Goal: Task Accomplishment & Management: Use online tool/utility

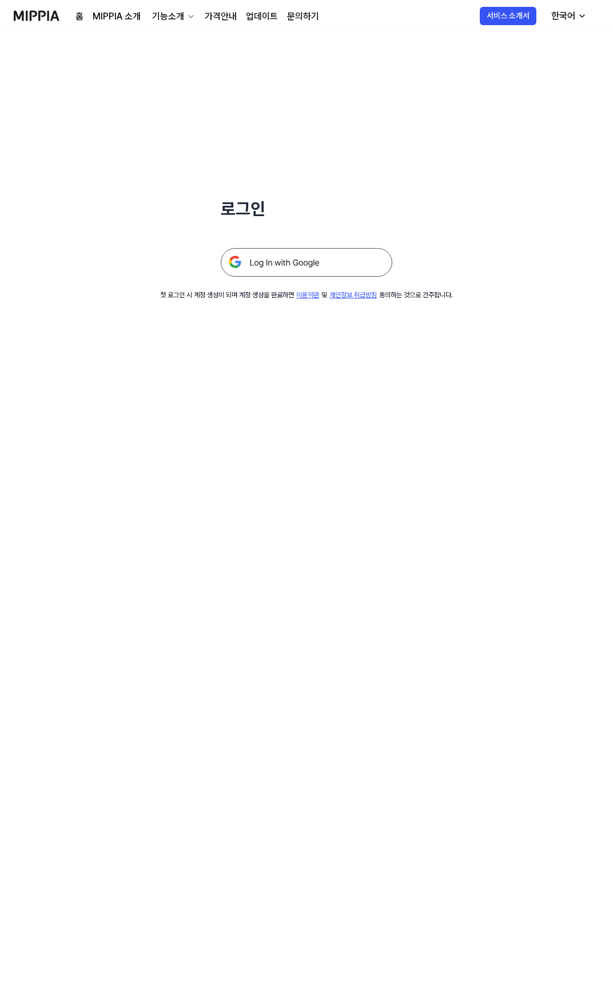
click at [280, 273] on img at bounding box center [306, 262] width 171 height 29
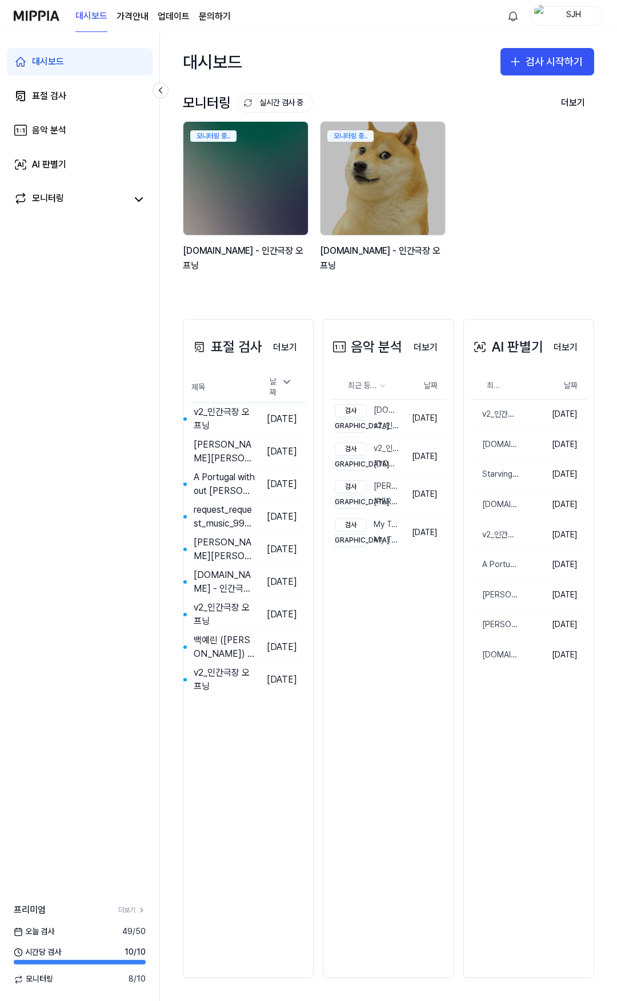
click at [399, 74] on div "대시보드 검사 시작하기" at bounding box center [388, 61] width 457 height 59
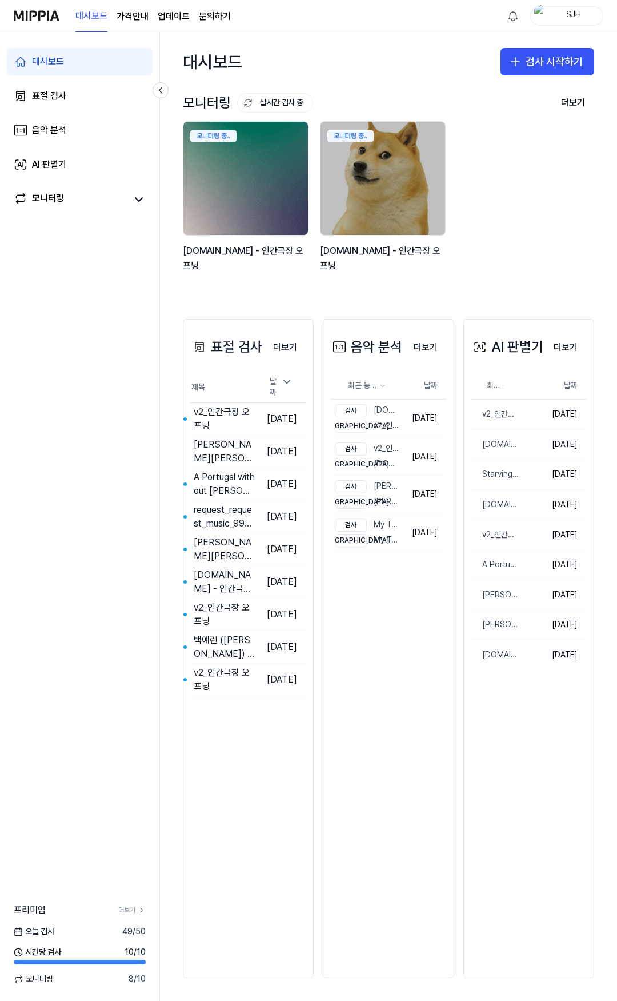
click at [266, 169] on img at bounding box center [245, 178] width 137 height 125
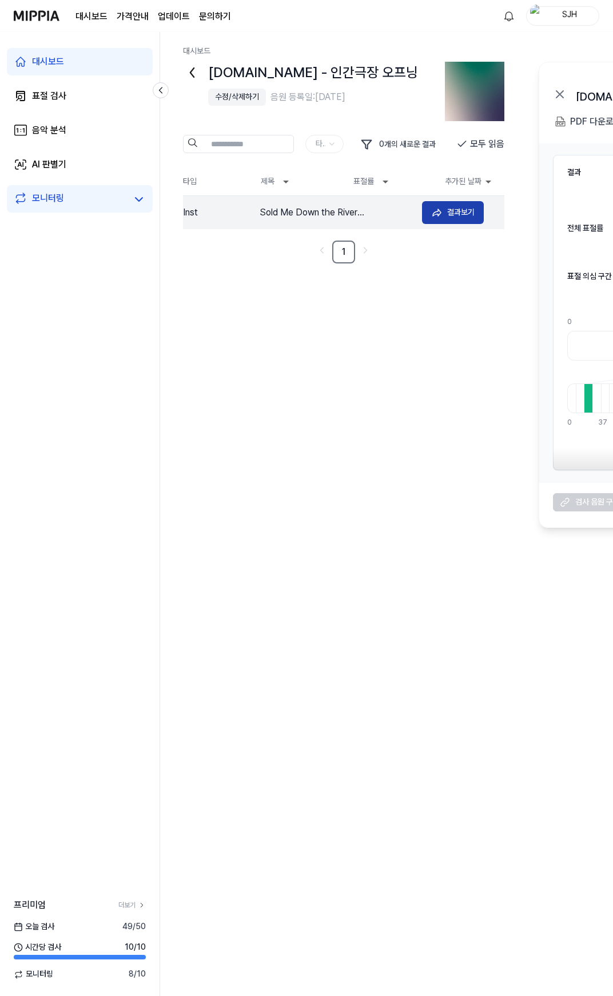
click at [442, 209] on icon at bounding box center [436, 212] width 11 height 11
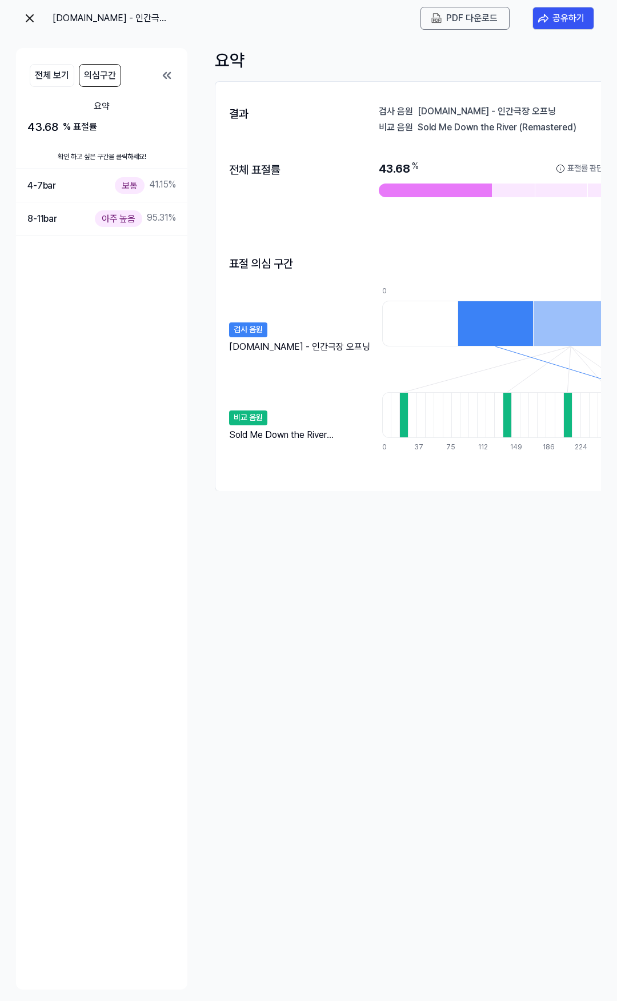
click at [34, 21] on img at bounding box center [30, 18] width 14 height 14
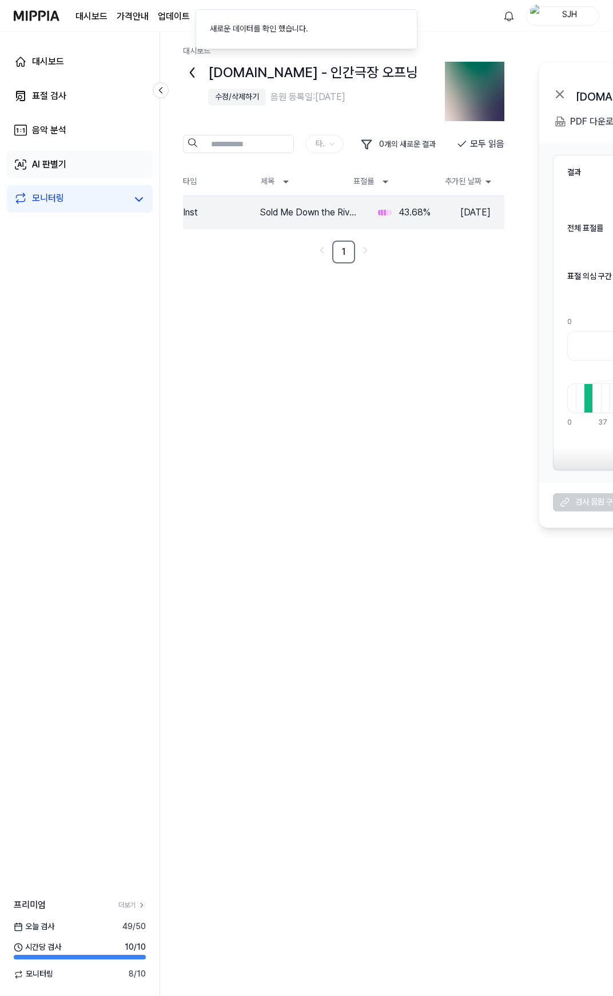
click at [81, 162] on link "AI 판별기" at bounding box center [80, 164] width 146 height 27
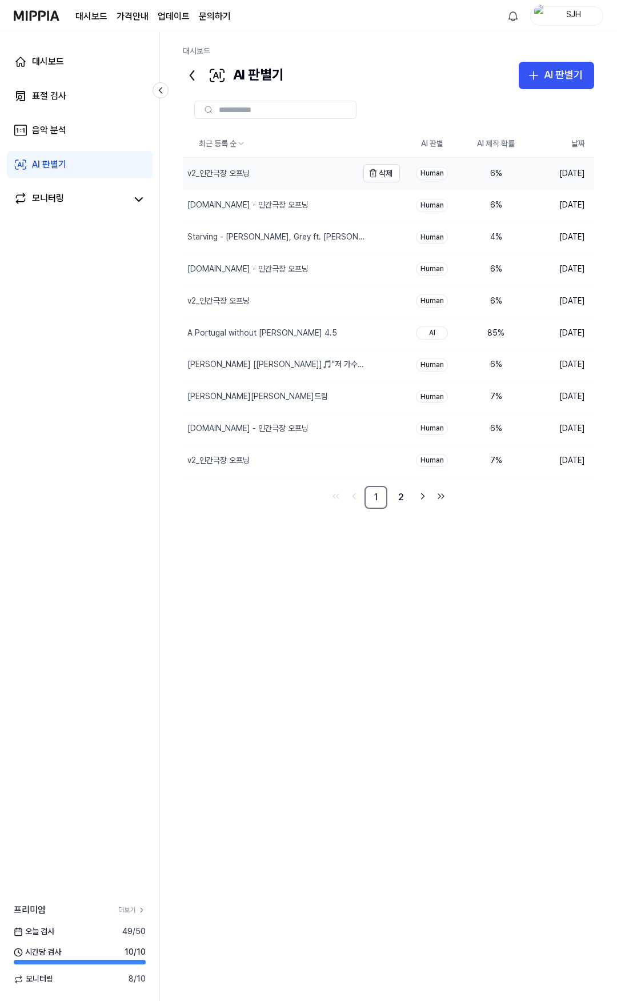
click at [273, 187] on div "v2_인간극장 오프닝" at bounding box center [270, 173] width 175 height 31
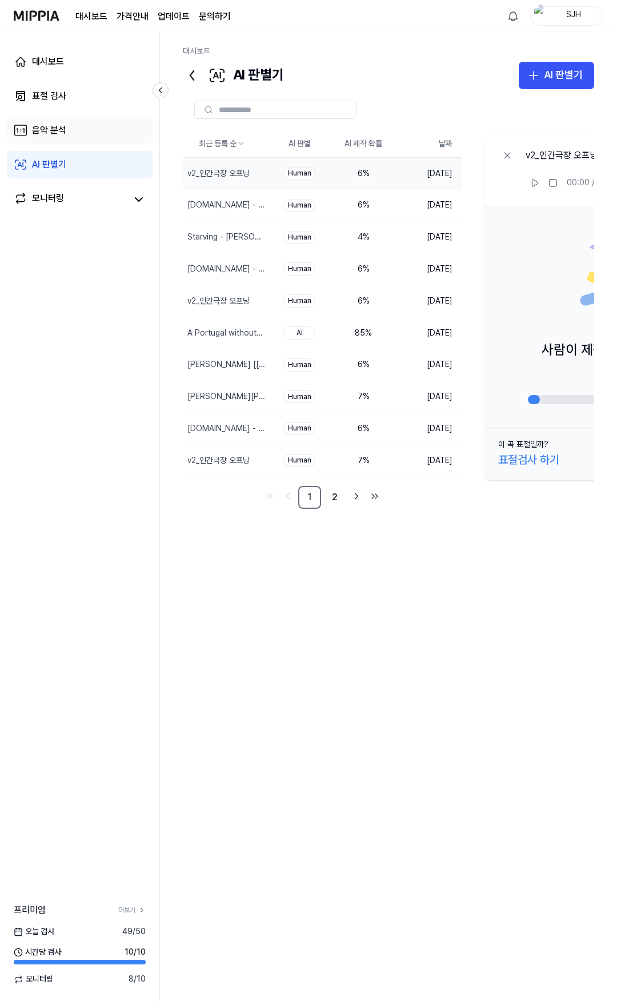
click at [83, 128] on link "음악 분석" at bounding box center [80, 130] width 146 height 27
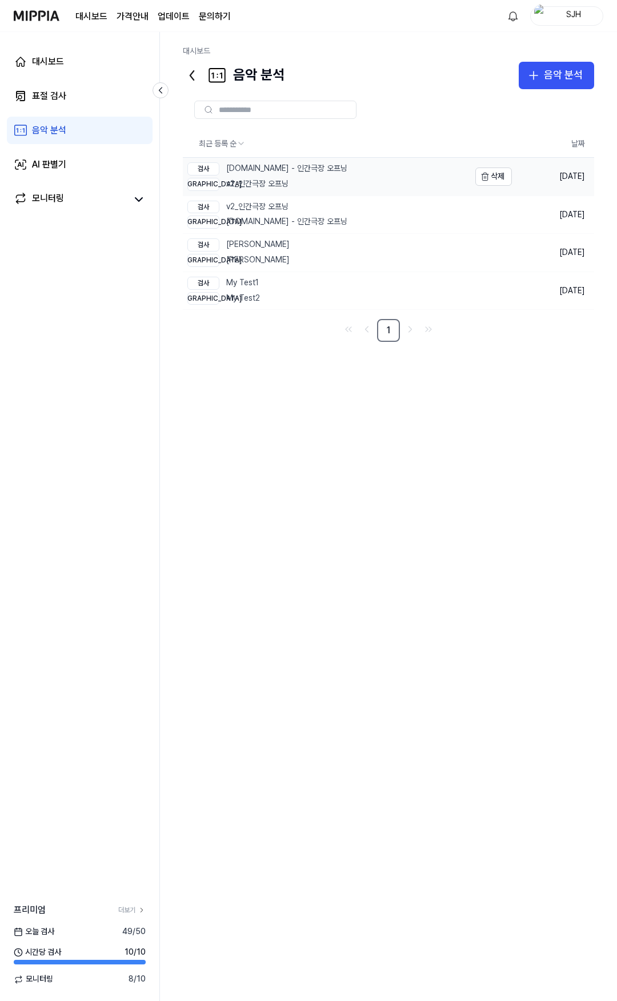
click at [287, 182] on div "비교 v2_인간극장 오프닝" at bounding box center [267, 184] width 160 height 13
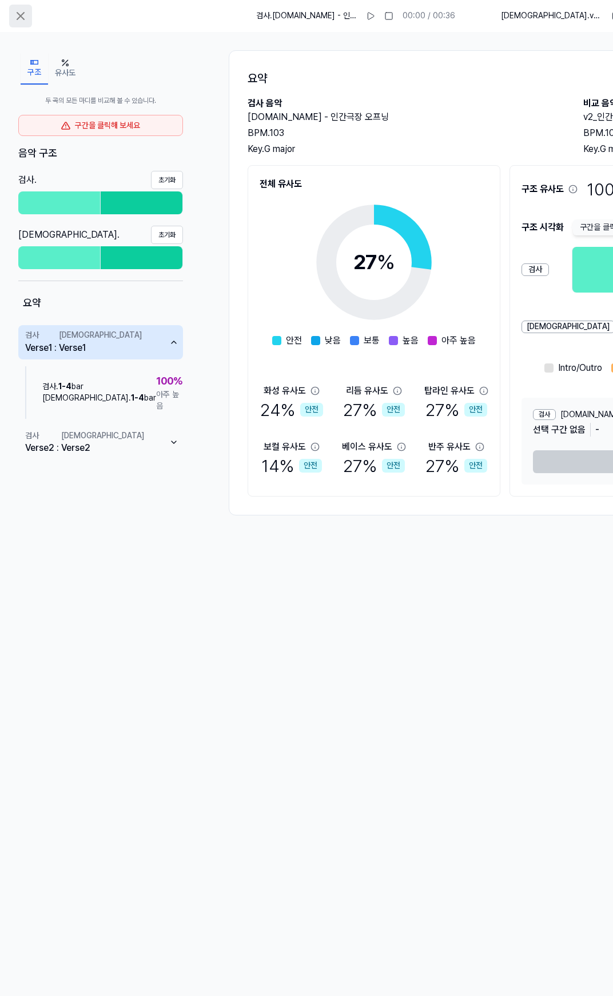
click at [27, 18] on icon at bounding box center [21, 16] width 14 height 14
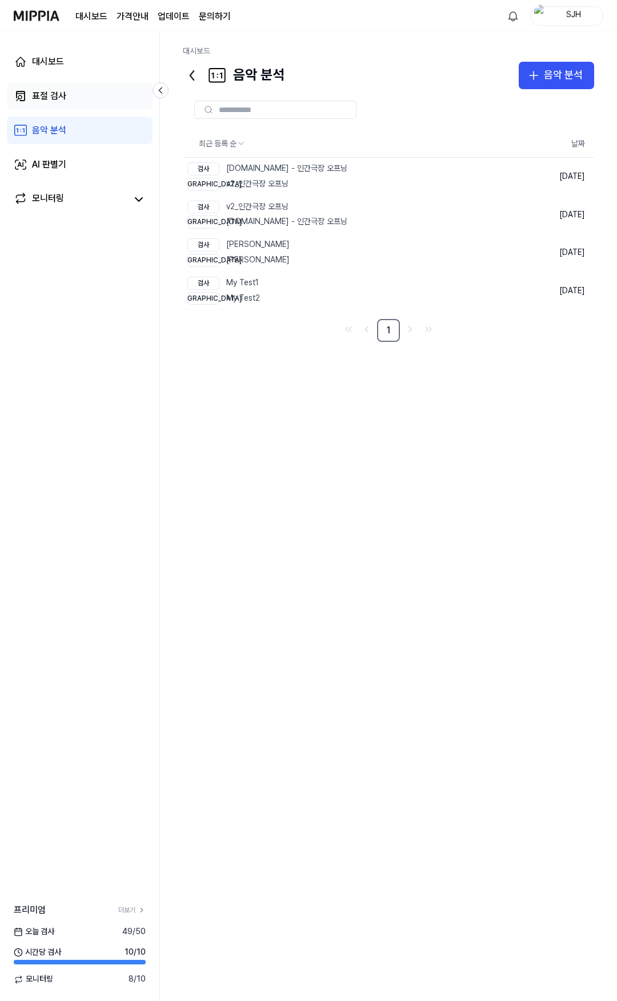
click at [74, 97] on link "표절 검사" at bounding box center [80, 95] width 146 height 27
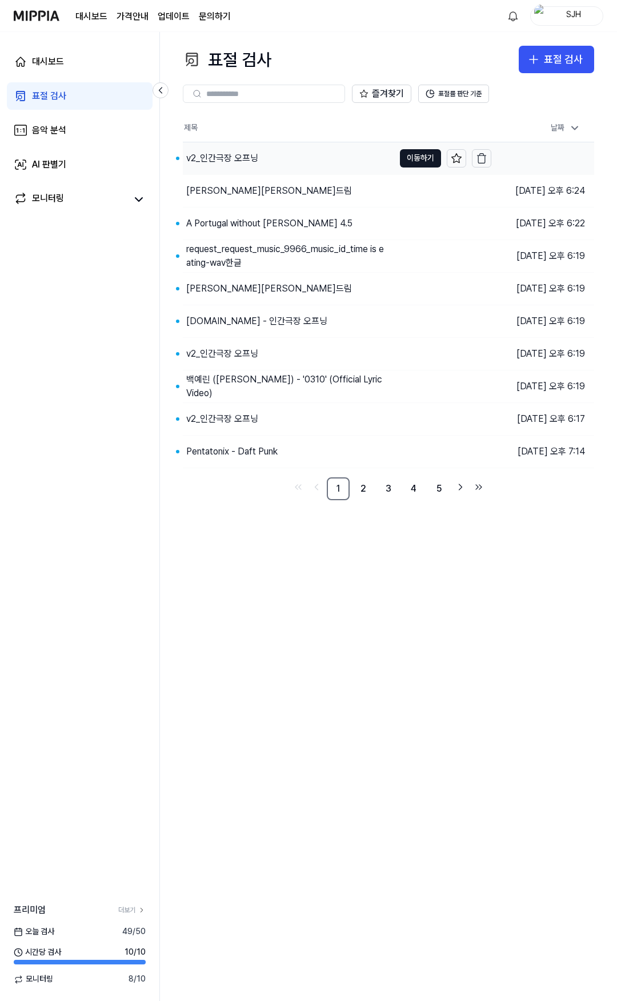
click at [270, 158] on div "v2_인간극장 오프닝" at bounding box center [288, 158] width 211 height 32
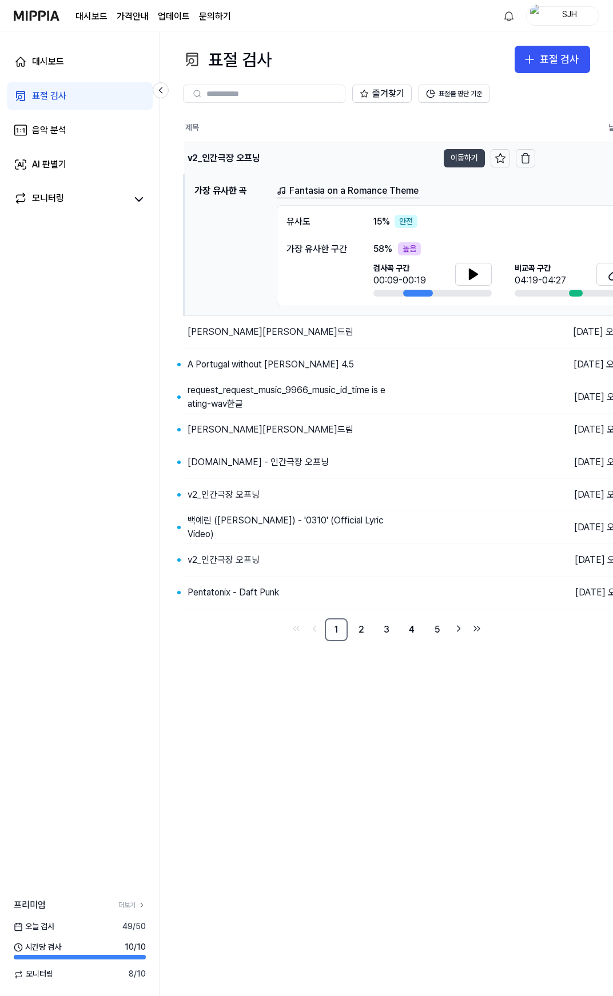
click at [456, 158] on button "이동하기" at bounding box center [463, 158] width 41 height 18
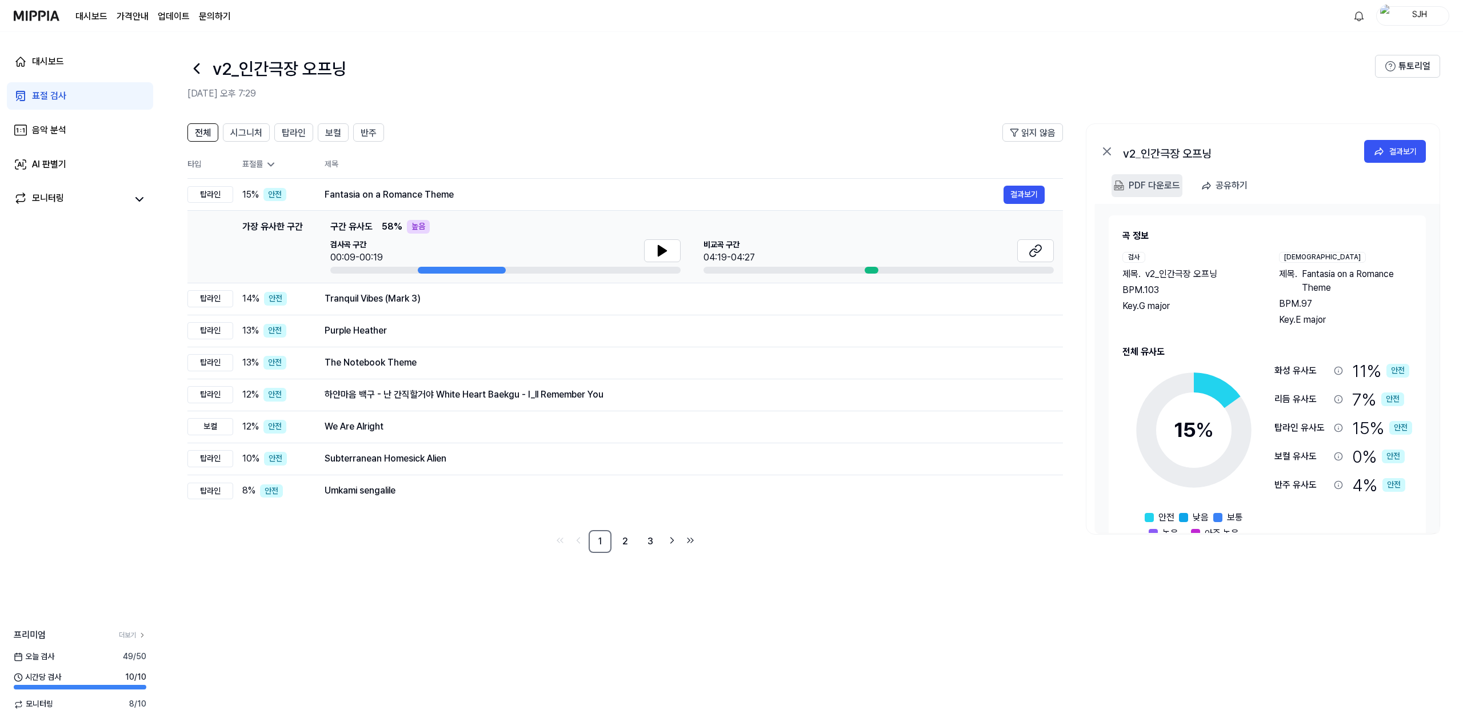
click at [617, 189] on div "PDF 다운로드" at bounding box center [1154, 185] width 51 height 15
click at [55, 130] on div "음악 분석" at bounding box center [49, 130] width 34 height 14
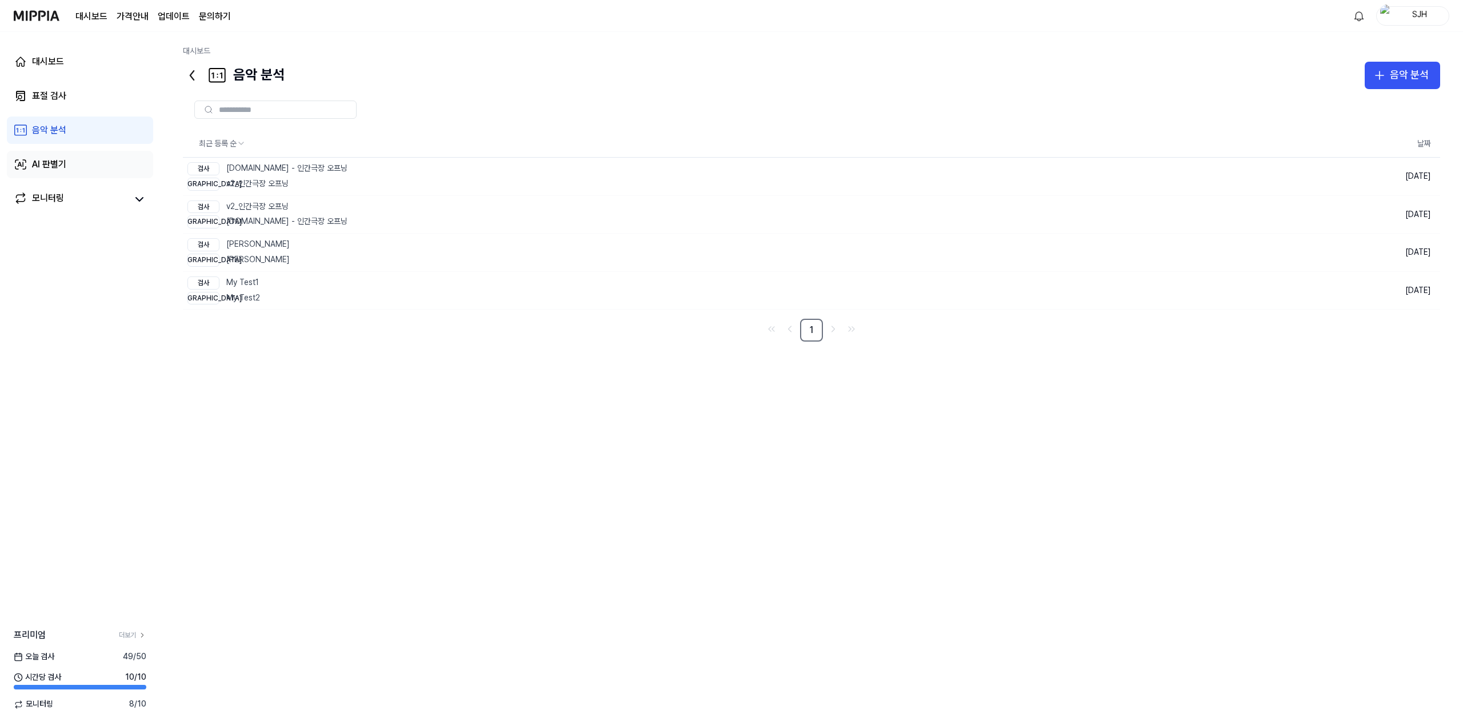
click at [59, 152] on link "AI 판별기" at bounding box center [80, 164] width 146 height 27
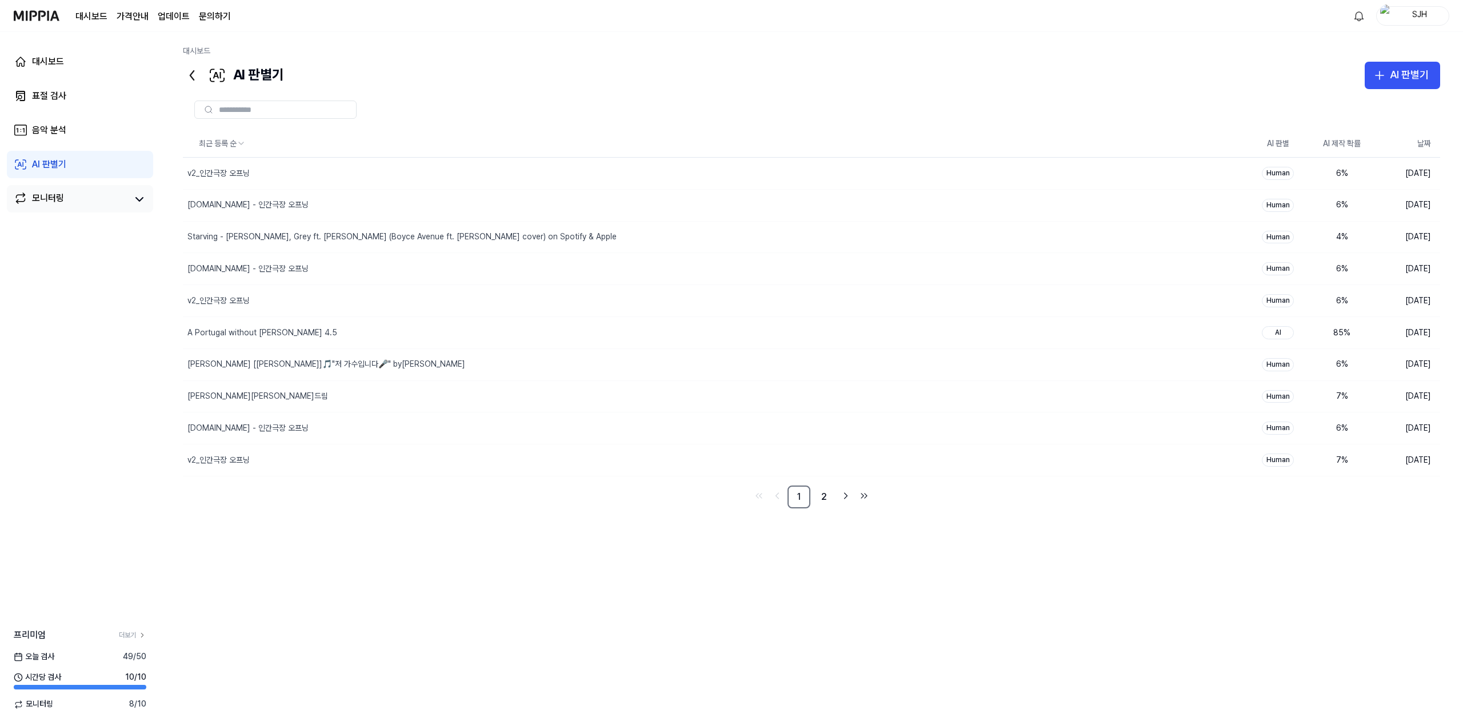
click at [80, 192] on link "모니터링" at bounding box center [71, 199] width 114 height 16
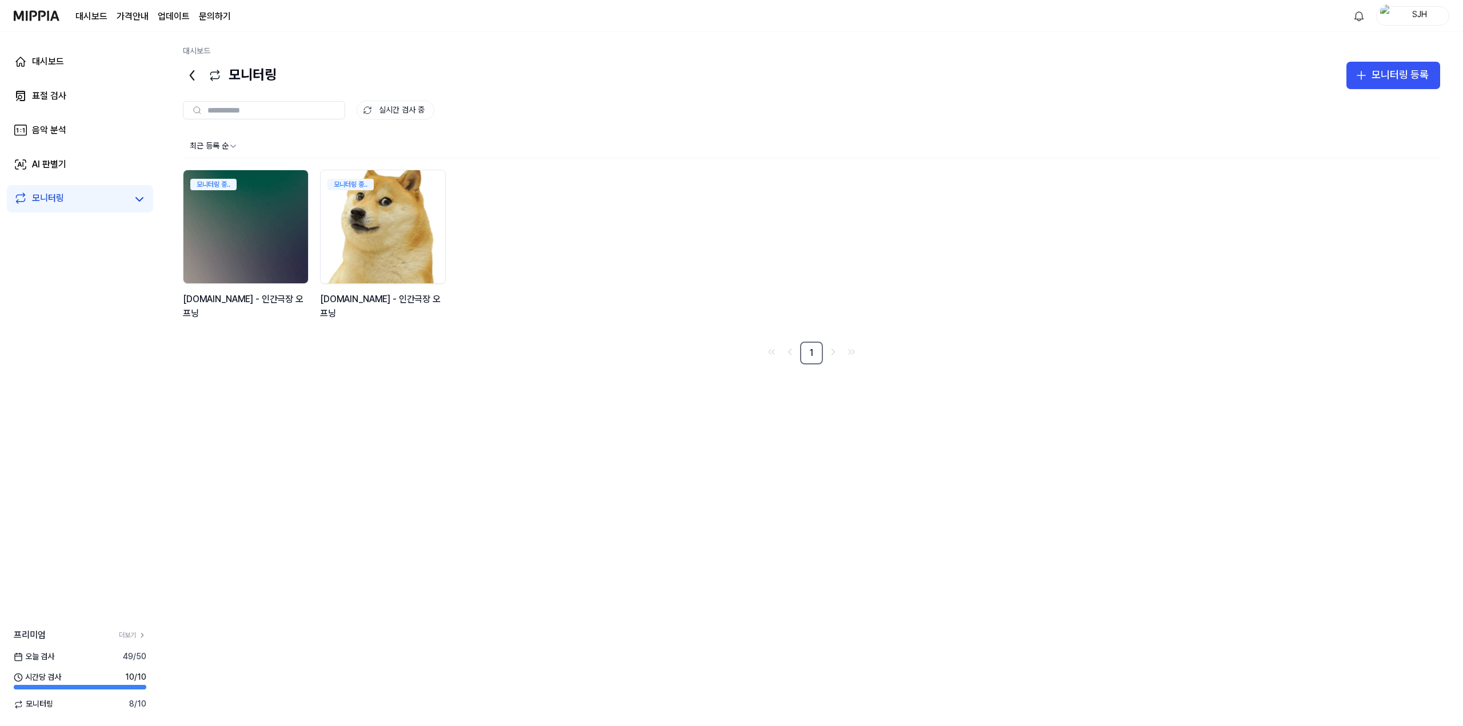
click at [358, 219] on img at bounding box center [382, 227] width 137 height 125
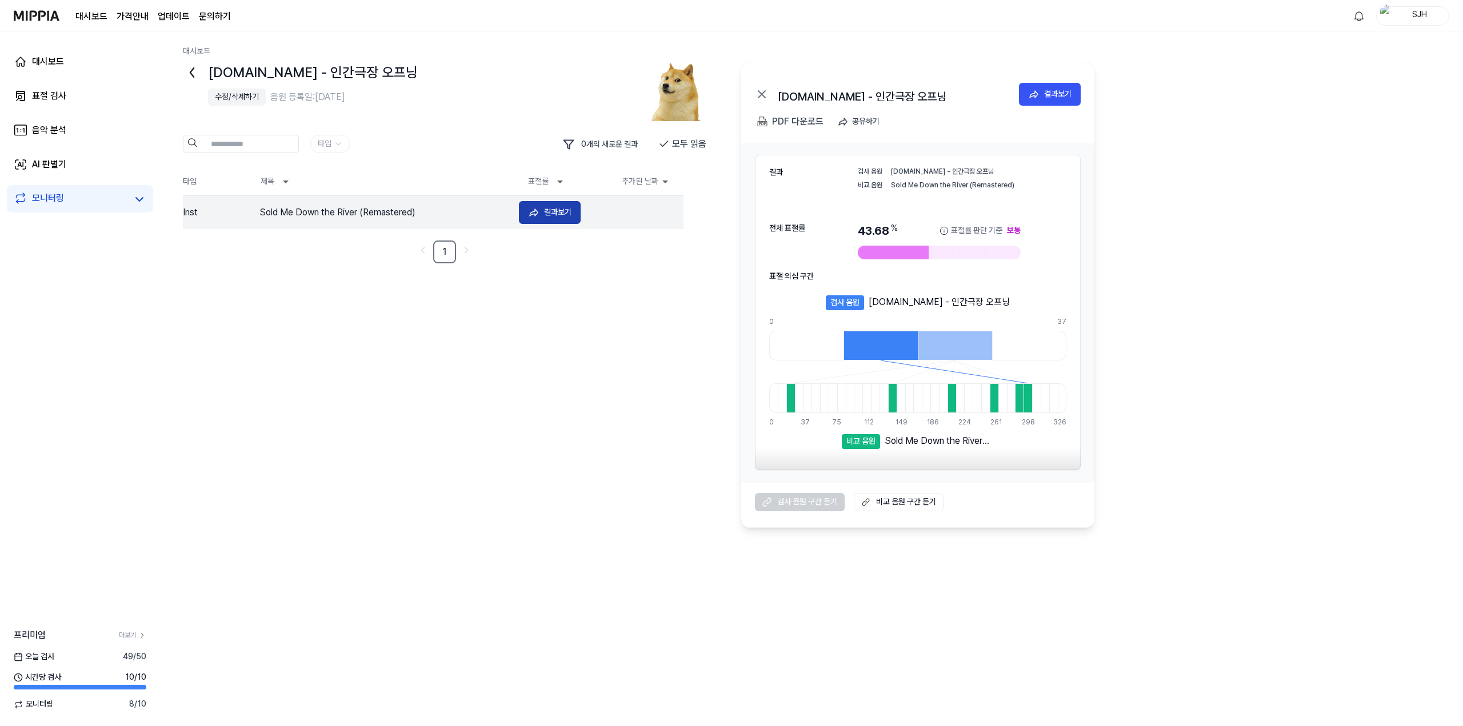
click at [550, 213] on div "결과보기" at bounding box center [557, 212] width 27 height 13
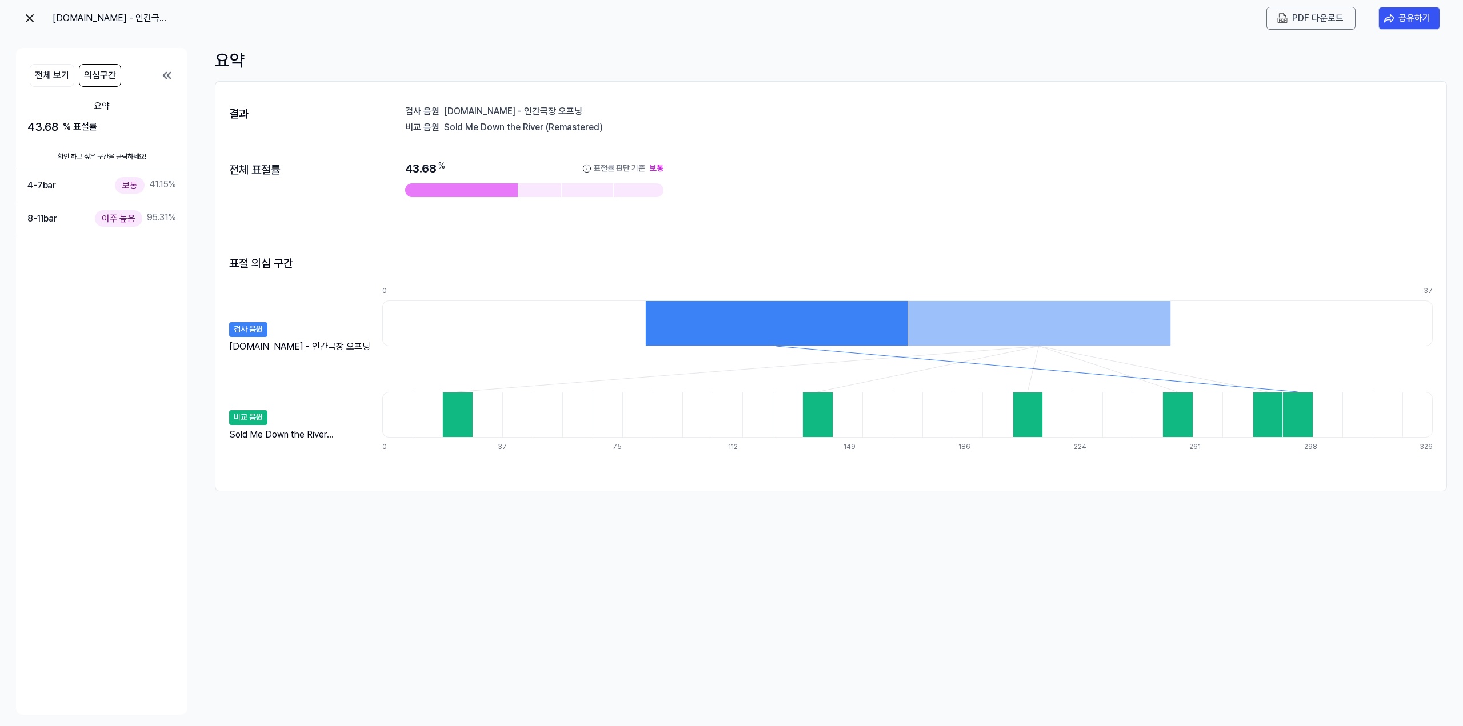
click at [37, 25] on div "[DOMAIN_NAME] - 인간극장 오프닝" at bounding box center [95, 18] width 144 height 23
click at [37, 23] on div "[DOMAIN_NAME] - 인간극장 오프닝" at bounding box center [95, 18] width 144 height 23
click at [34, 19] on img at bounding box center [30, 18] width 14 height 14
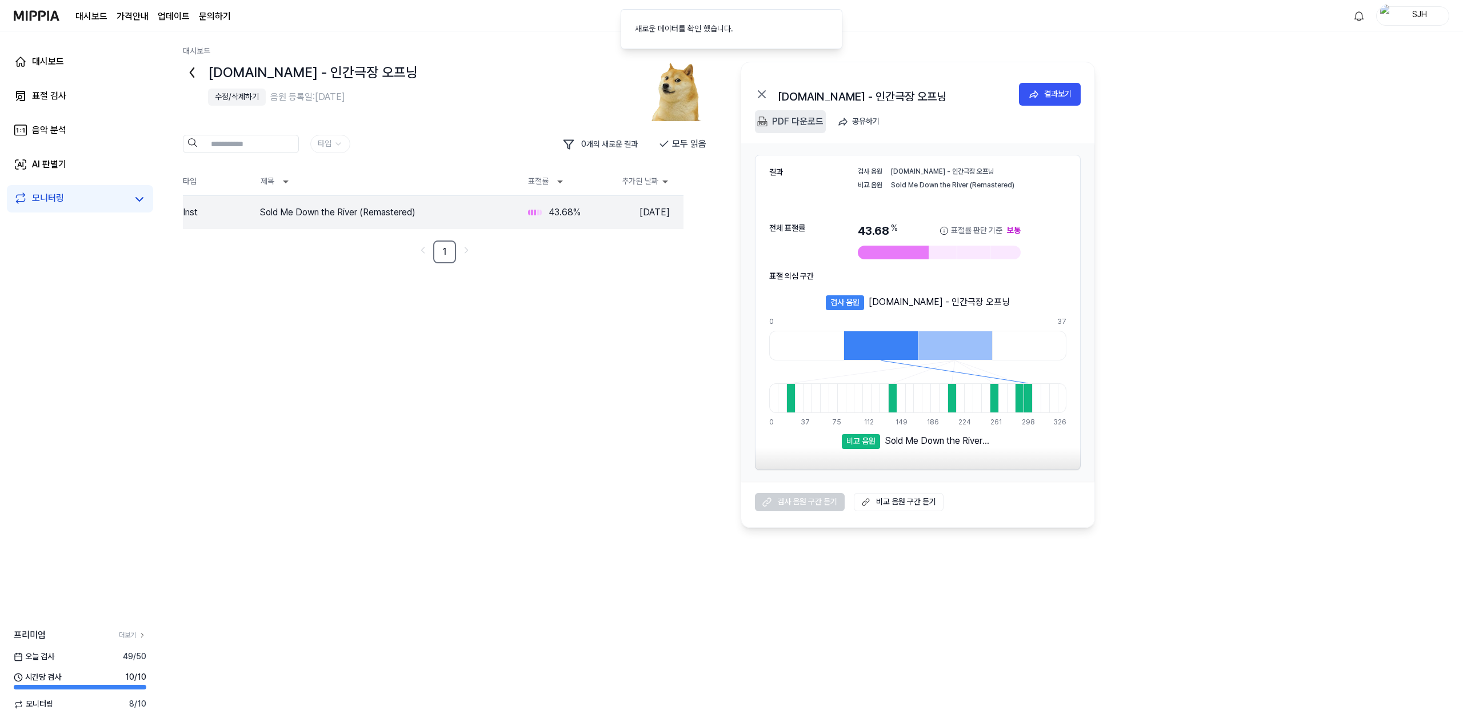
click at [617, 121] on div "PDF 다운로드" at bounding box center [797, 121] width 51 height 15
click at [617, 230] on div "y2mate.com - 인간극장 오프닝 수정/삭제하기 음원 등록일: 2025.08.18. 타입 0 개의 새로운 결과 모두 읽음 타입 제목 표절…" at bounding box center [811, 295] width 1257 height 466
click at [197, 70] on icon at bounding box center [192, 72] width 18 height 18
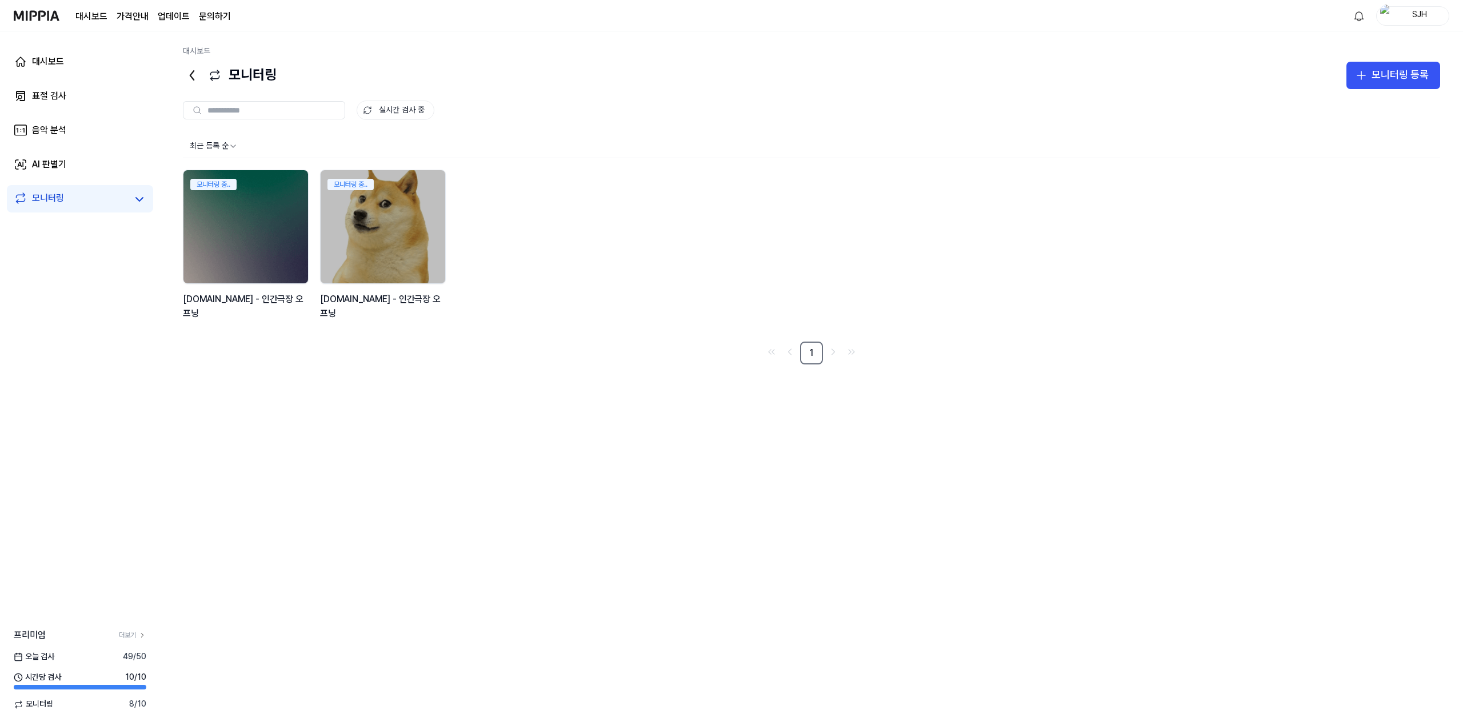
click at [617, 18] on img "button" at bounding box center [1387, 16] width 14 height 23
click at [617, 82] on link "계정" at bounding box center [1375, 82] width 131 height 11
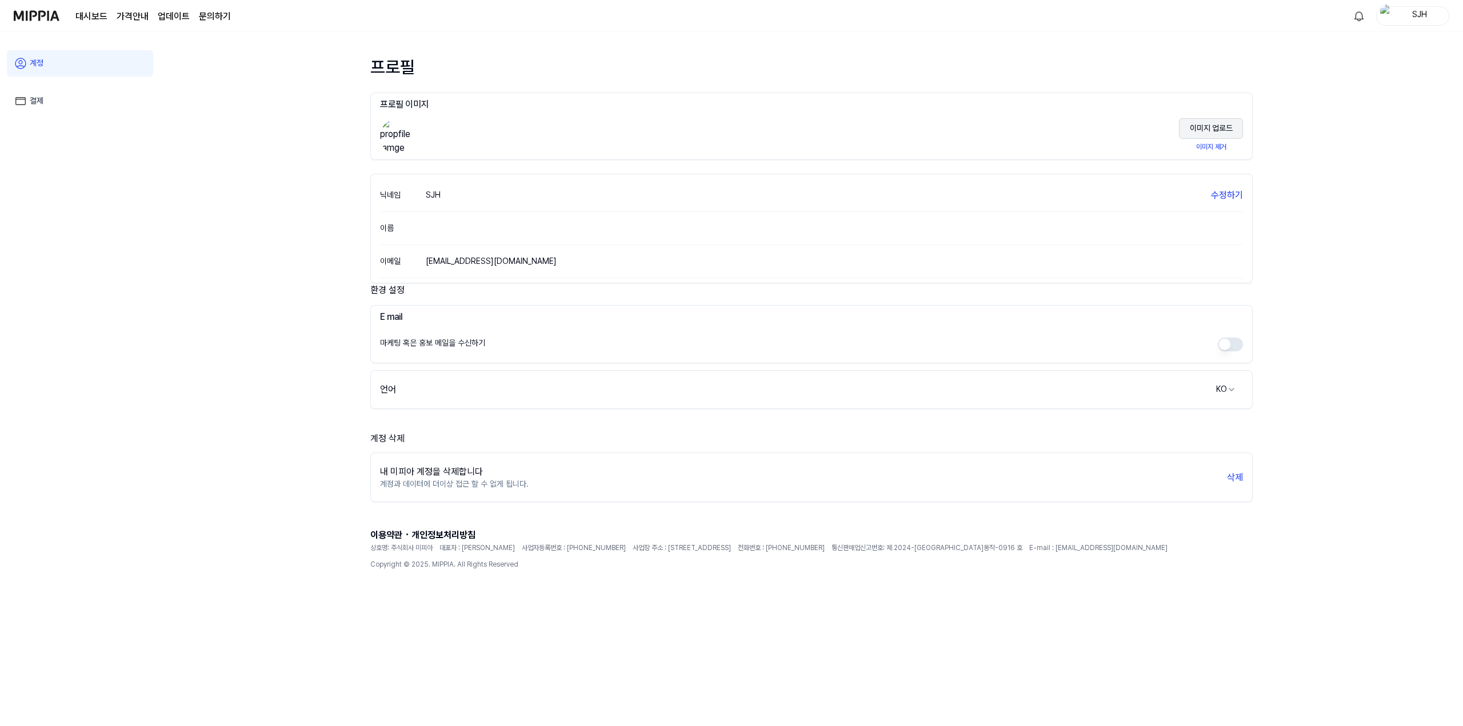
click at [617, 127] on button "이미지 업로드" at bounding box center [1211, 128] width 64 height 21
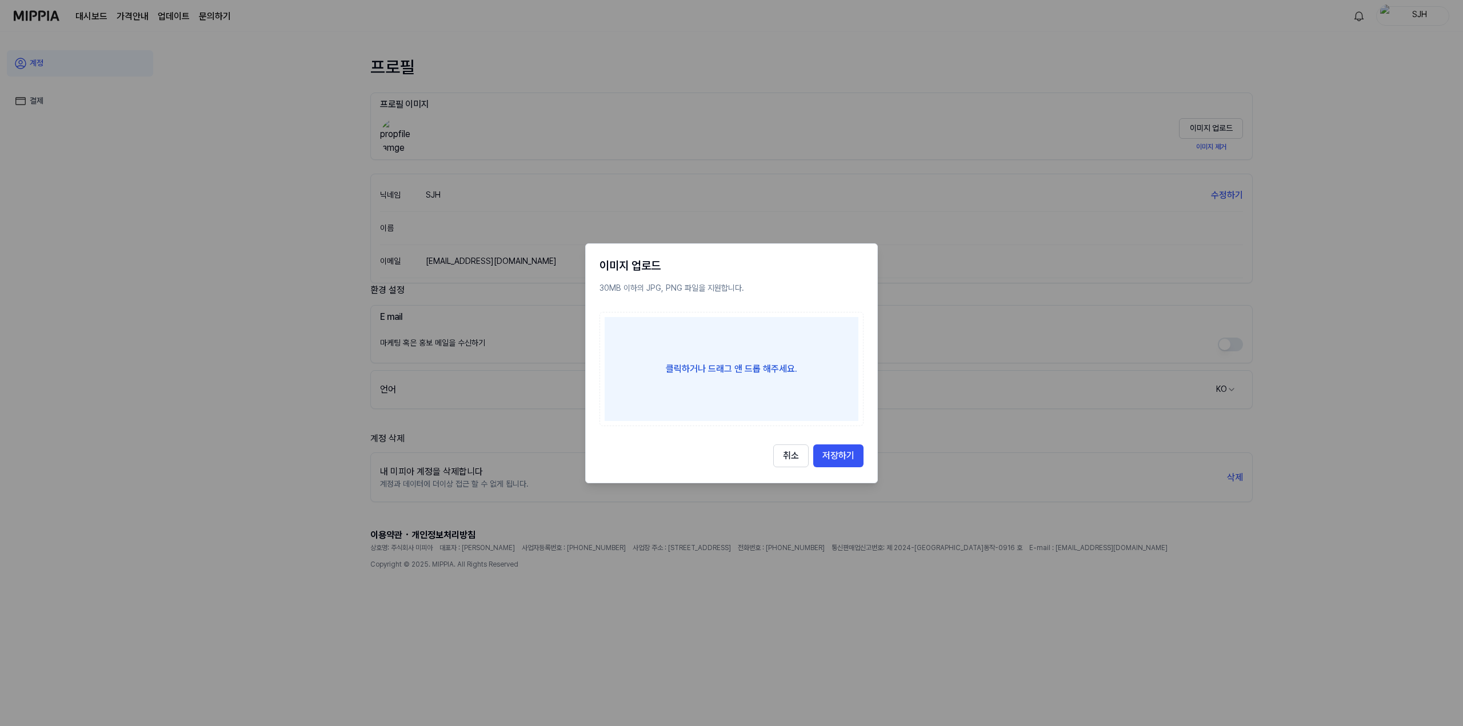
click at [617, 359] on div "클릭하거나 드래그 앤 드롭 해주세요." at bounding box center [732, 369] width 254 height 104
click at [0, 0] on input "클릭하거나 드래그 앤 드롭 해주세요." at bounding box center [0, 0] width 0 height 0
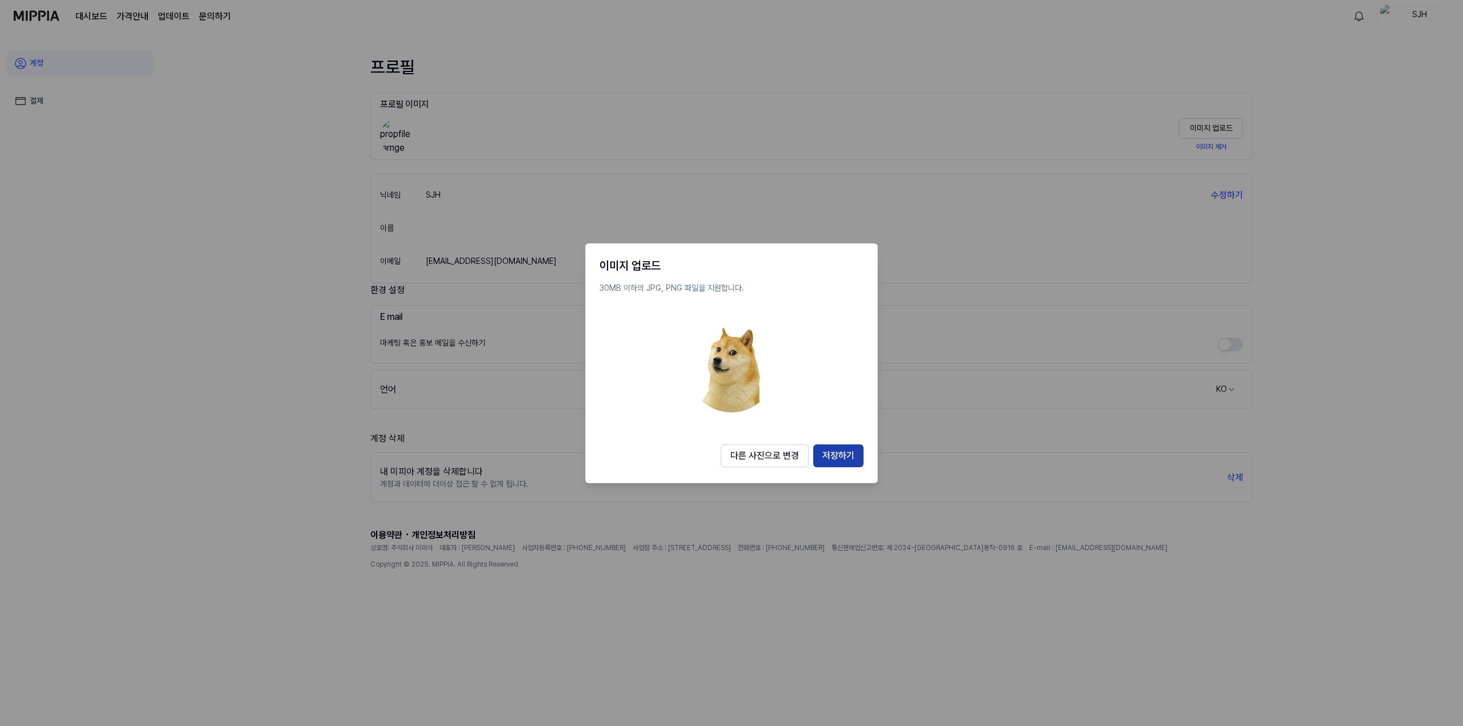
click at [617, 453] on button "저장하기" at bounding box center [838, 456] width 50 height 23
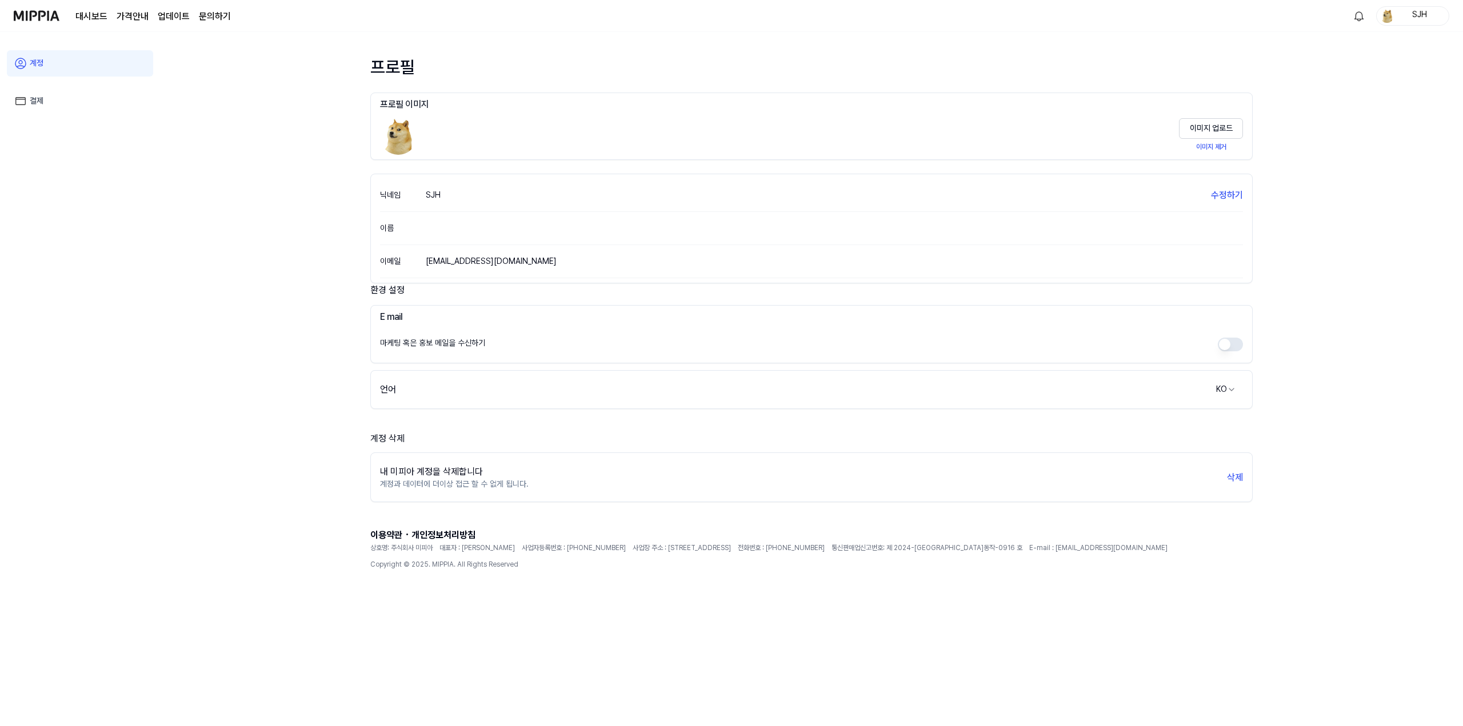
click at [86, 18] on link "대시보드" at bounding box center [91, 17] width 32 height 14
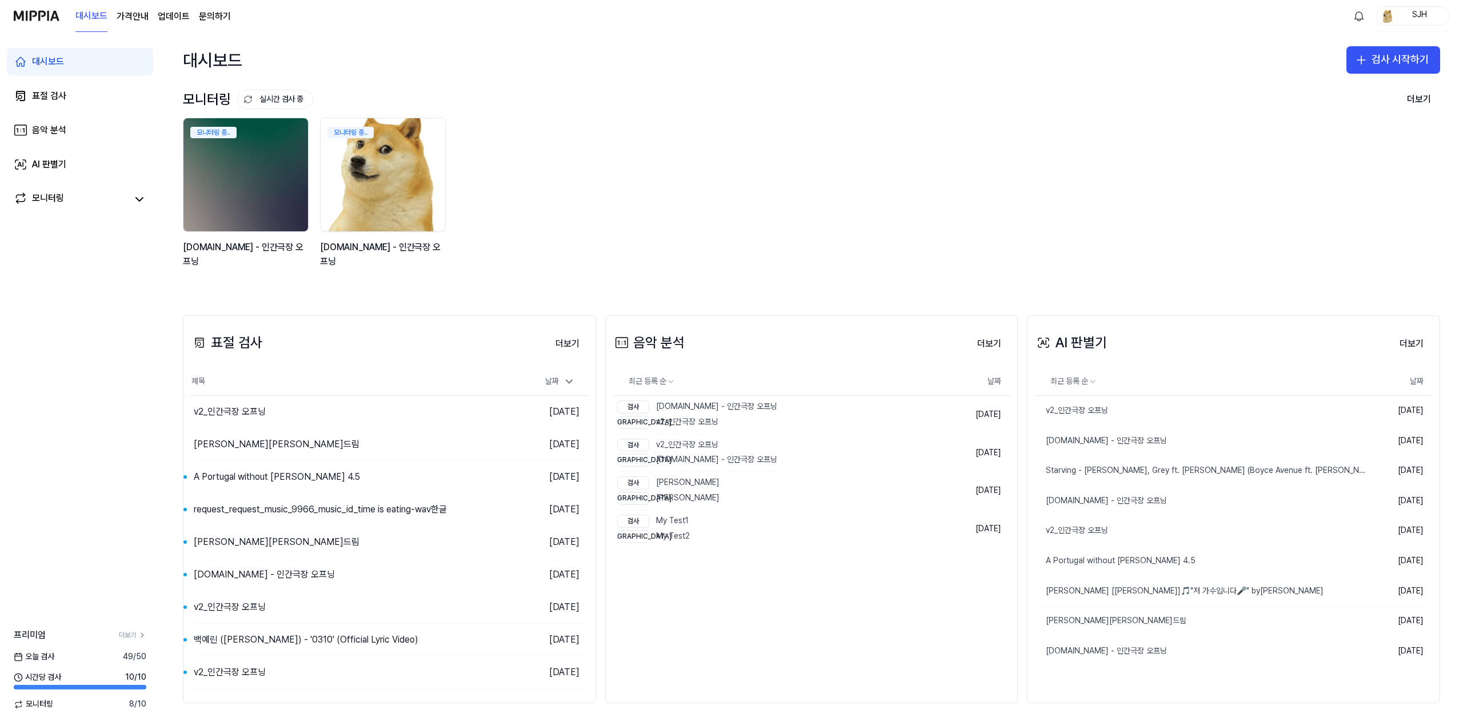
click at [403, 200] on img at bounding box center [382, 175] width 137 height 125
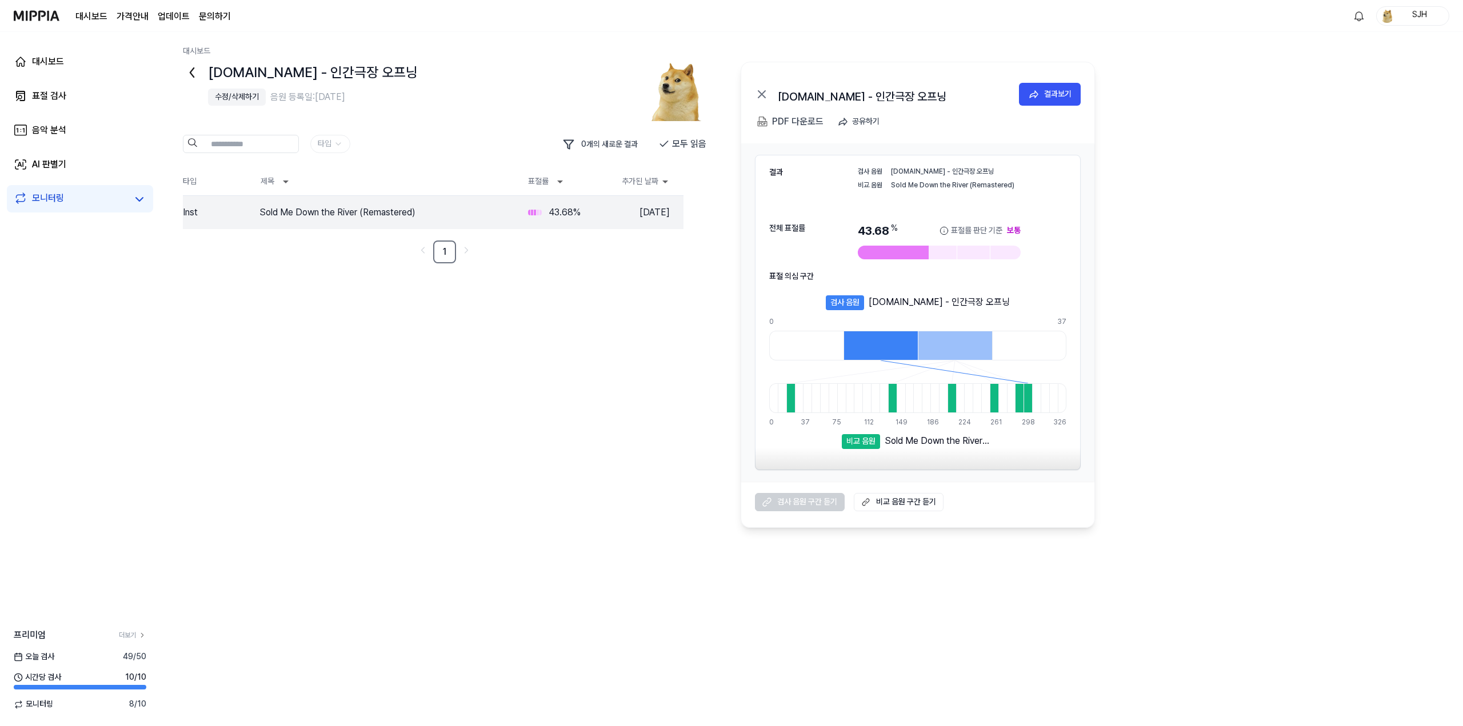
click at [249, 97] on div "수정/삭제하기" at bounding box center [237, 96] width 44 height 11
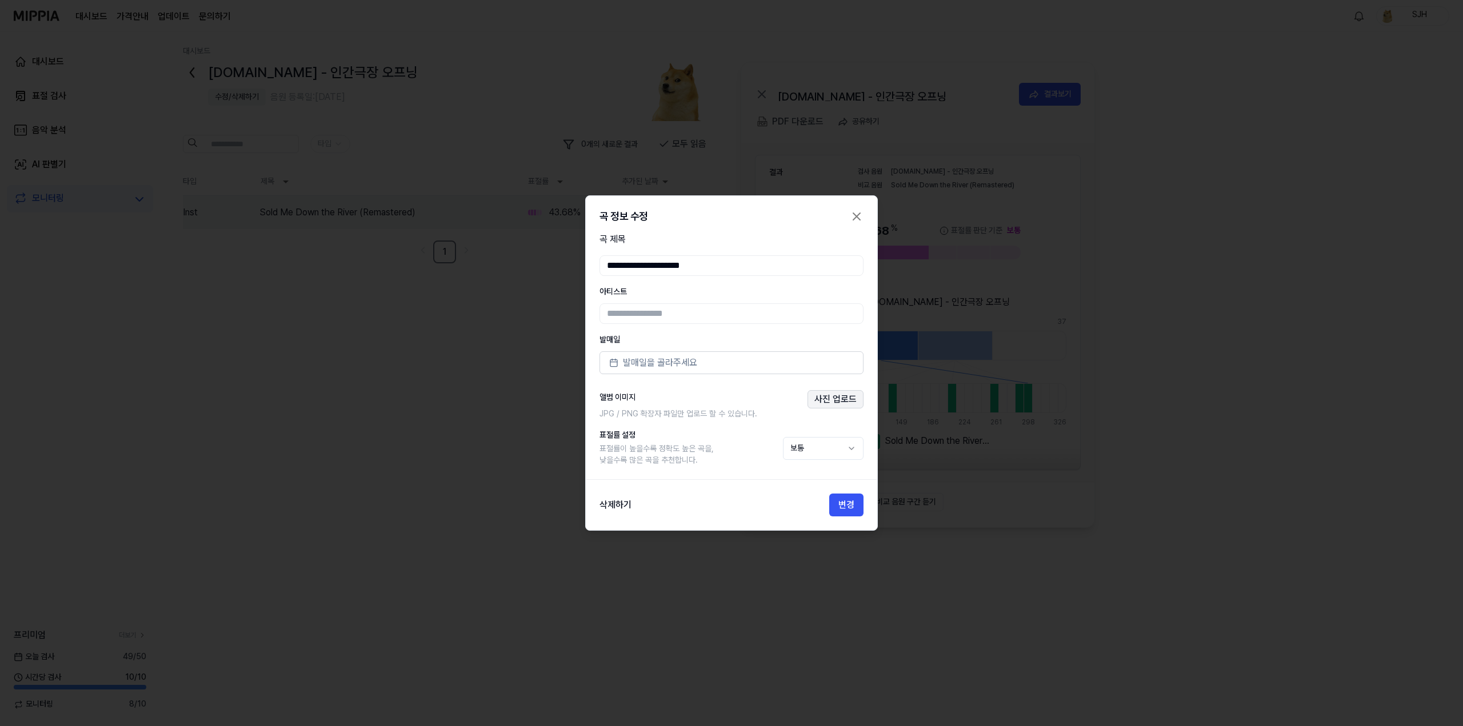
click at [617, 395] on button "사진 업로드" at bounding box center [835, 399] width 56 height 18
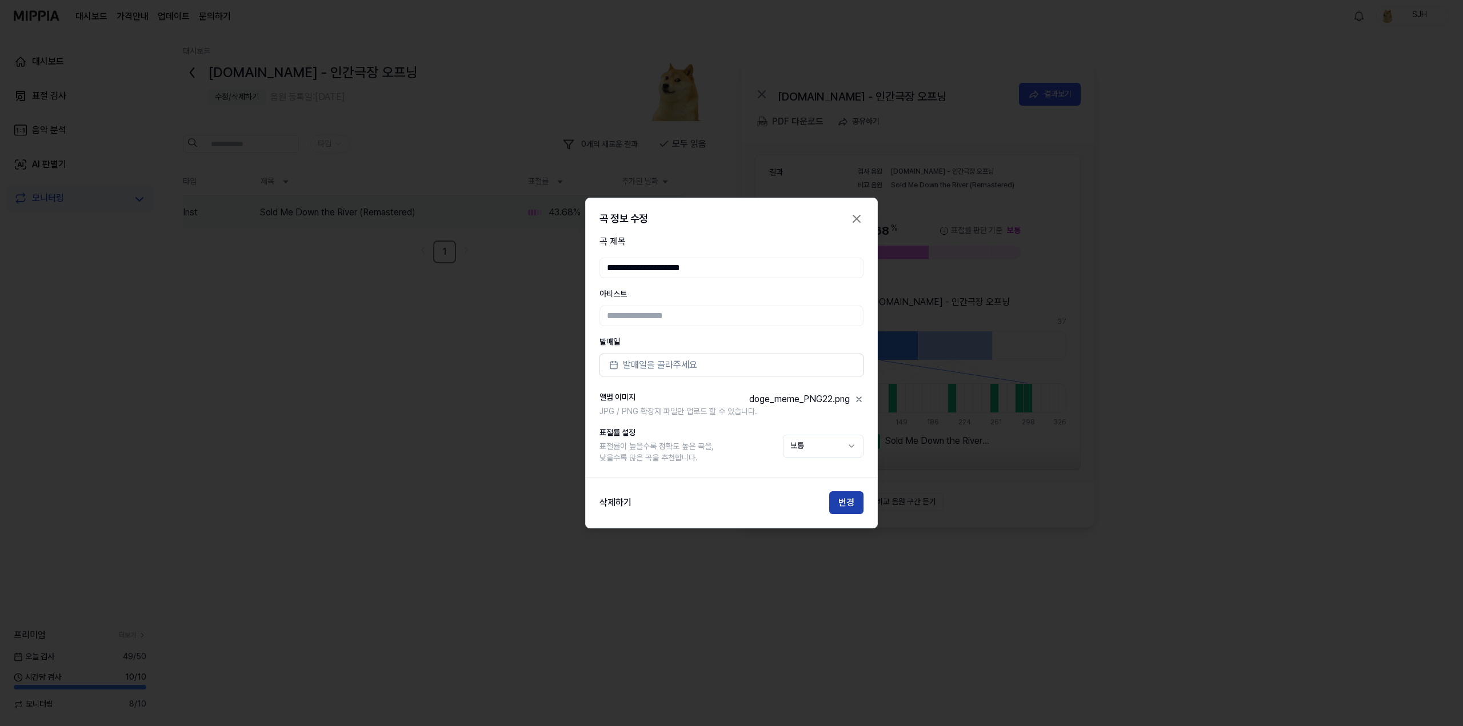
click at [617, 499] on button "변경" at bounding box center [846, 502] width 34 height 23
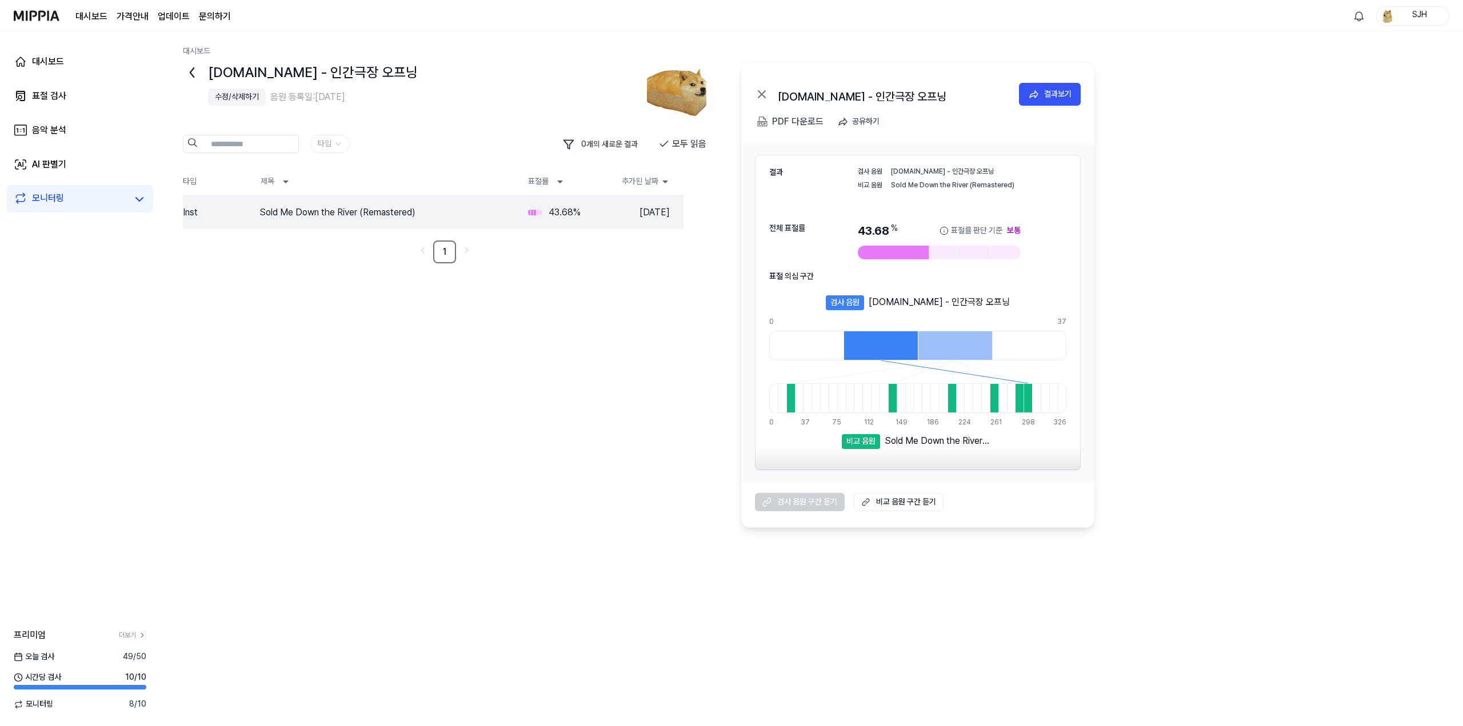
click at [190, 70] on icon at bounding box center [192, 72] width 18 height 18
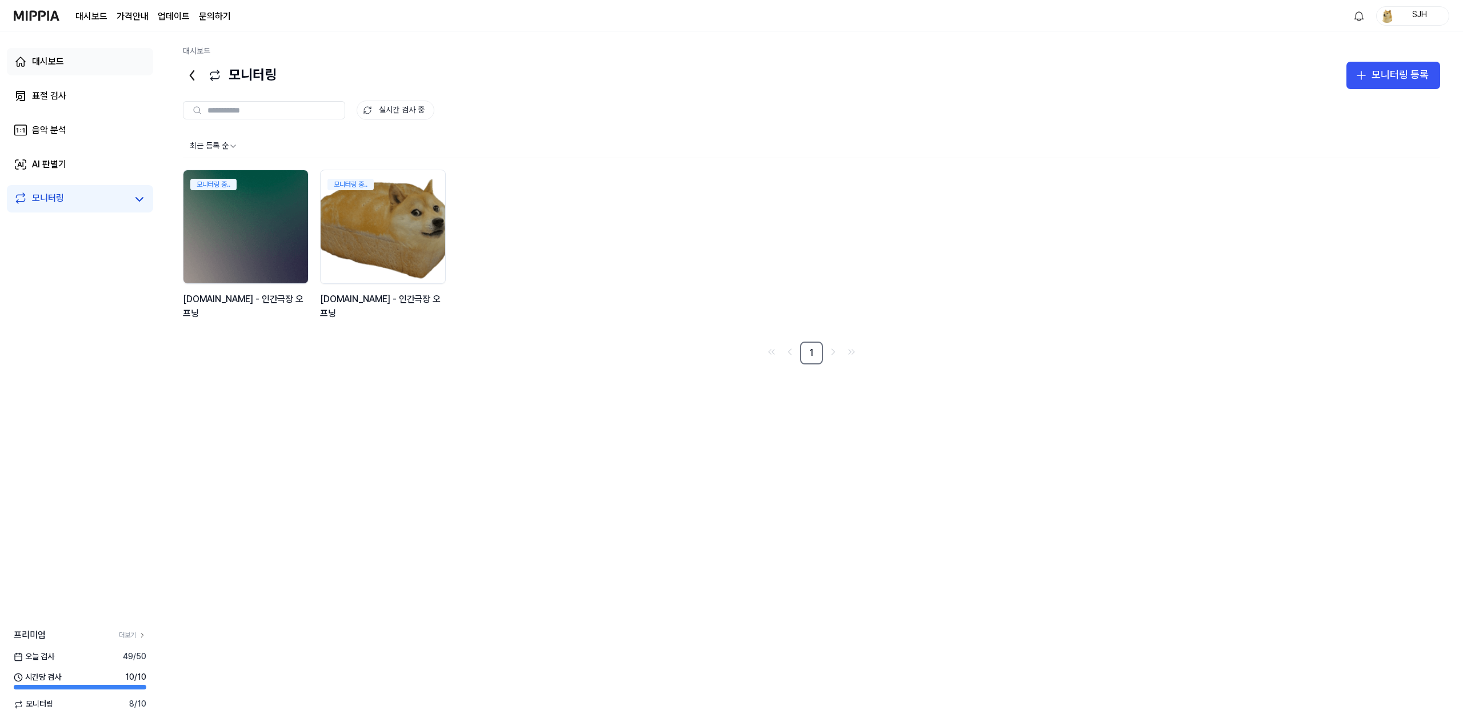
click at [75, 62] on link "대시보드" at bounding box center [80, 61] width 146 height 27
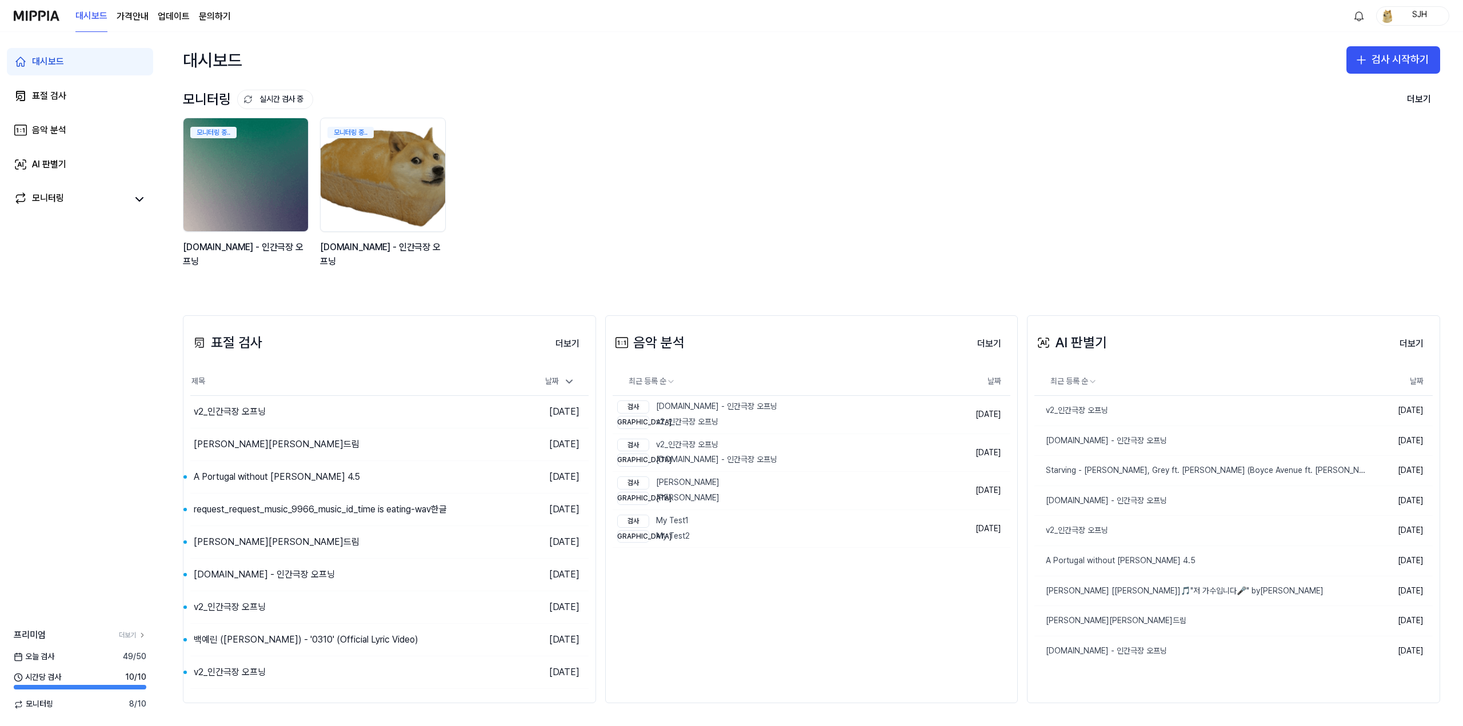
click at [261, 199] on img at bounding box center [245, 175] width 137 height 125
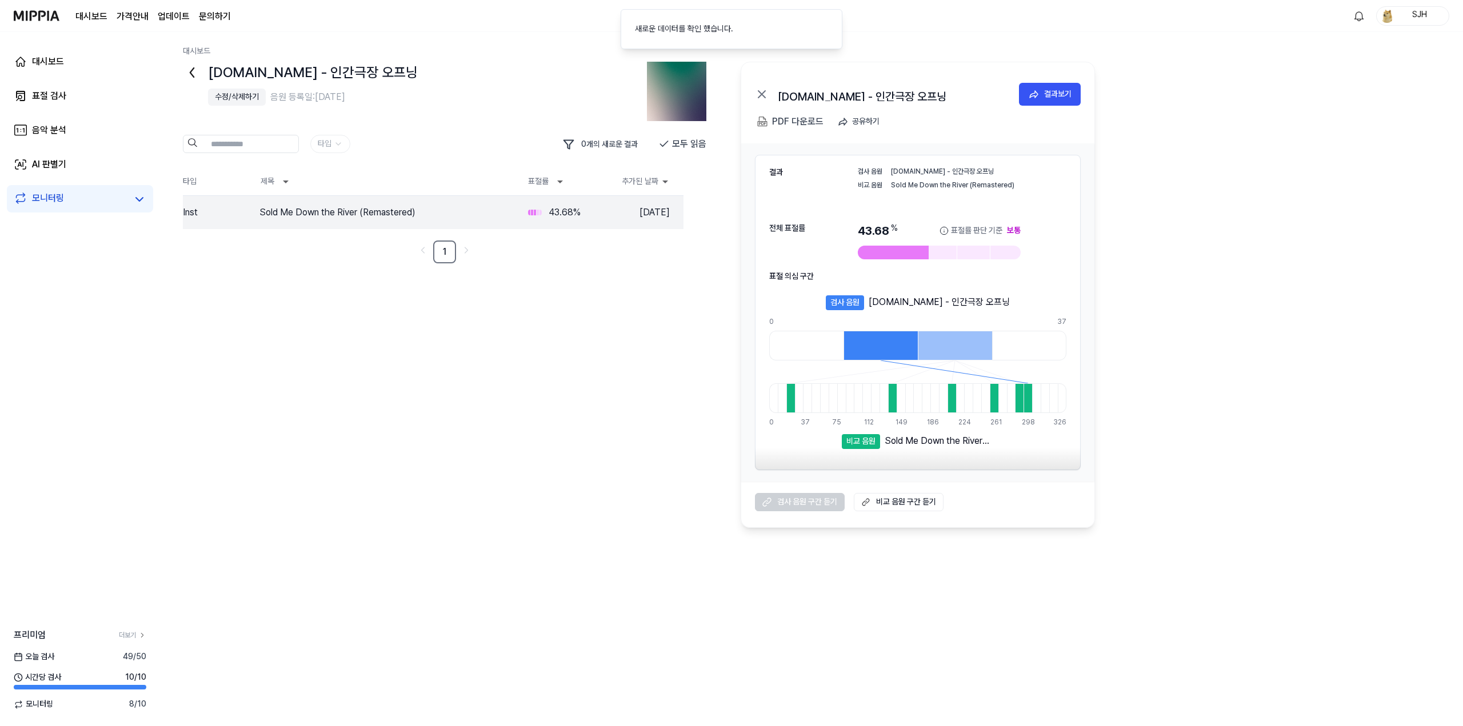
click at [245, 102] on div "수정/삭제하기" at bounding box center [237, 96] width 44 height 11
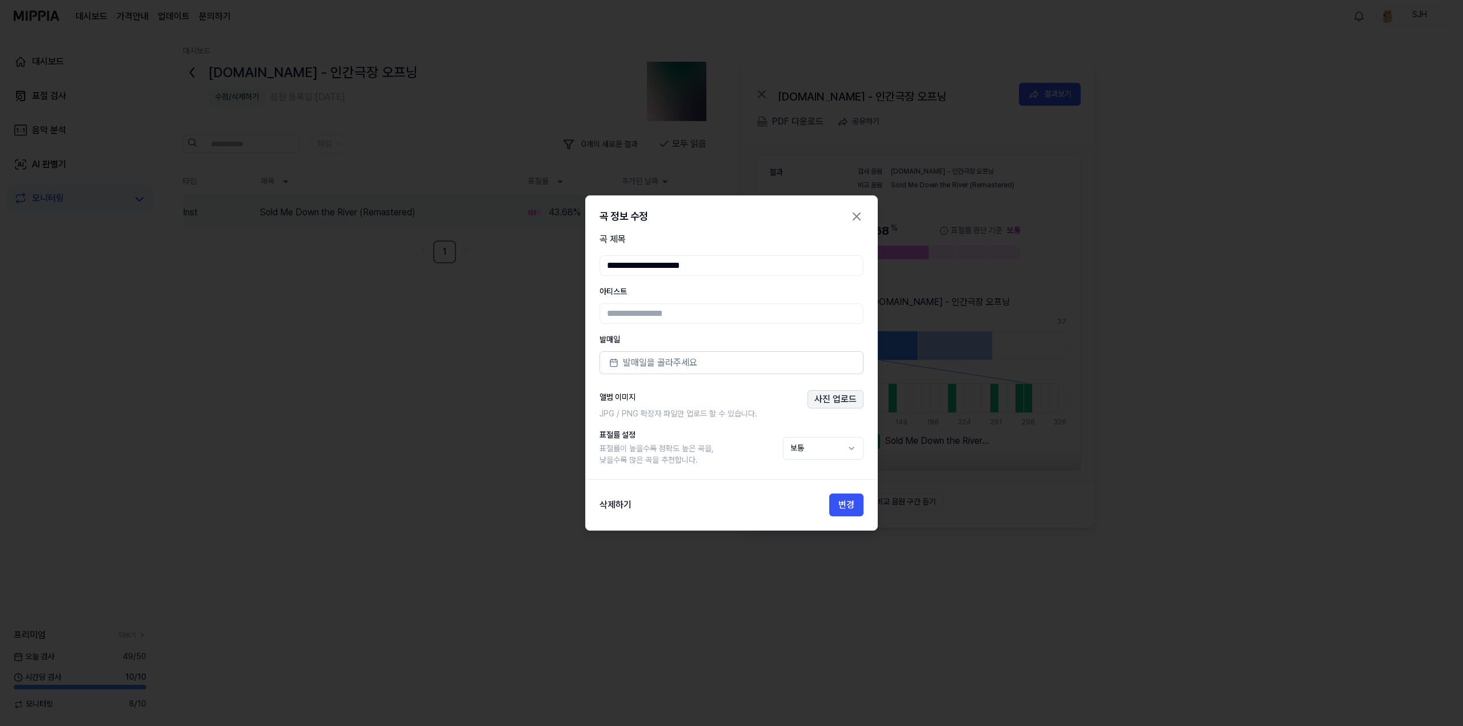
click at [617, 395] on button "사진 업로드" at bounding box center [835, 399] width 56 height 18
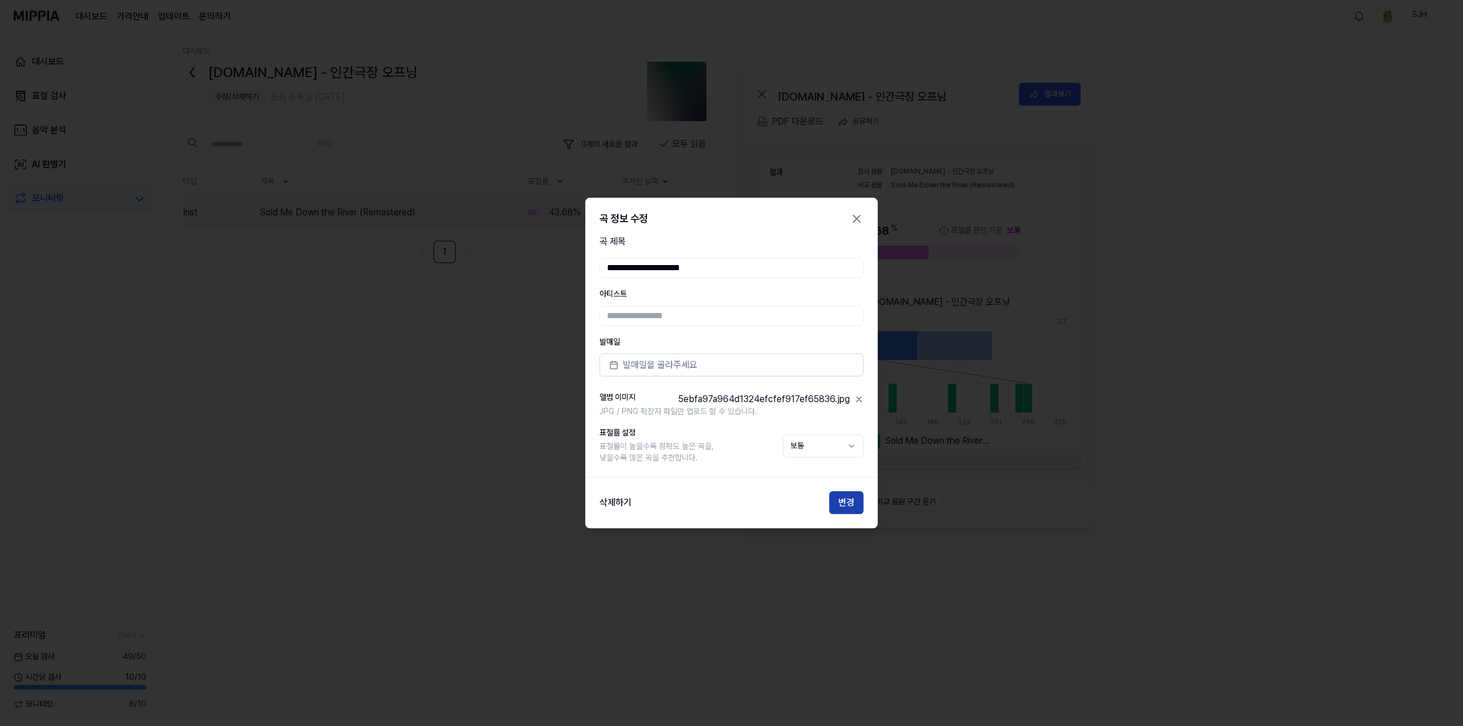
click at [617, 509] on button "변경" at bounding box center [846, 502] width 34 height 23
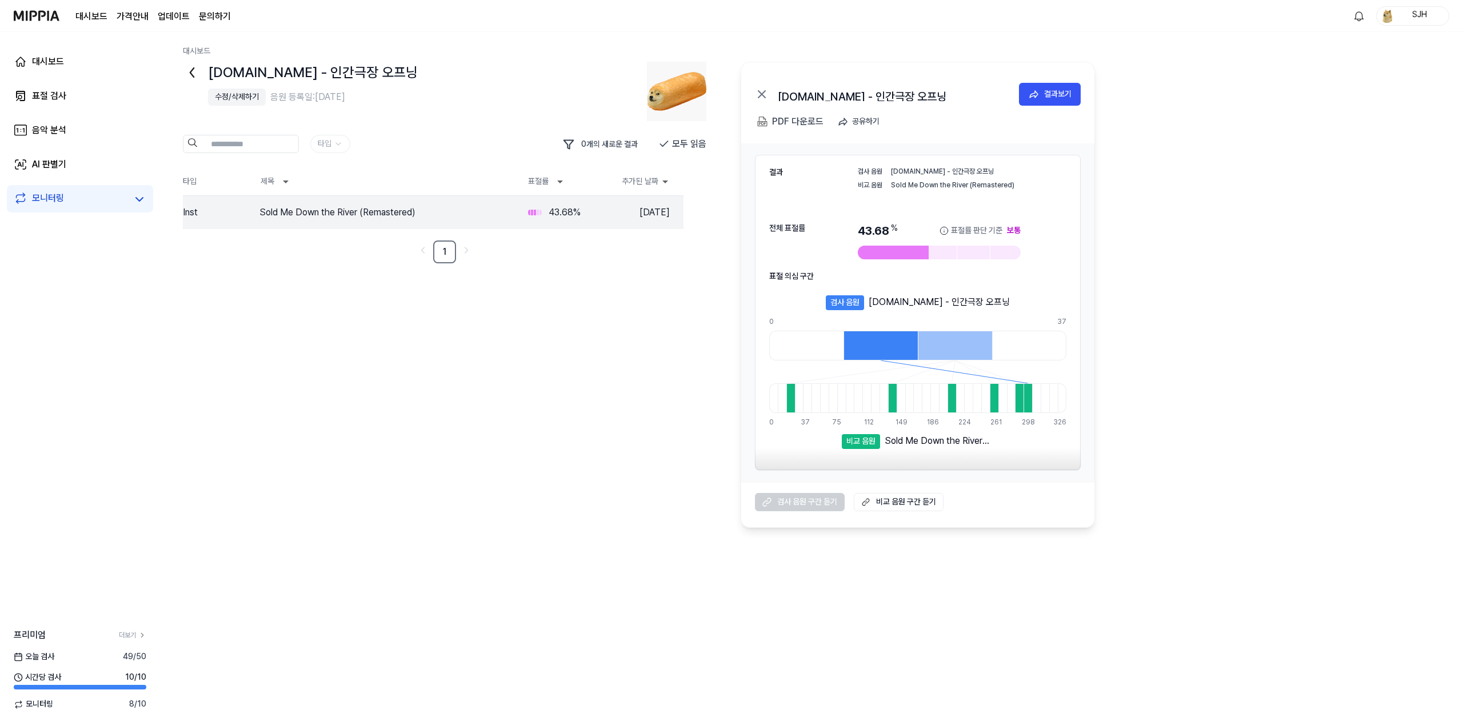
click at [190, 69] on icon at bounding box center [192, 72] width 18 height 18
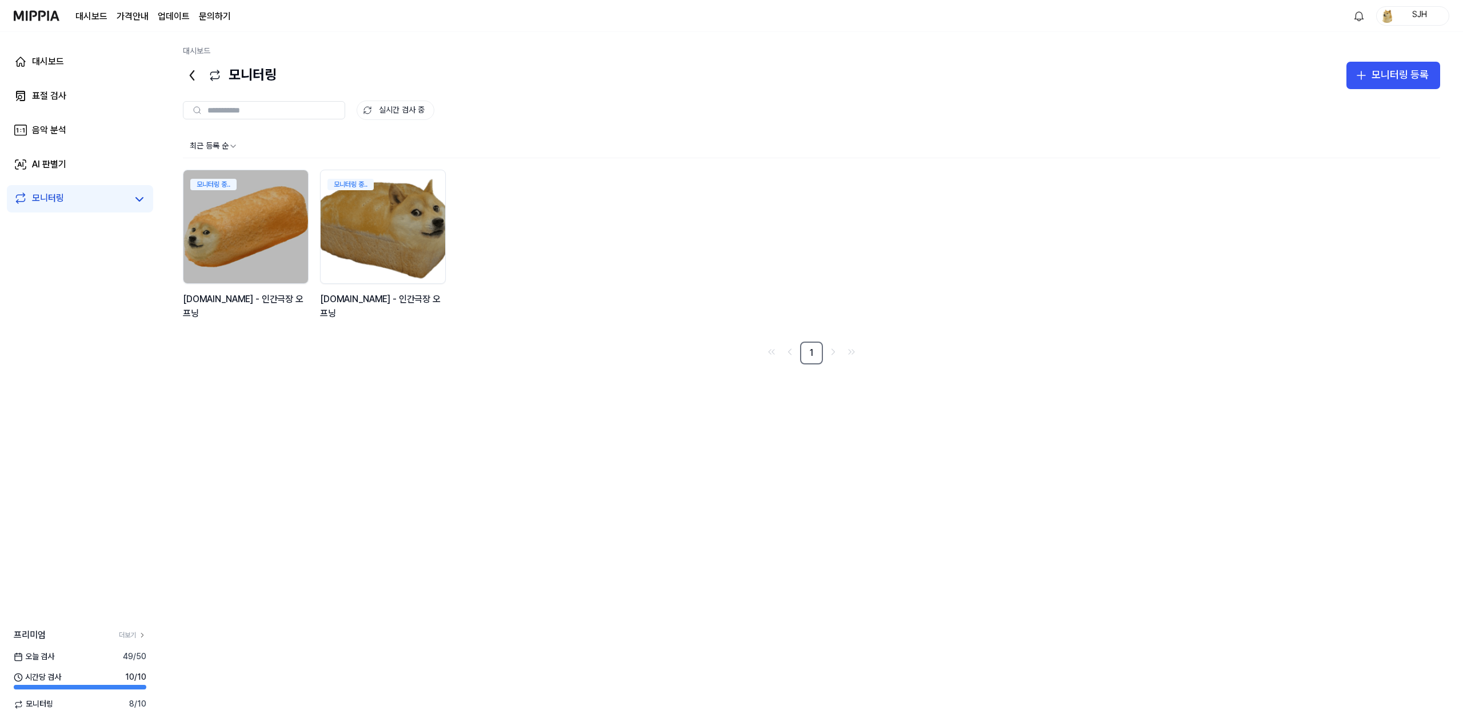
click at [39, 16] on img at bounding box center [37, 15] width 46 height 31
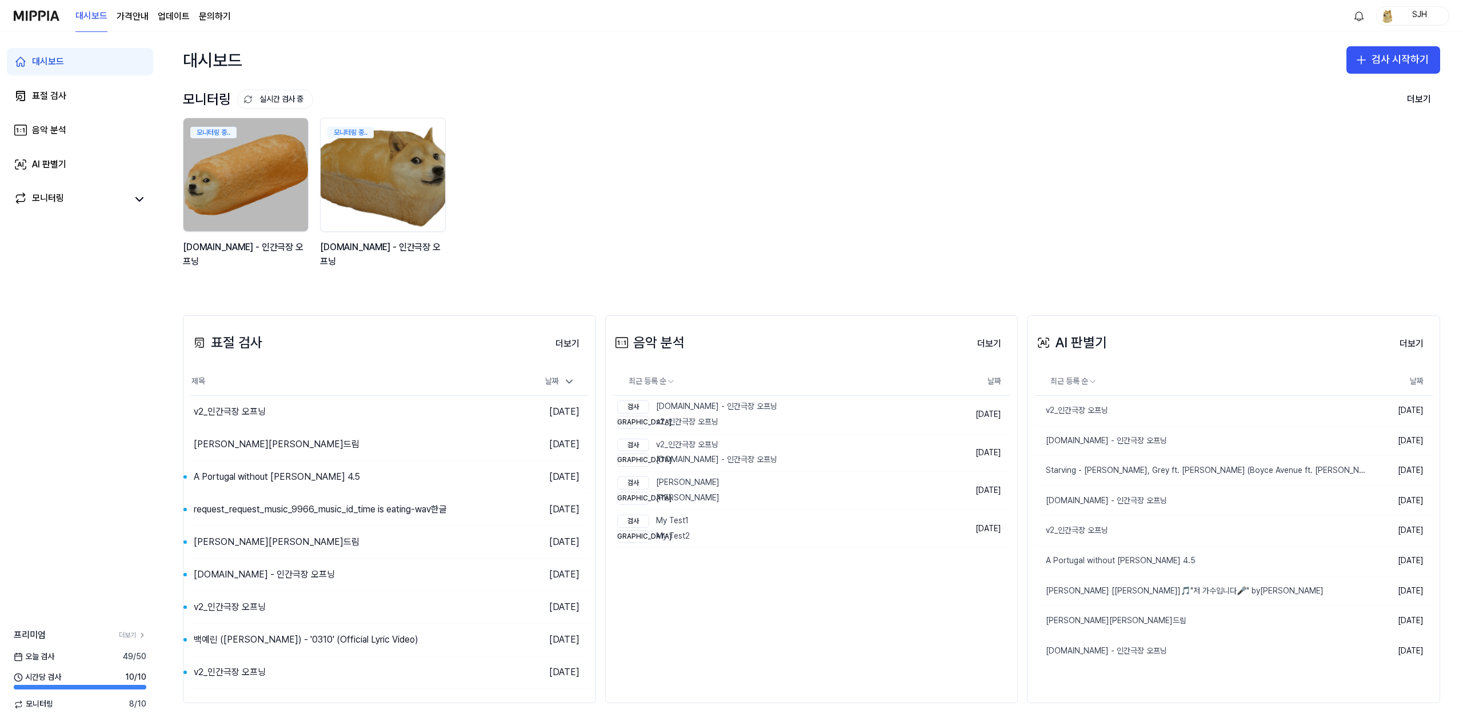
click at [617, 238] on div "모니터링 중.. y2mate.com - 인간극장 오프닝 모니터링 중.. y2mate.com - 인간극장 오프닝" at bounding box center [802, 199] width 1257 height 163
click at [33, 83] on link "표절 검사" at bounding box center [80, 95] width 146 height 27
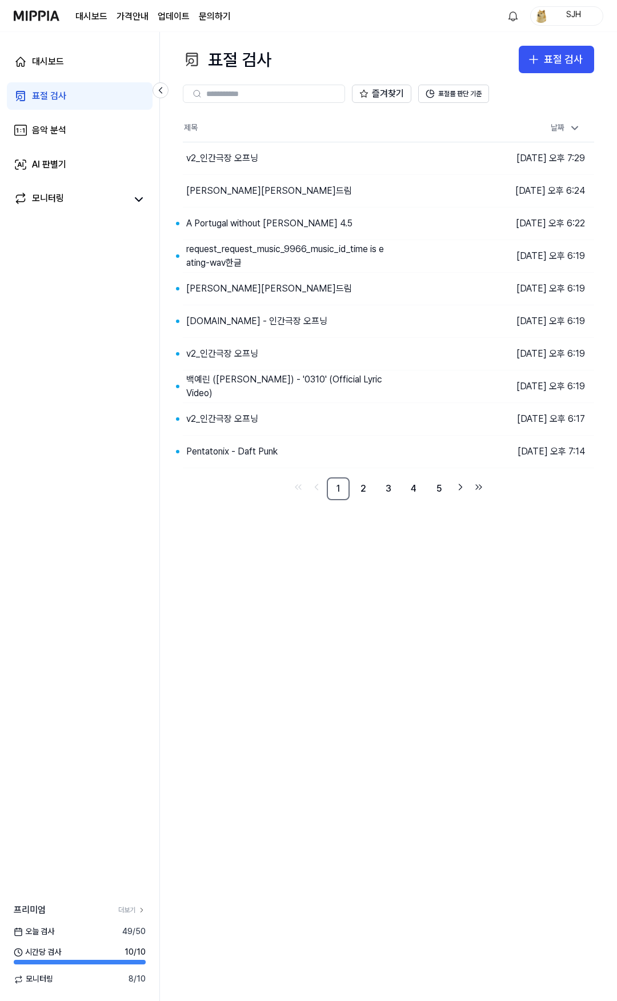
drag, startPoint x: 497, startPoint y: 685, endPoint x: 416, endPoint y: 695, distance: 81.3
click at [496, 685] on div "표절 검사 표절 검사 표절 검사 음악 분석 AI 판별기 즐겨찾기 표절률 판단 기준 제목 날짜 v2_인간극장 오프닝 이동하기 2025.09.09…" at bounding box center [388, 516] width 457 height 969
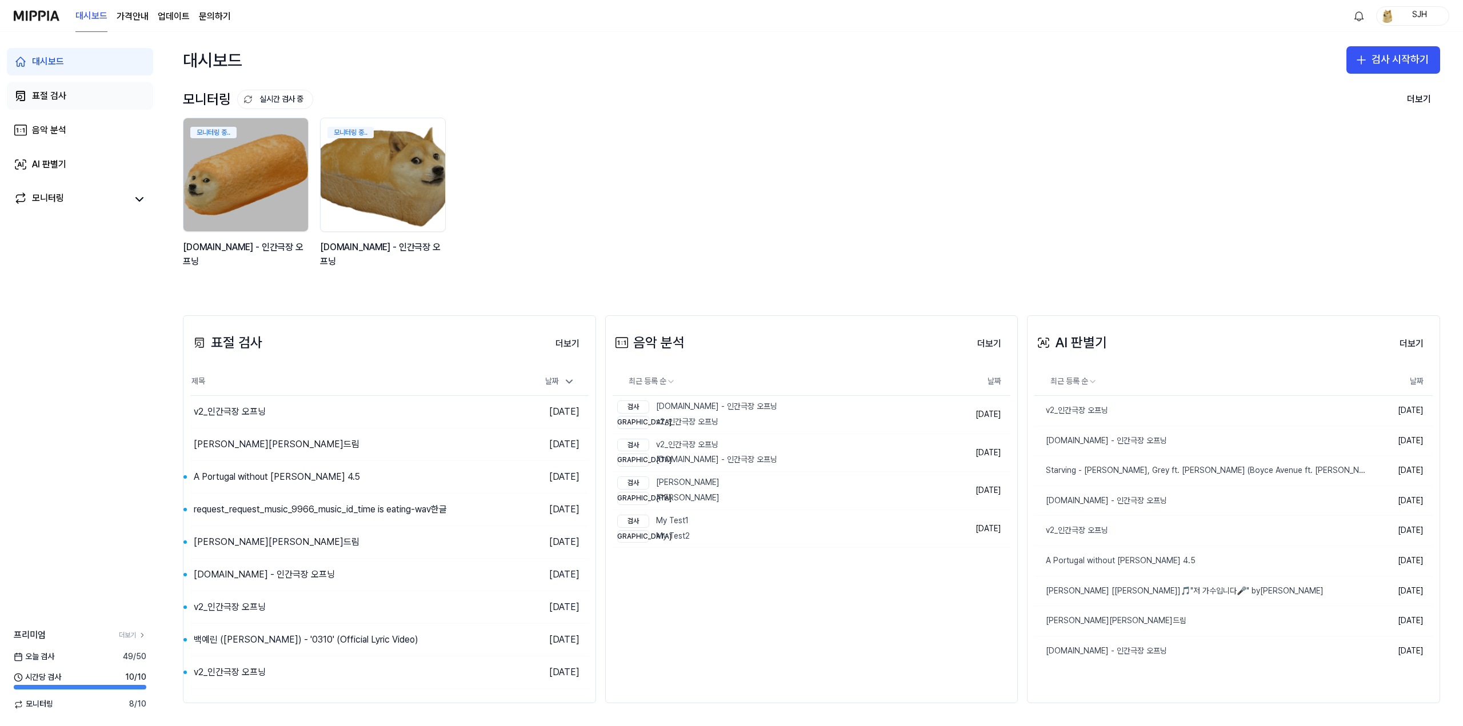
click at [73, 93] on link "표절 검사" at bounding box center [80, 95] width 146 height 27
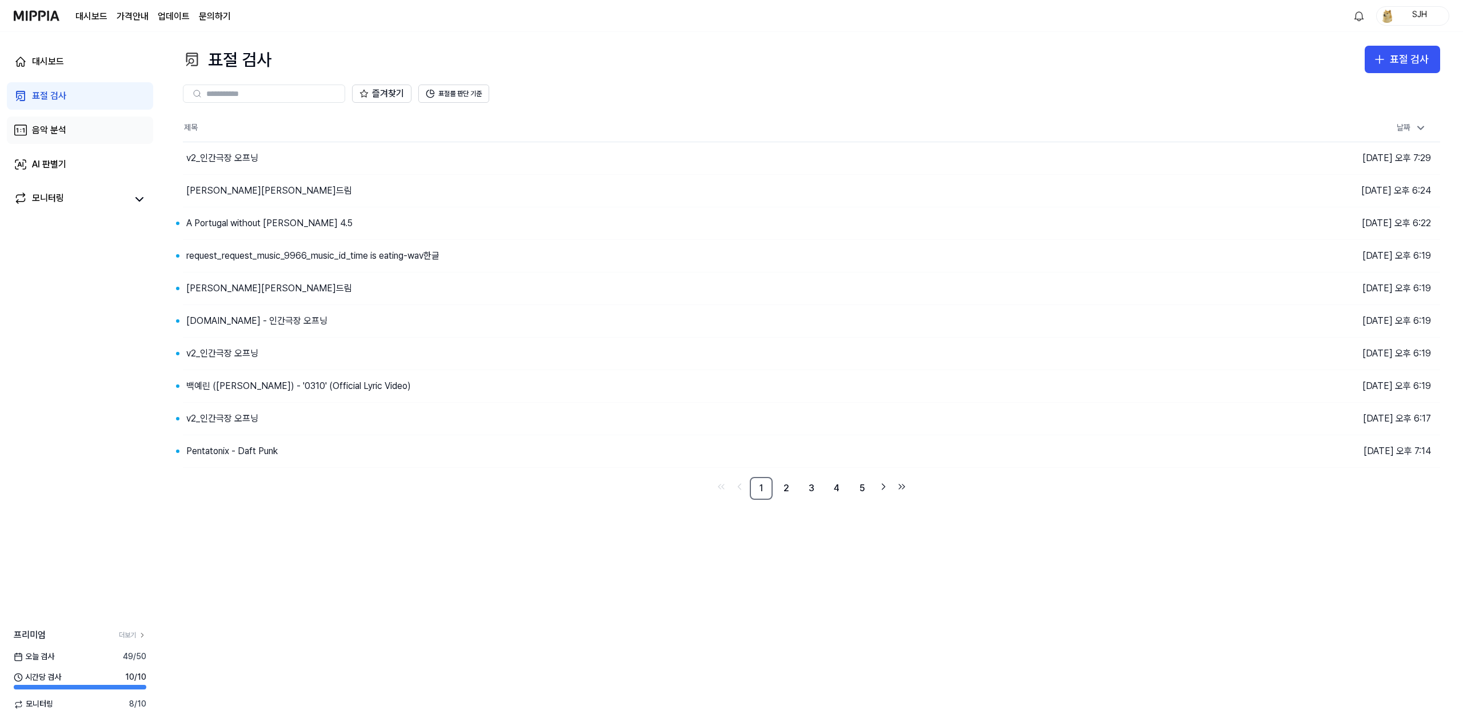
click at [94, 143] on link "음악 분석" at bounding box center [80, 130] width 146 height 27
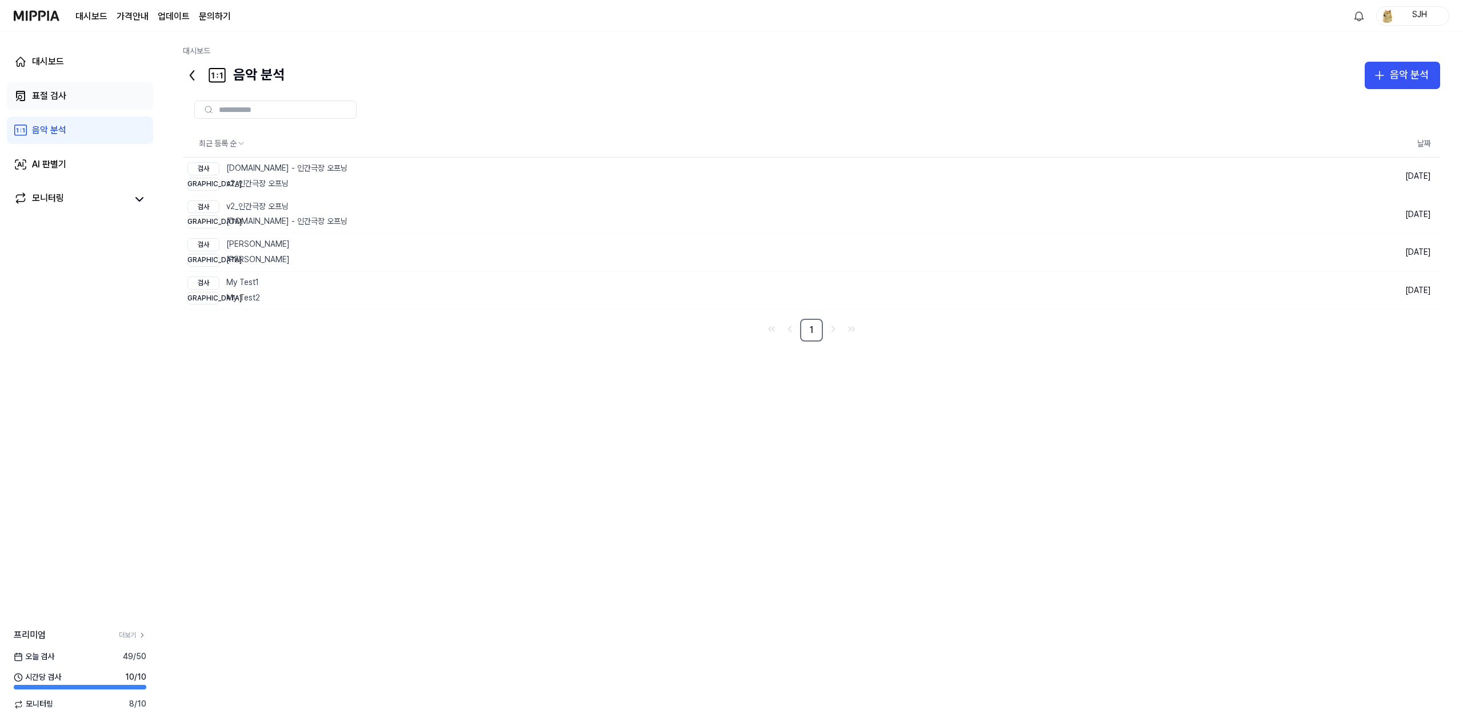
click at [81, 101] on link "표절 검사" at bounding box center [80, 95] width 146 height 27
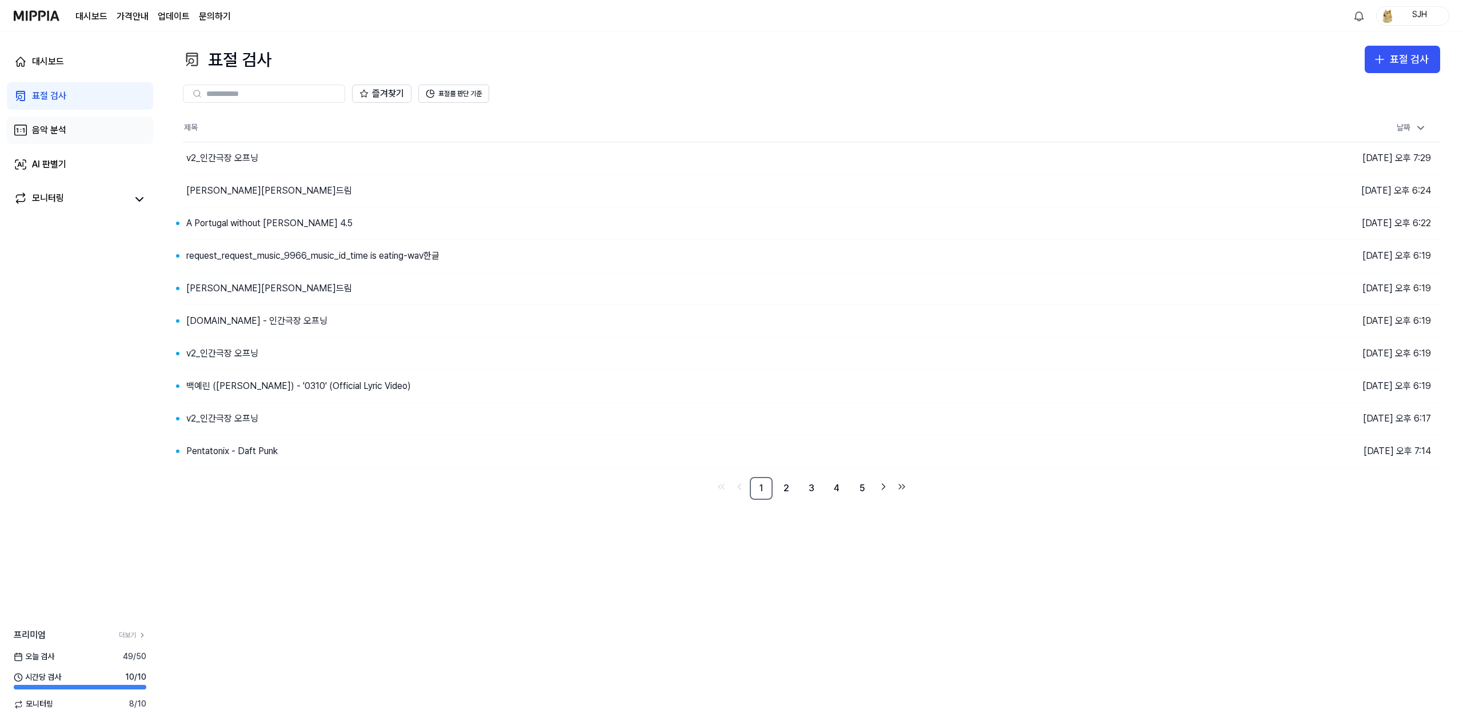
click at [76, 131] on link "음악 분석" at bounding box center [80, 130] width 146 height 27
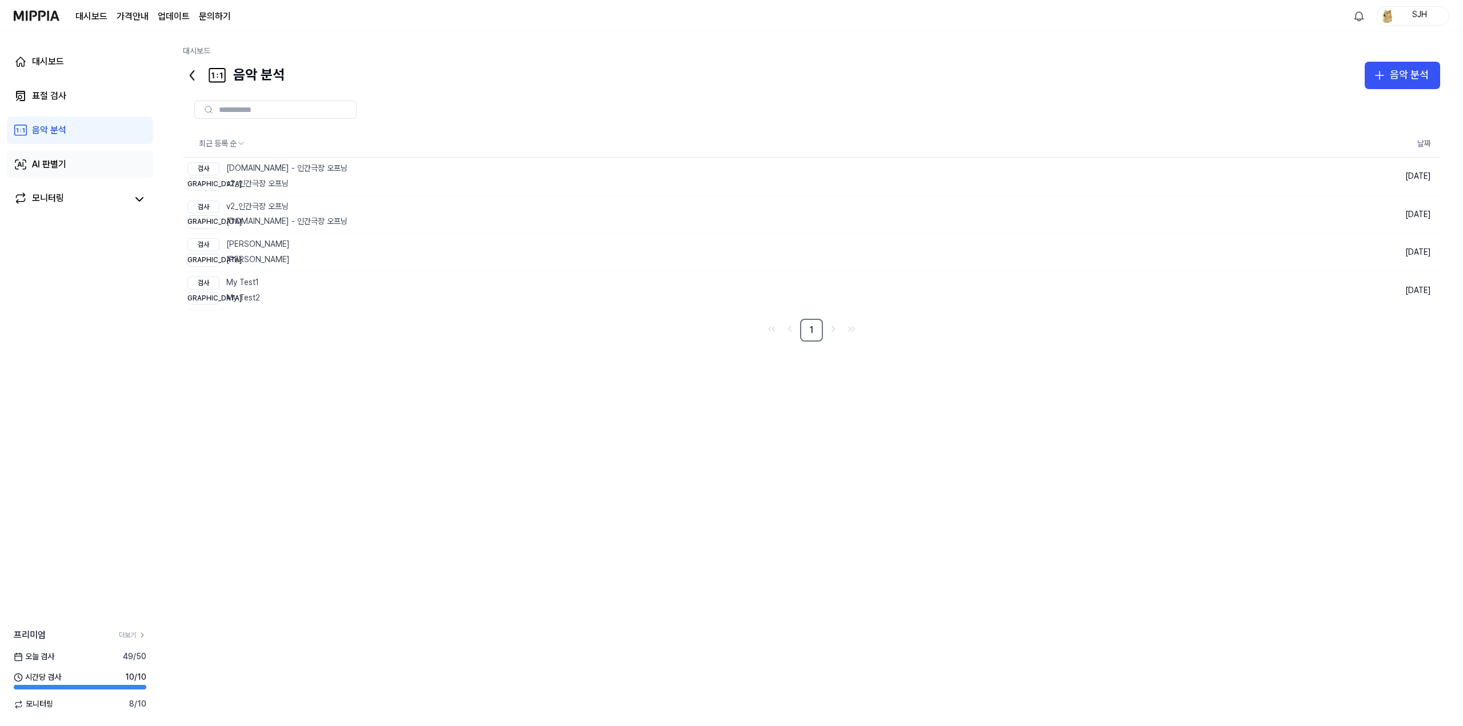
click at [72, 154] on link "AI 판별기" at bounding box center [80, 164] width 146 height 27
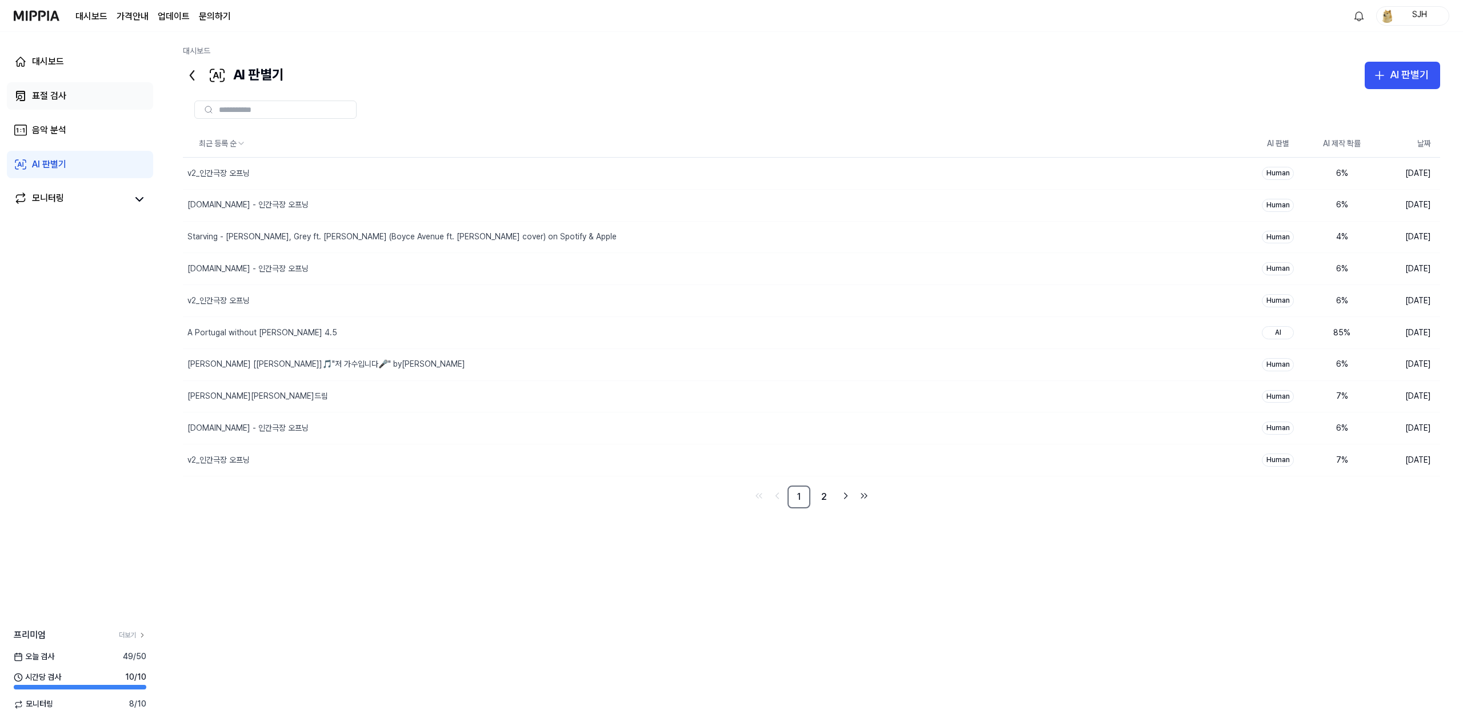
click at [86, 103] on link "표절 검사" at bounding box center [80, 95] width 146 height 27
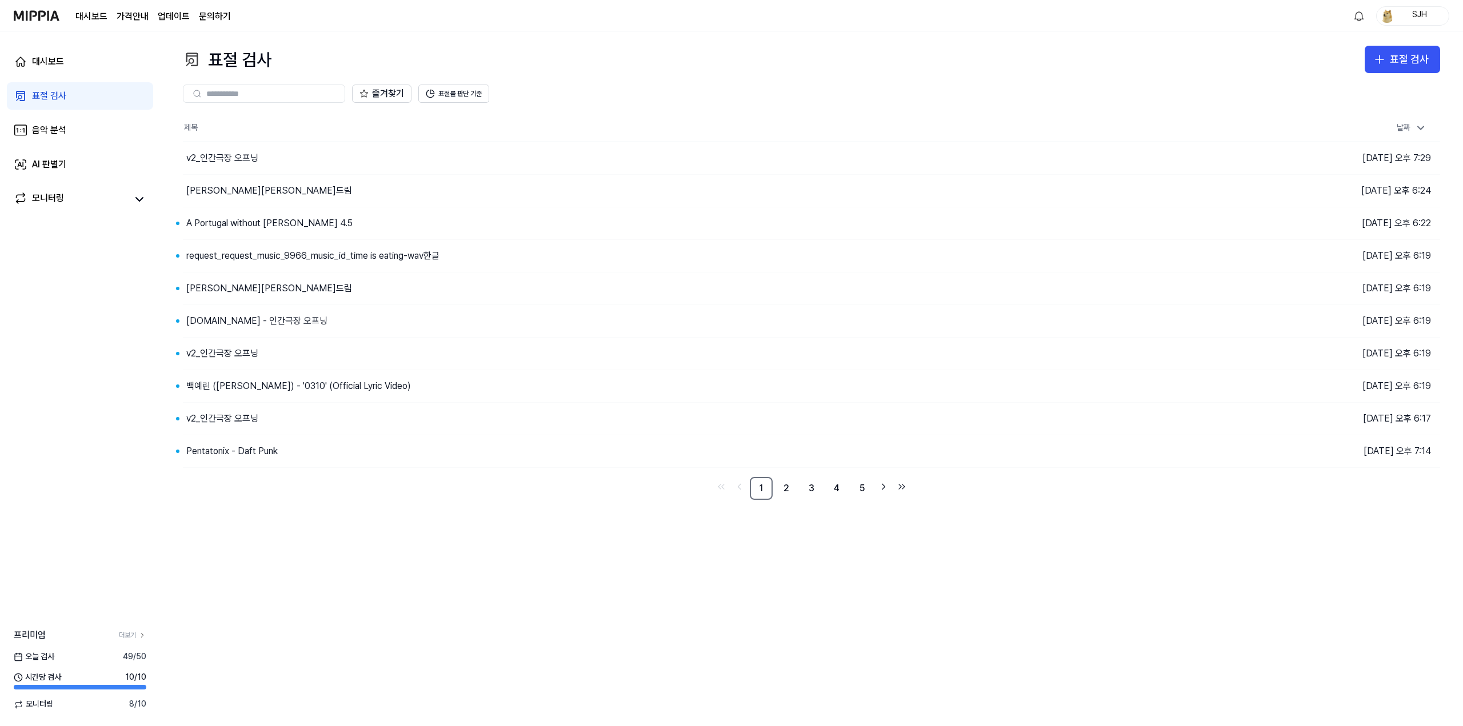
click at [799, 619] on div "표절 검사 표절 검사 표절 검사 음악 분석 AI 판별기 즐겨찾기 표절률 판단 기준 제목 날짜 v2_인간극장 오프닝 이동하기 2025.09.09…" at bounding box center [811, 379] width 1303 height 694
click at [351, 155] on div "v2_인간극장 오프닝" at bounding box center [606, 158] width 846 height 32
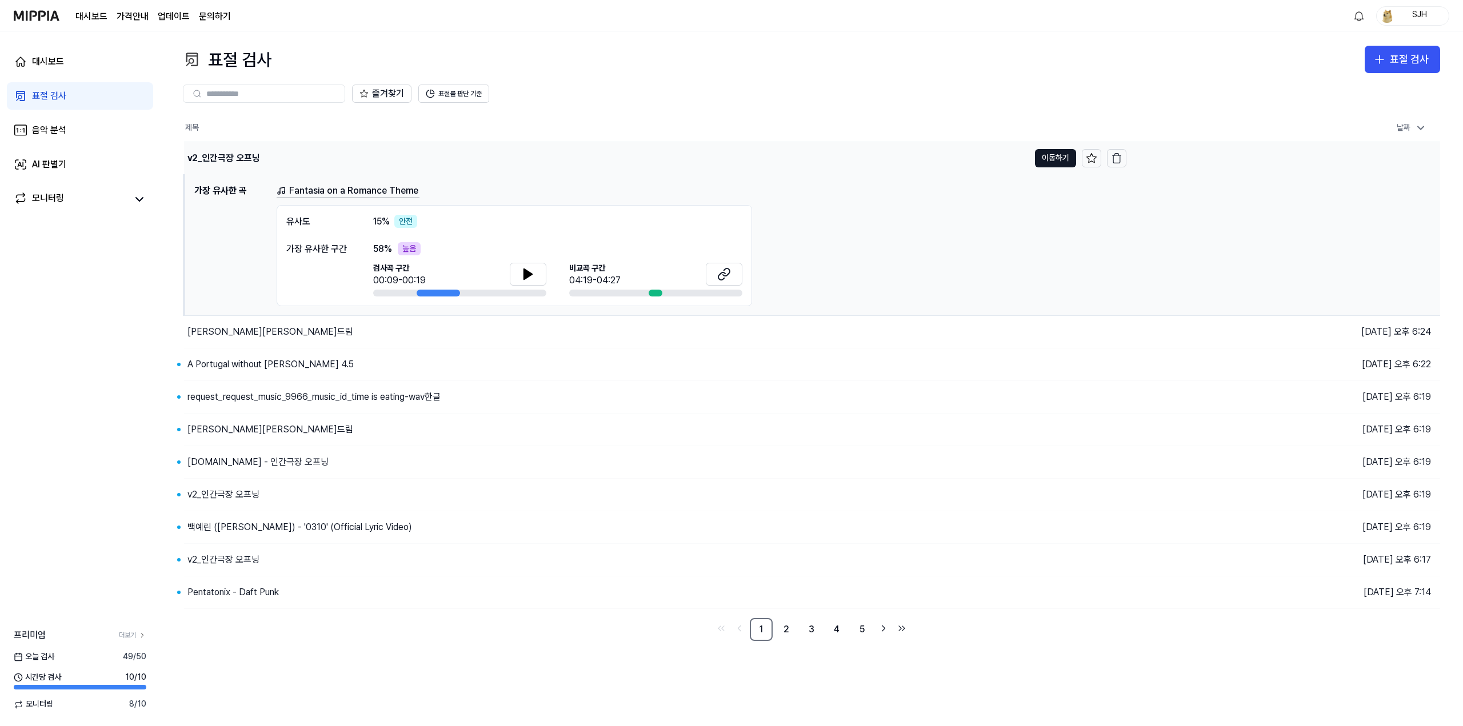
click at [432, 150] on div "v2_인간극장 오프닝" at bounding box center [606, 158] width 845 height 32
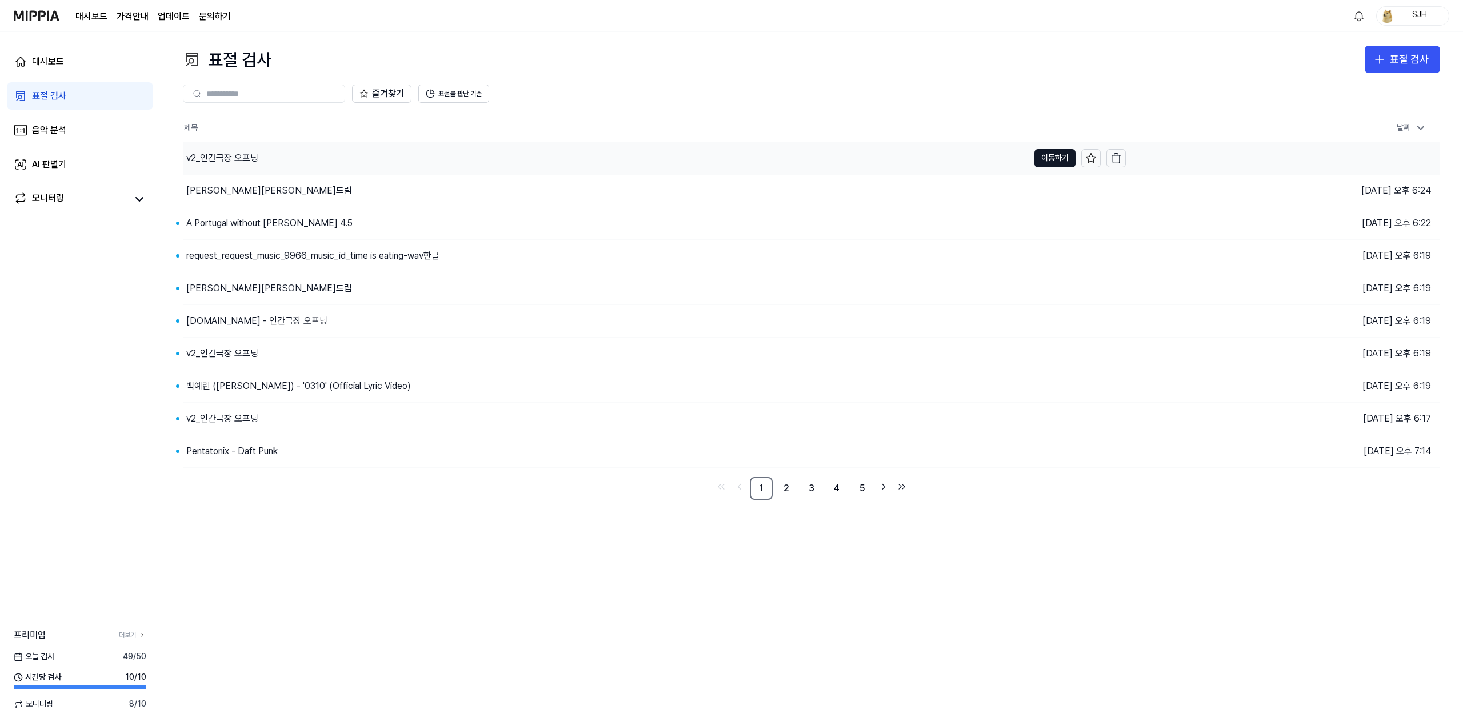
click at [432, 150] on div "v2_인간극장 오프닝" at bounding box center [606, 158] width 846 height 32
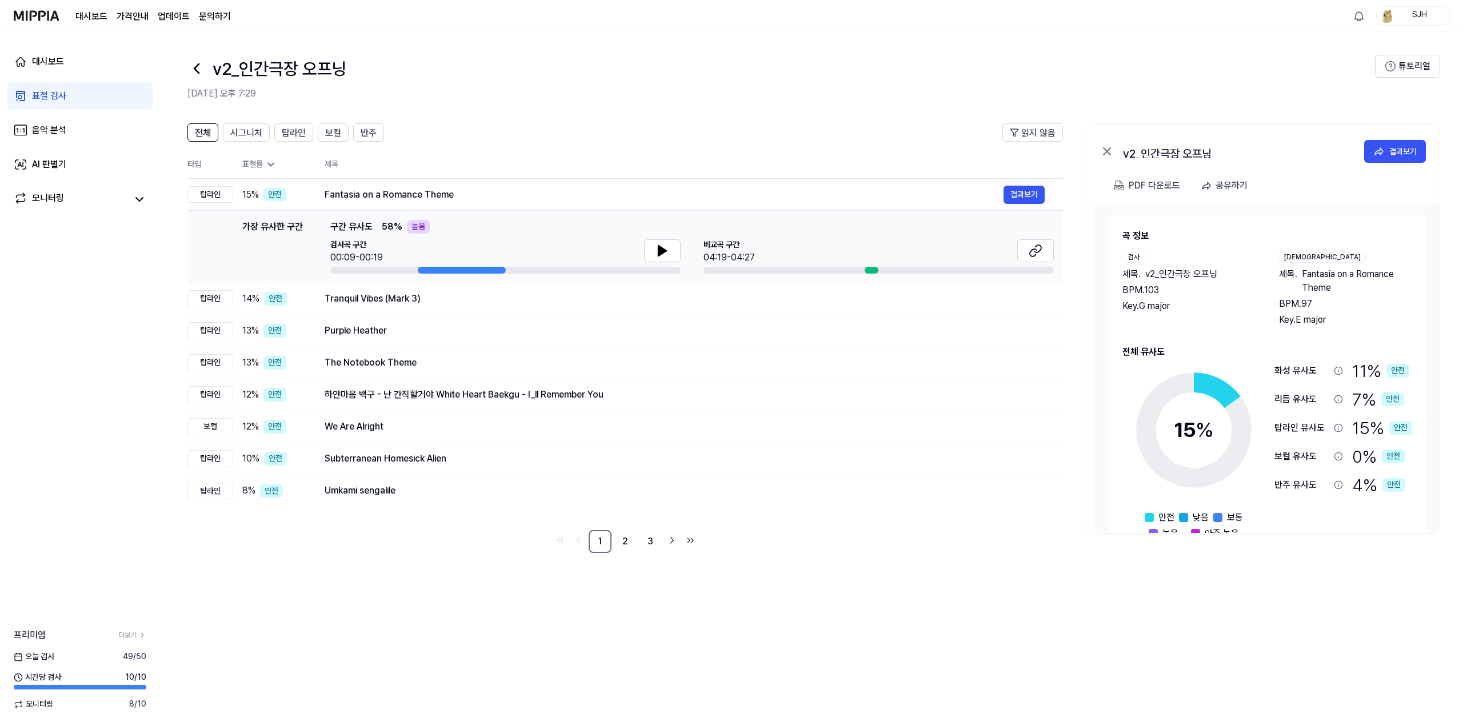
click at [432, 150] on header "전체 시그니처 탑라인 보컬 반주 읽지 않음" at bounding box center [624, 136] width 875 height 27
click at [495, 198] on div "Fantasia on a Romance Theme" at bounding box center [664, 195] width 679 height 14
click at [293, 203] on td "15 % 안전" at bounding box center [269, 195] width 73 height 32
click at [319, 295] on td "Tranquil Vibes (Mark 3) 결과보기" at bounding box center [684, 299] width 757 height 32
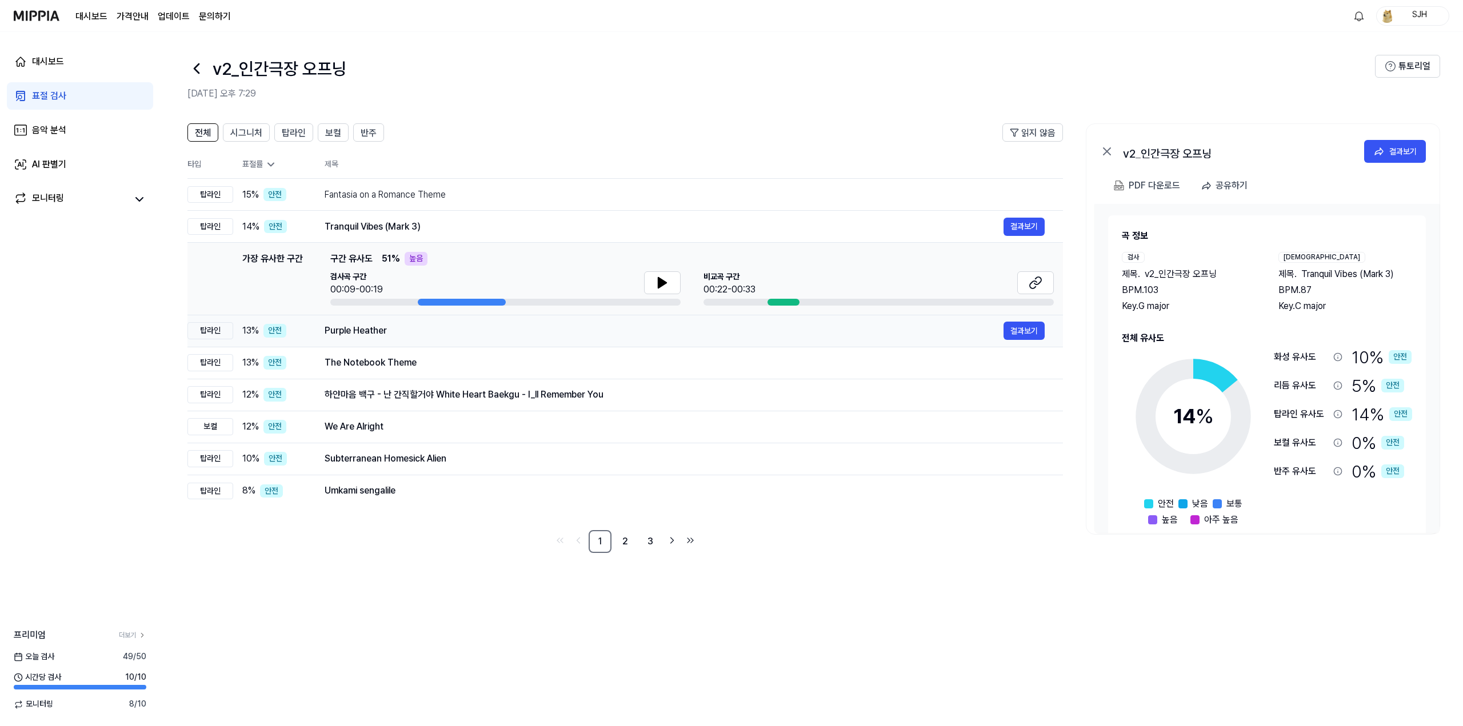
click at [333, 328] on div "Purple Heather" at bounding box center [664, 331] width 679 height 14
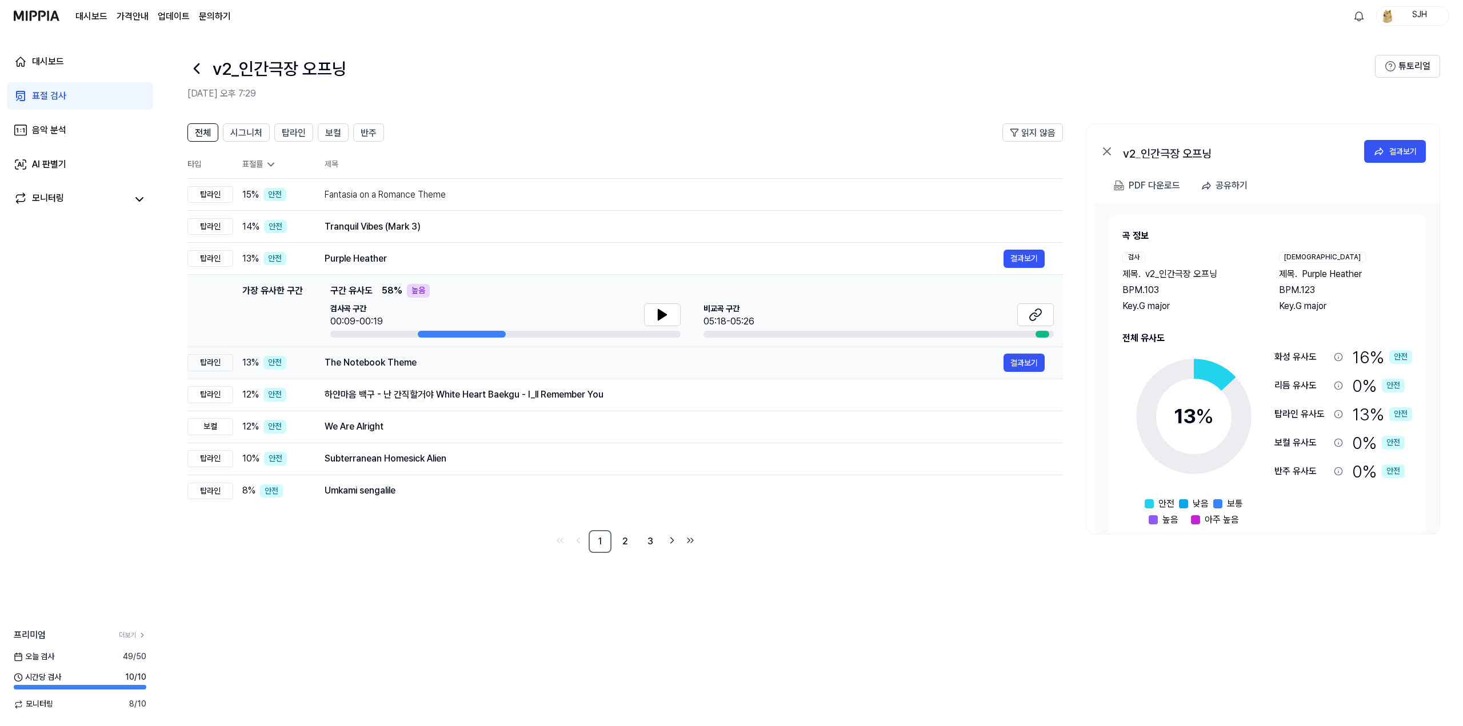
click at [341, 363] on div "The Notebook Theme" at bounding box center [664, 363] width 679 height 14
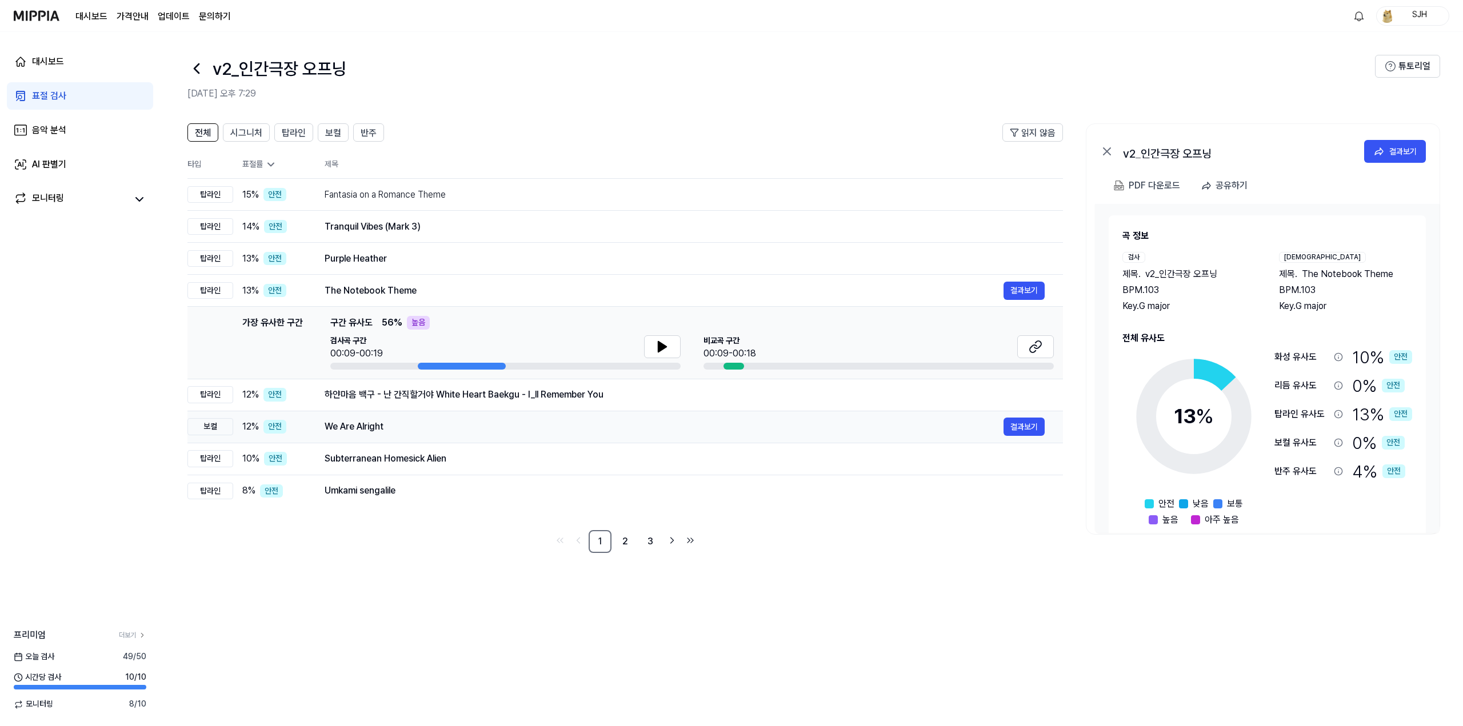
click at [324, 421] on td "We Are Alright 결과보기" at bounding box center [684, 427] width 757 height 32
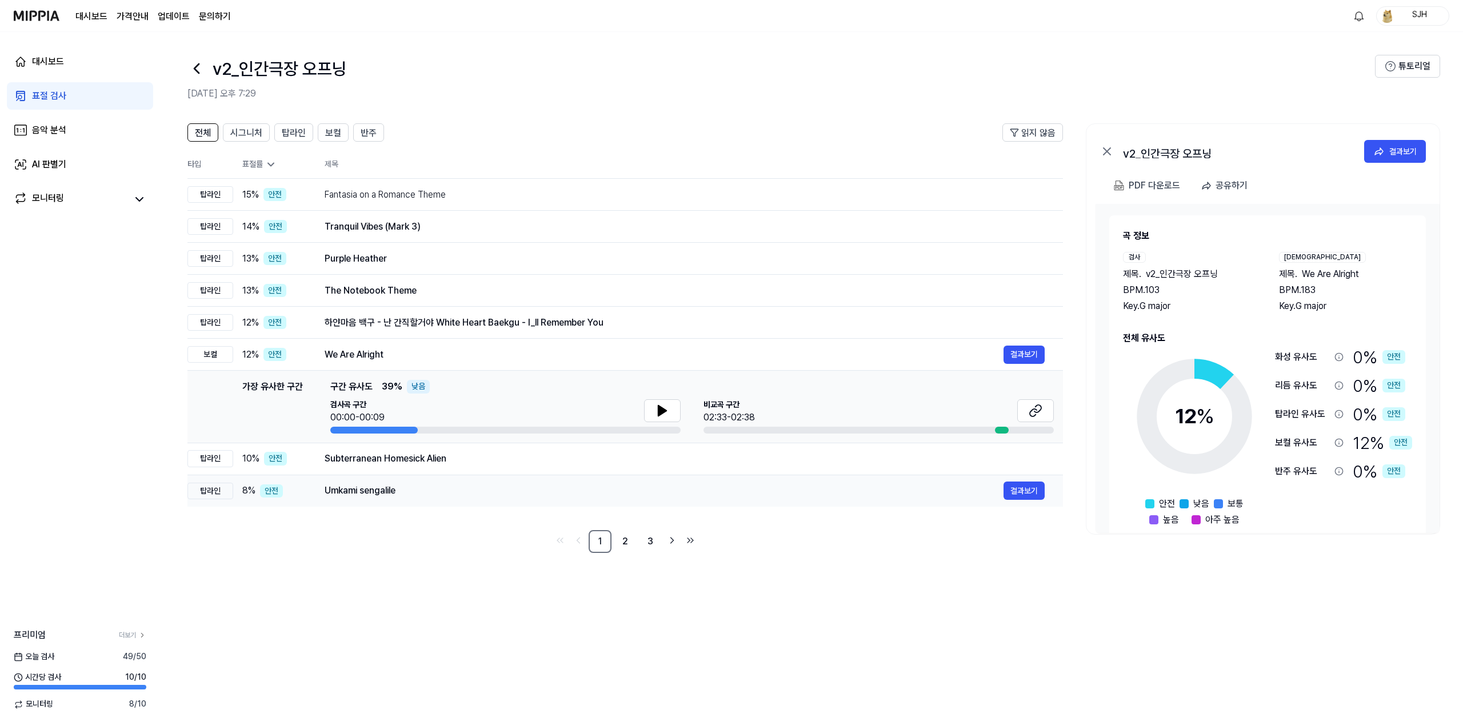
click at [340, 487] on div "Umkami sengalile" at bounding box center [664, 491] width 679 height 14
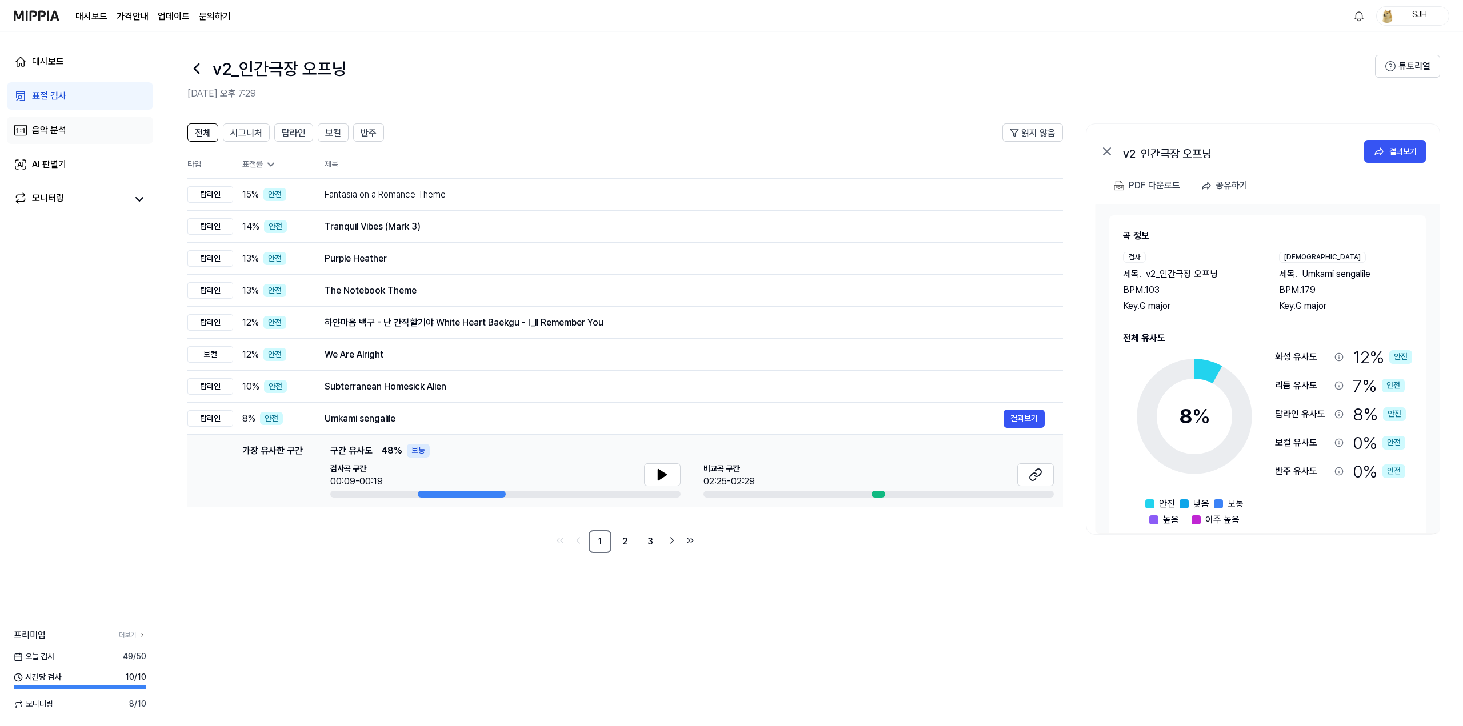
click at [62, 130] on div "음악 분석" at bounding box center [49, 130] width 34 height 14
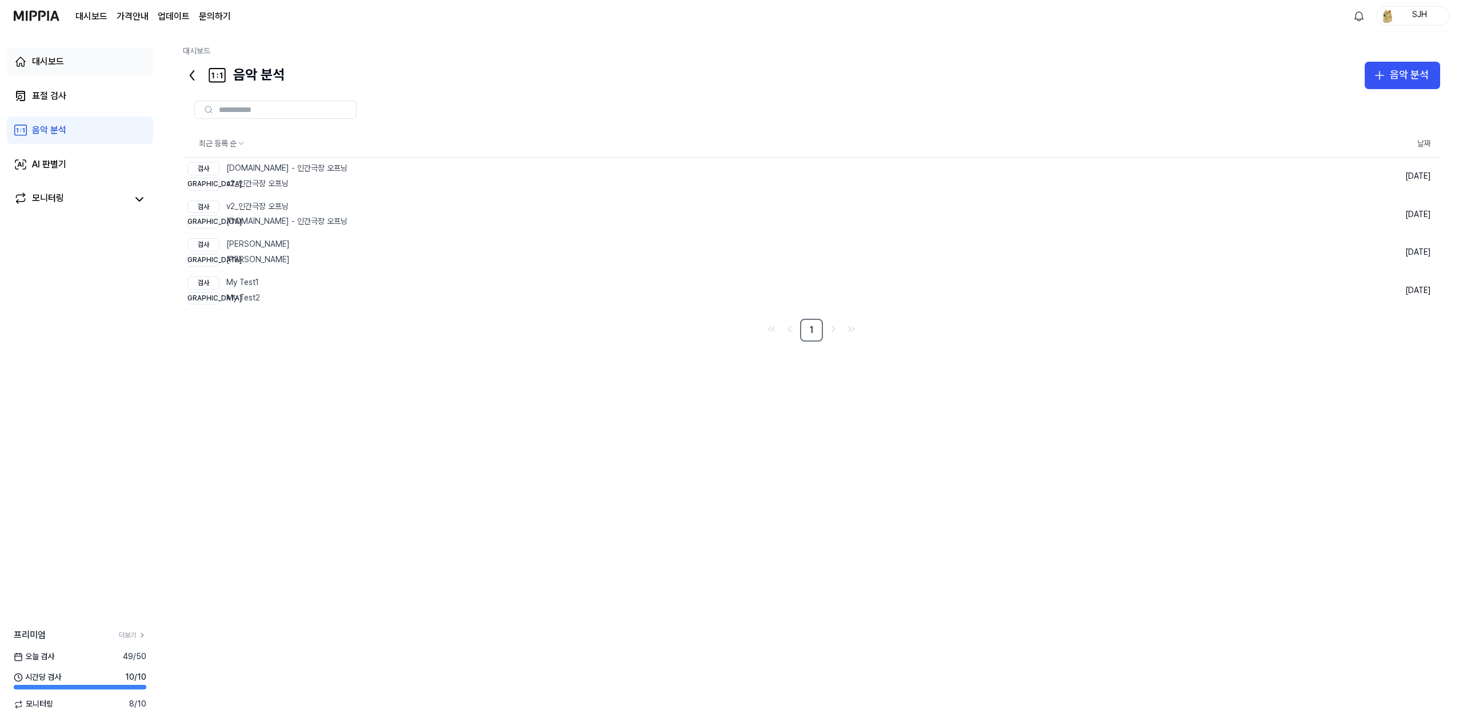
click at [59, 72] on link "대시보드" at bounding box center [80, 61] width 146 height 27
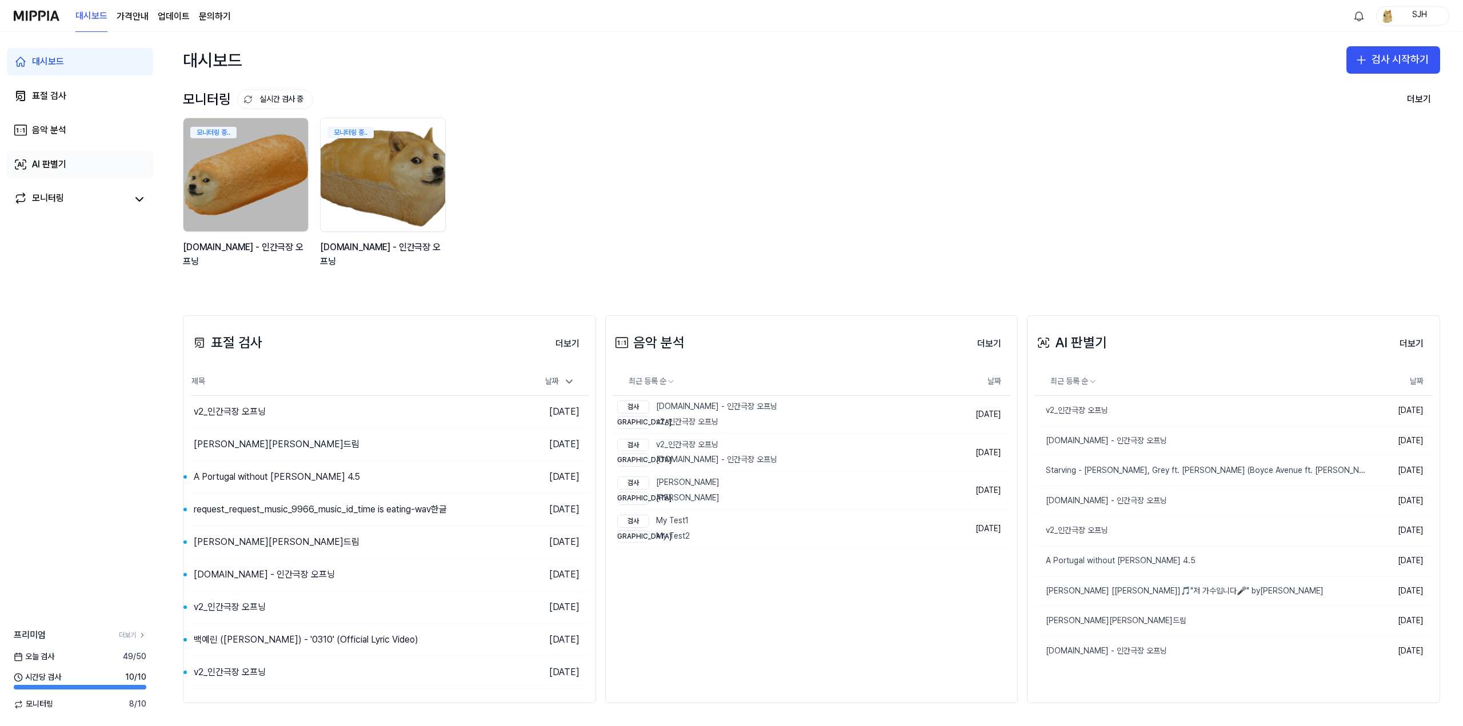
click at [95, 176] on link "AI 판별기" at bounding box center [80, 164] width 146 height 27
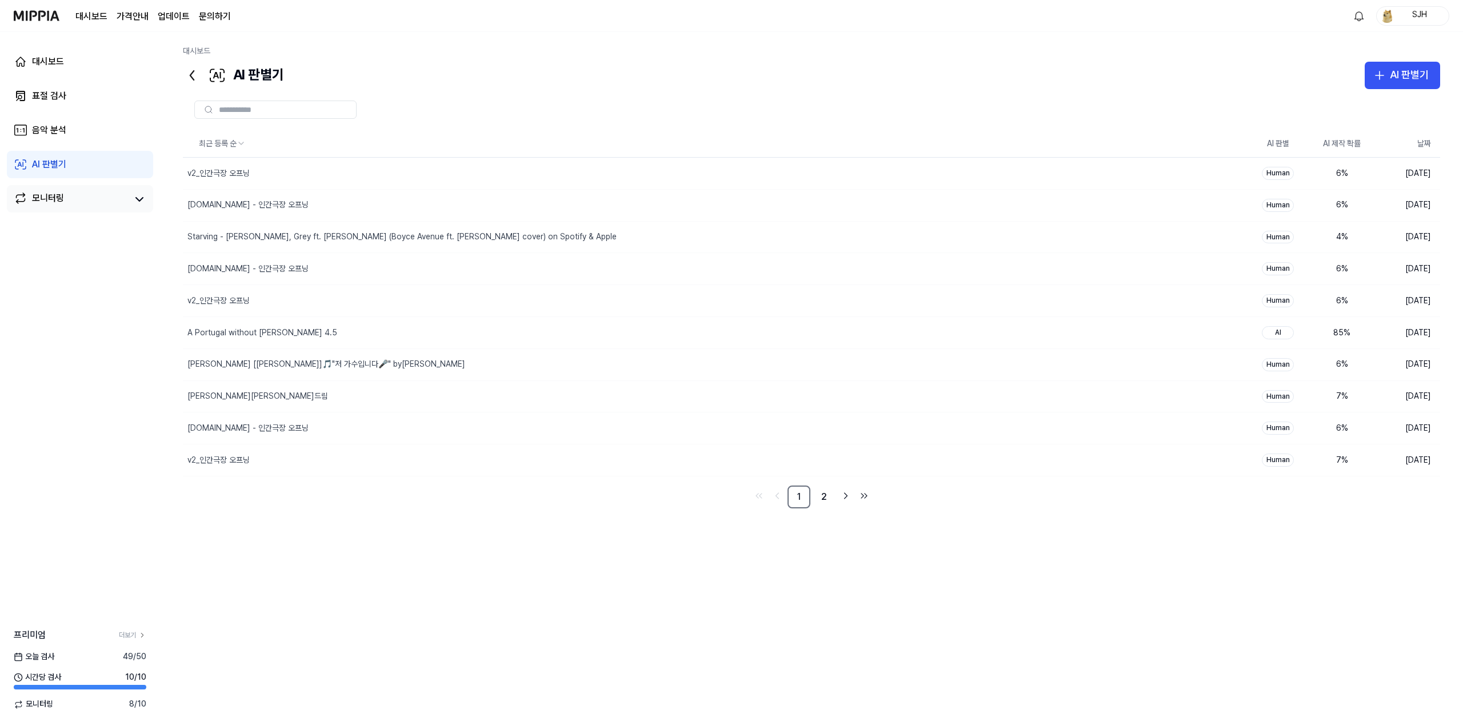
click at [73, 195] on link "모니터링" at bounding box center [71, 199] width 114 height 16
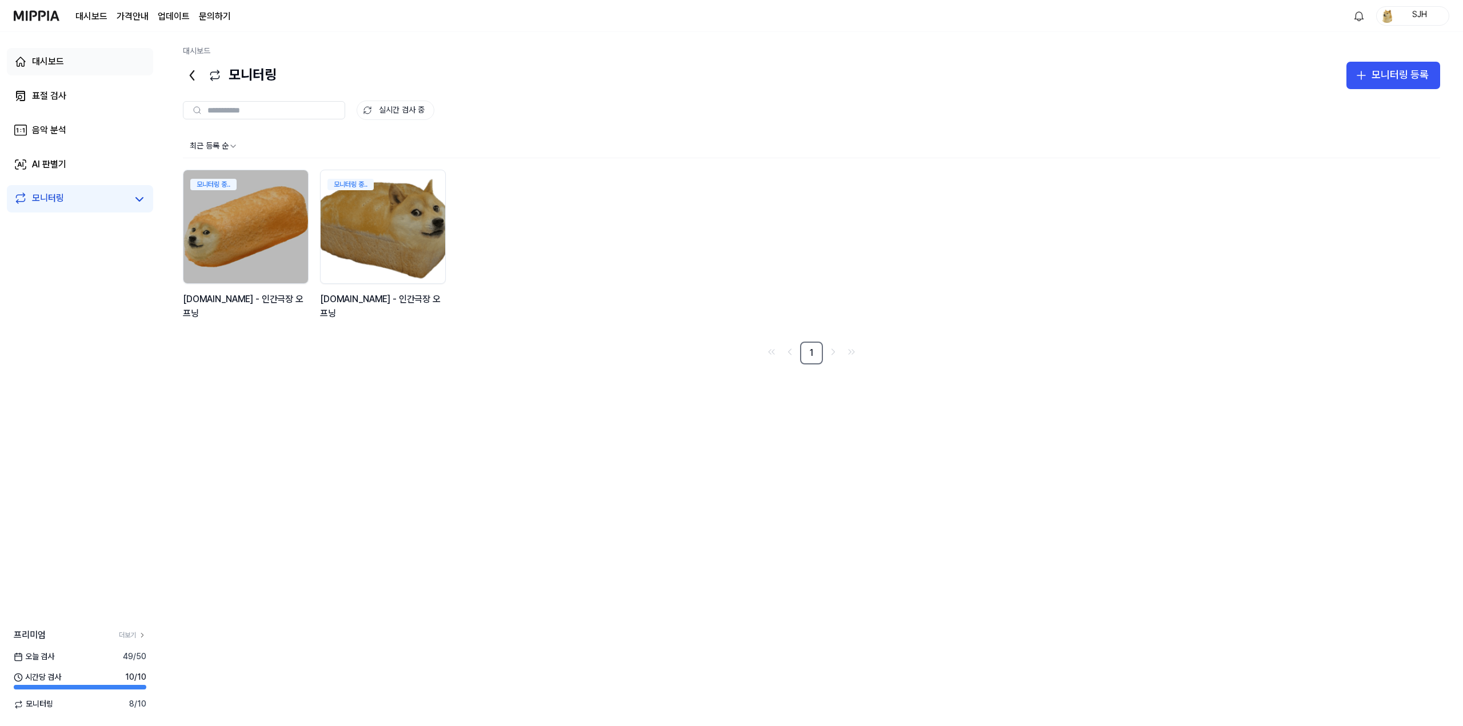
click at [86, 65] on link "대시보드" at bounding box center [80, 61] width 146 height 27
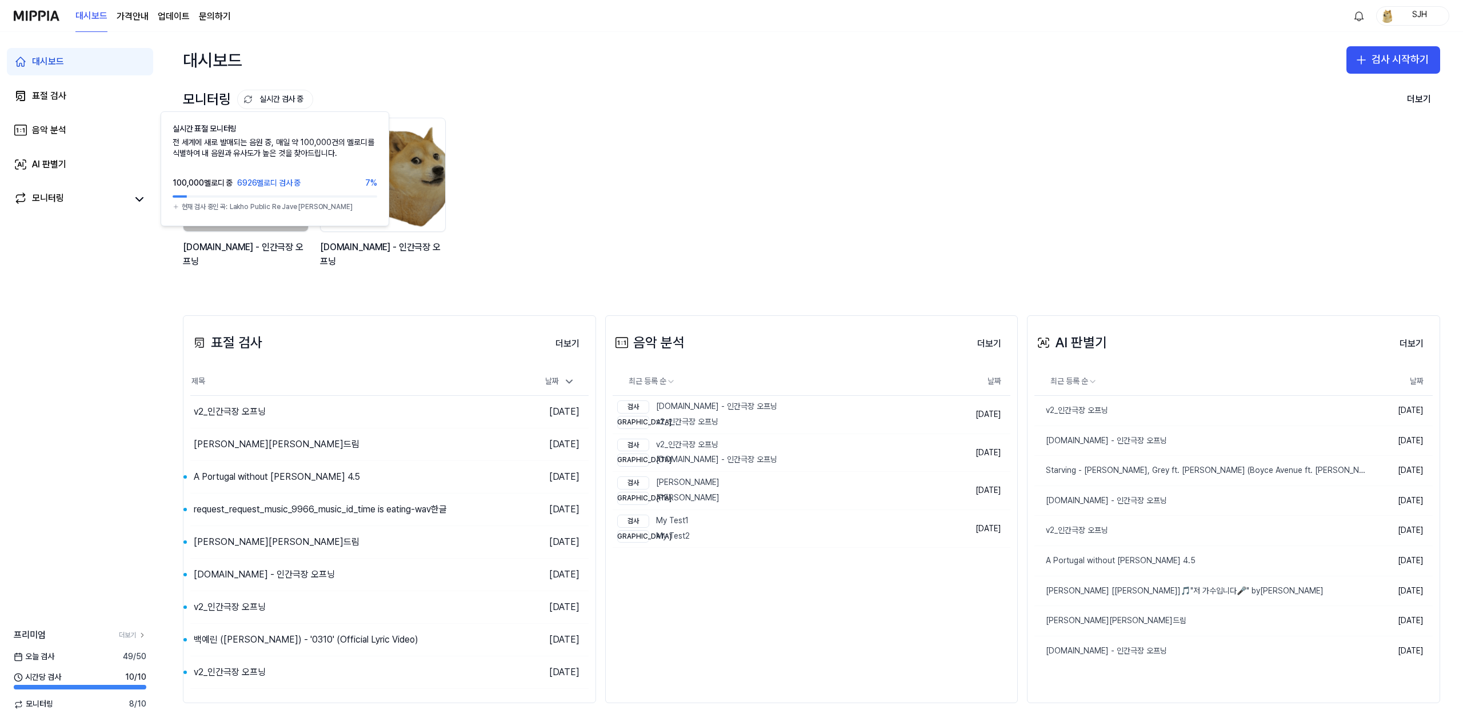
click at [771, 105] on div "모니터링 실시간 검사 중 실시간 표절 모니터링 전 세계에 새로 발매되는 음원 중, 매일 약 100,000건의 멜로디를 식별하여 내 음원과 유사…" at bounding box center [811, 99] width 1257 height 18
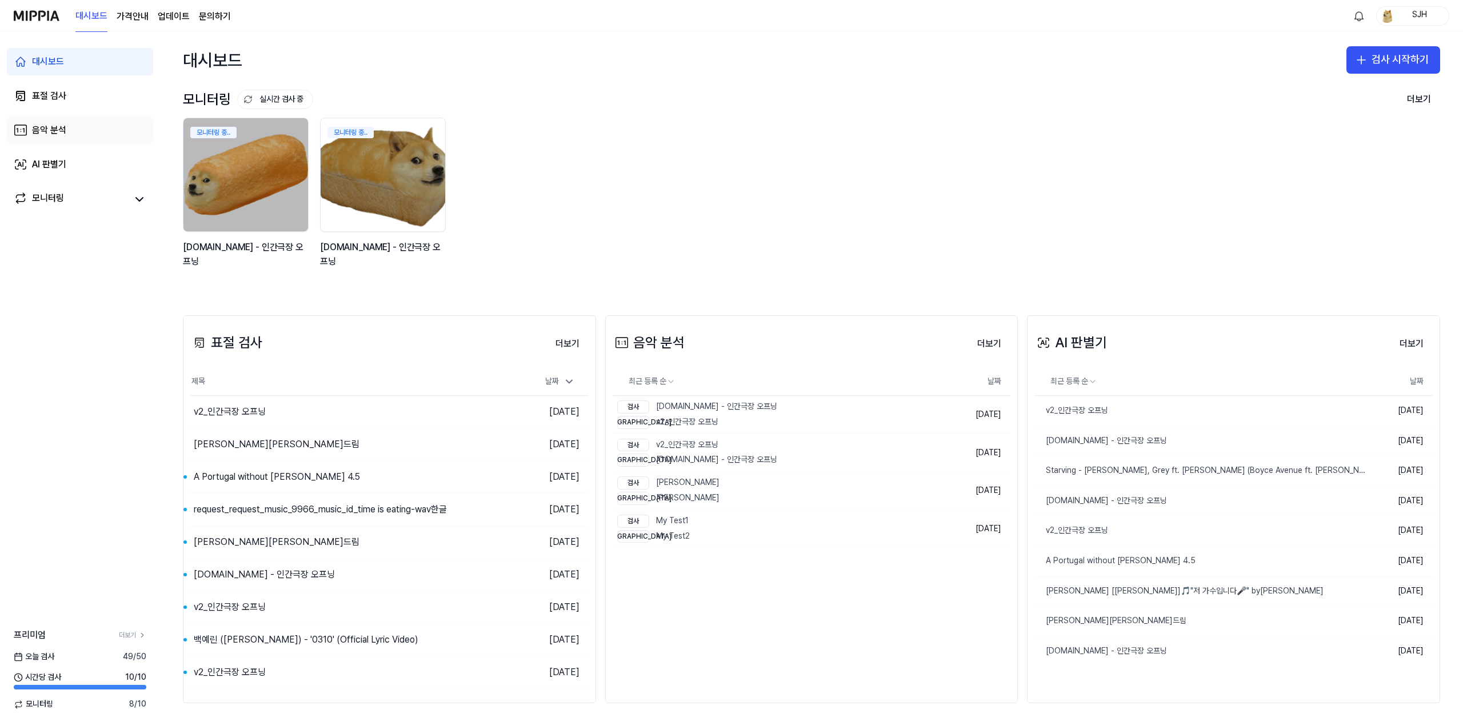
click at [77, 117] on link "음악 분석" at bounding box center [80, 130] width 146 height 27
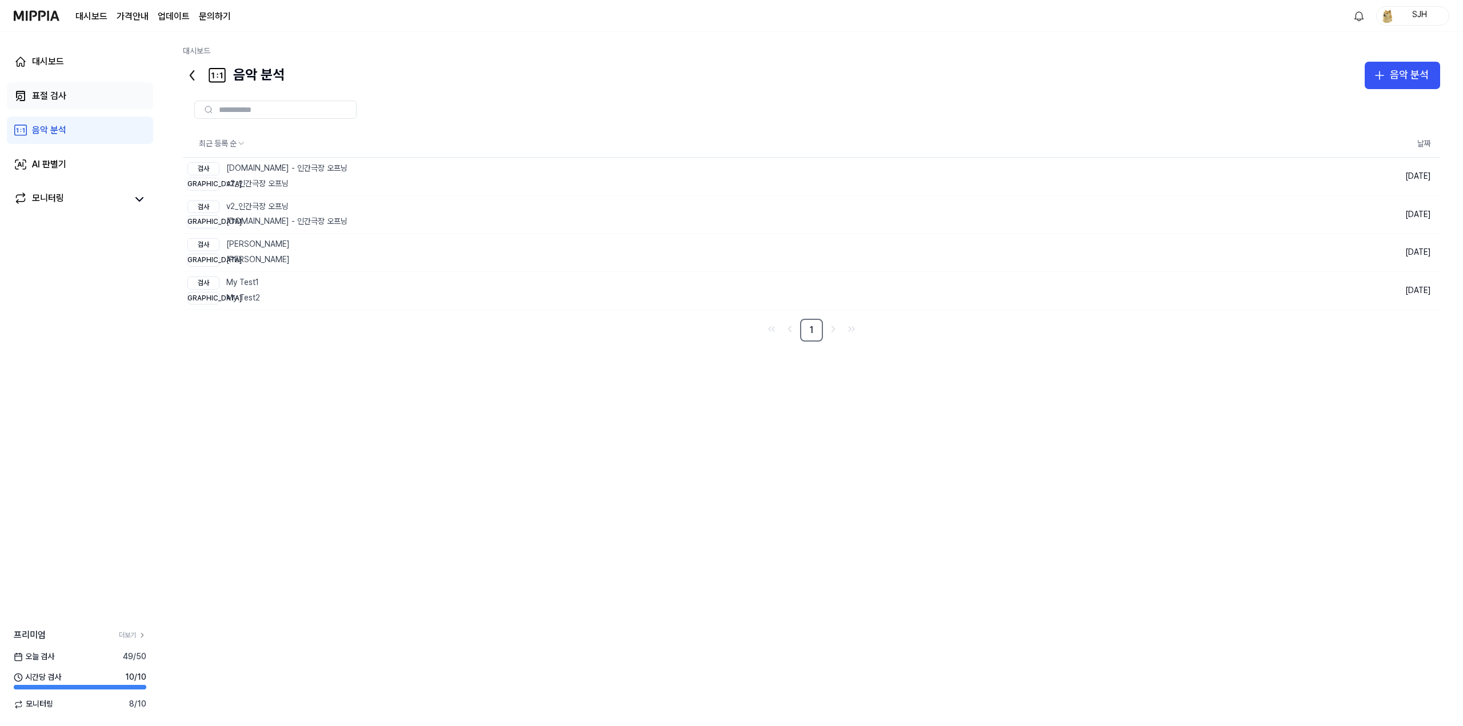
click at [81, 99] on link "표절 검사" at bounding box center [80, 95] width 146 height 27
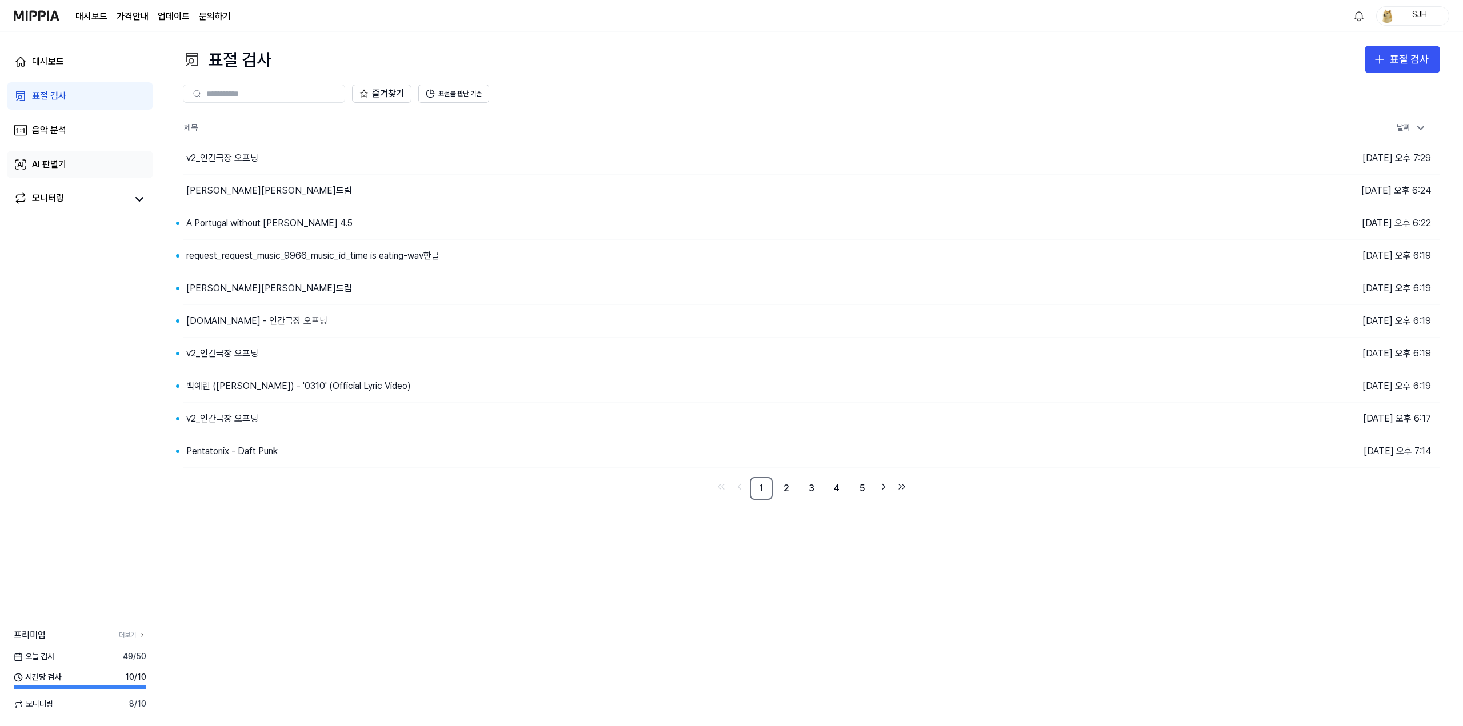
click at [81, 163] on link "AI 판별기" at bounding box center [80, 164] width 146 height 27
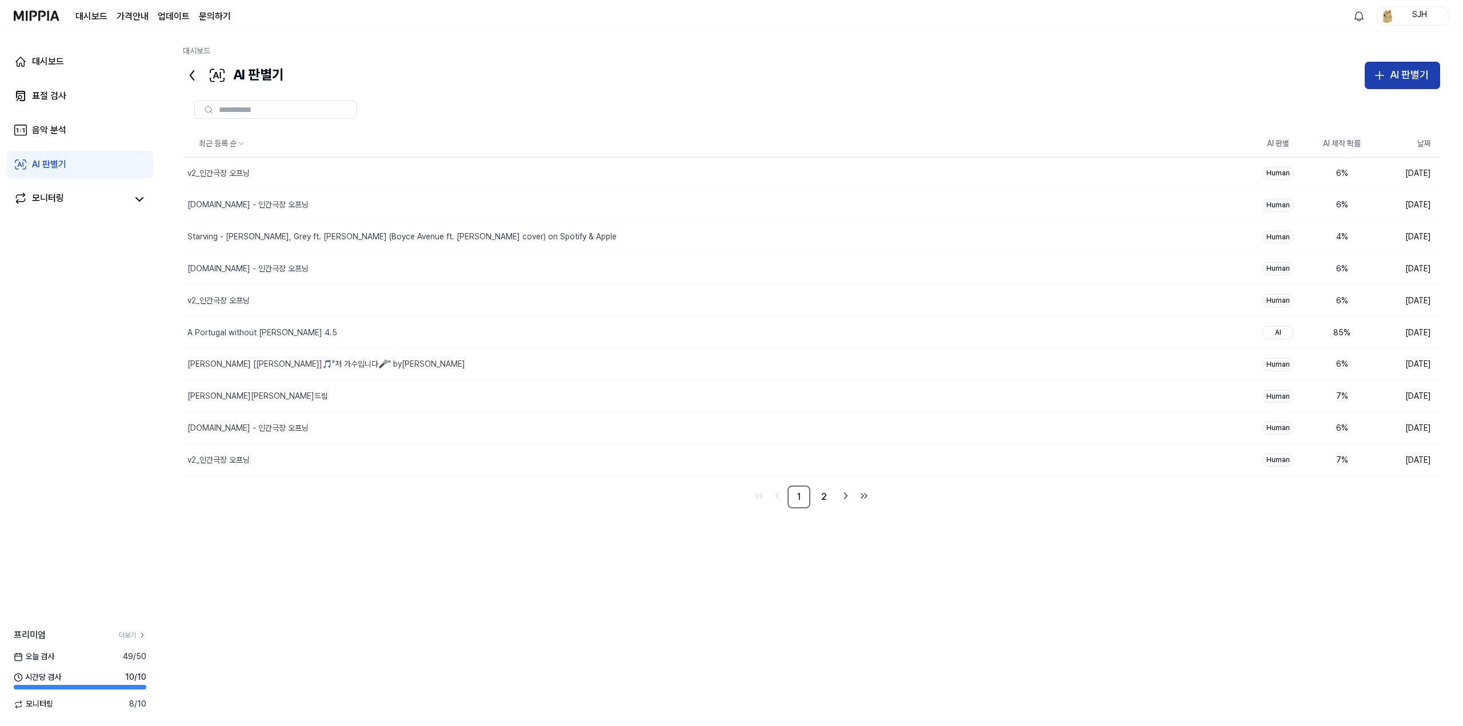
click at [1396, 80] on div "AI 판별기" at bounding box center [1409, 75] width 39 height 17
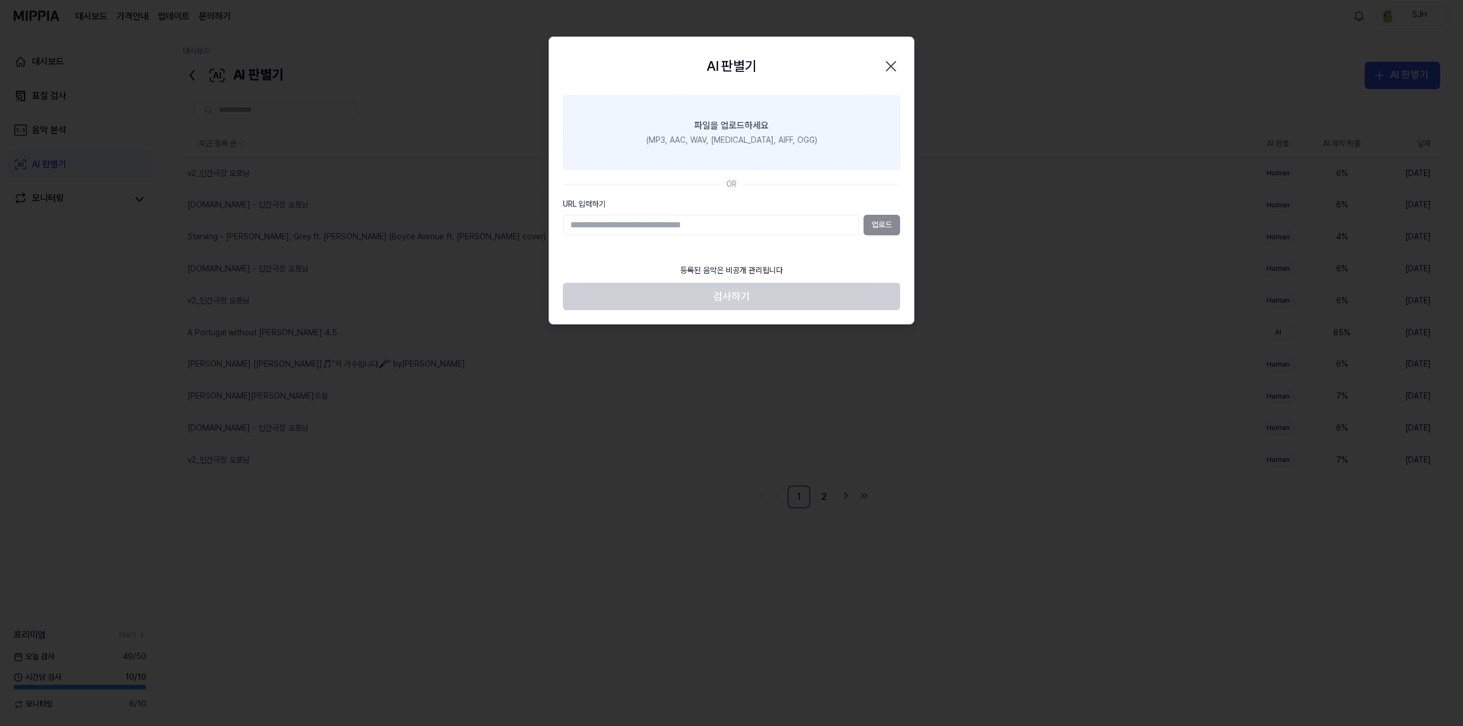
click at [693, 141] on div "(MP3, AAC, WAV, FLAC, AIFF, OGG)" at bounding box center [731, 140] width 171 height 11
click at [0, 0] on input "파일을 업로드하세요 (MP3, AAC, WAV, FLAC, AIFF, OGG)" at bounding box center [0, 0] width 0 height 0
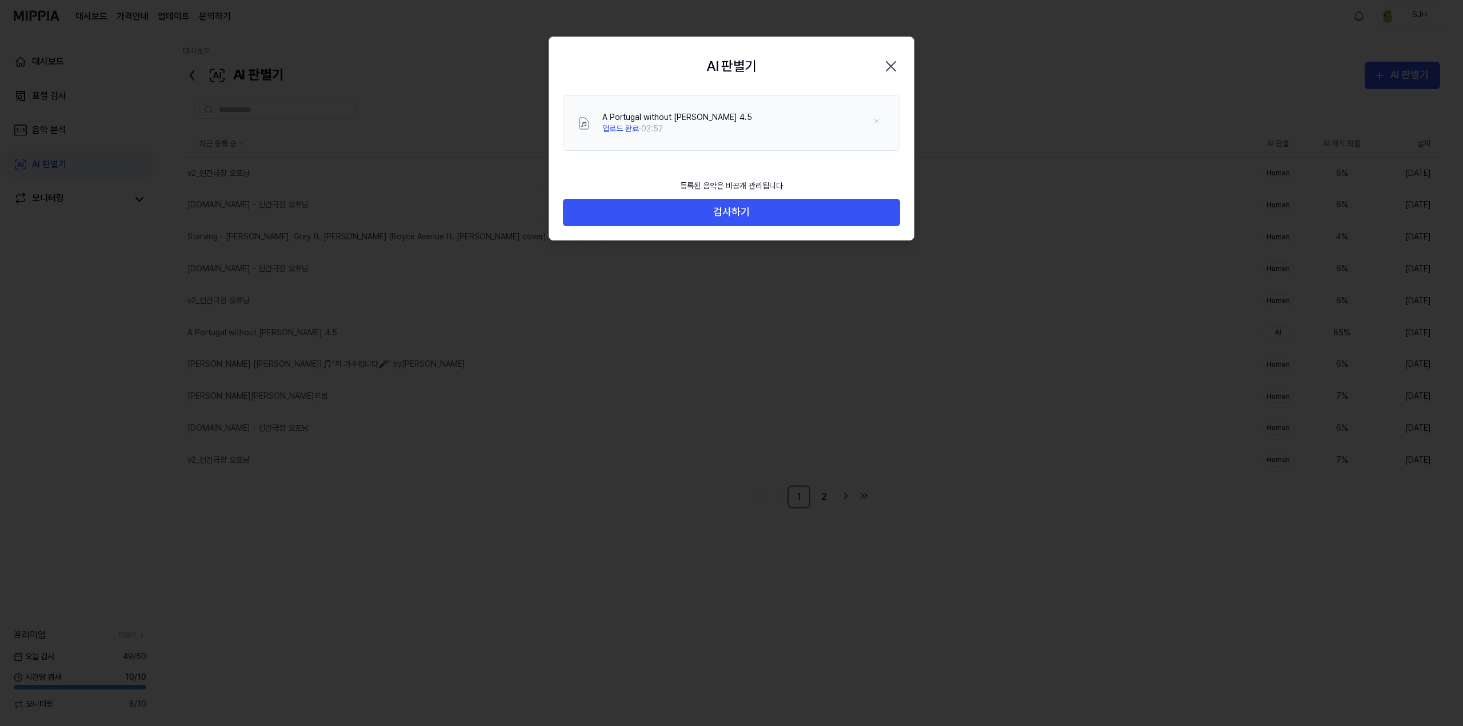
click at [726, 228] on div "등록된 음악은 비공개 관리됩니다 검사하기" at bounding box center [731, 207] width 365 height 66
click at [722, 216] on button "검사하기" at bounding box center [731, 212] width 337 height 27
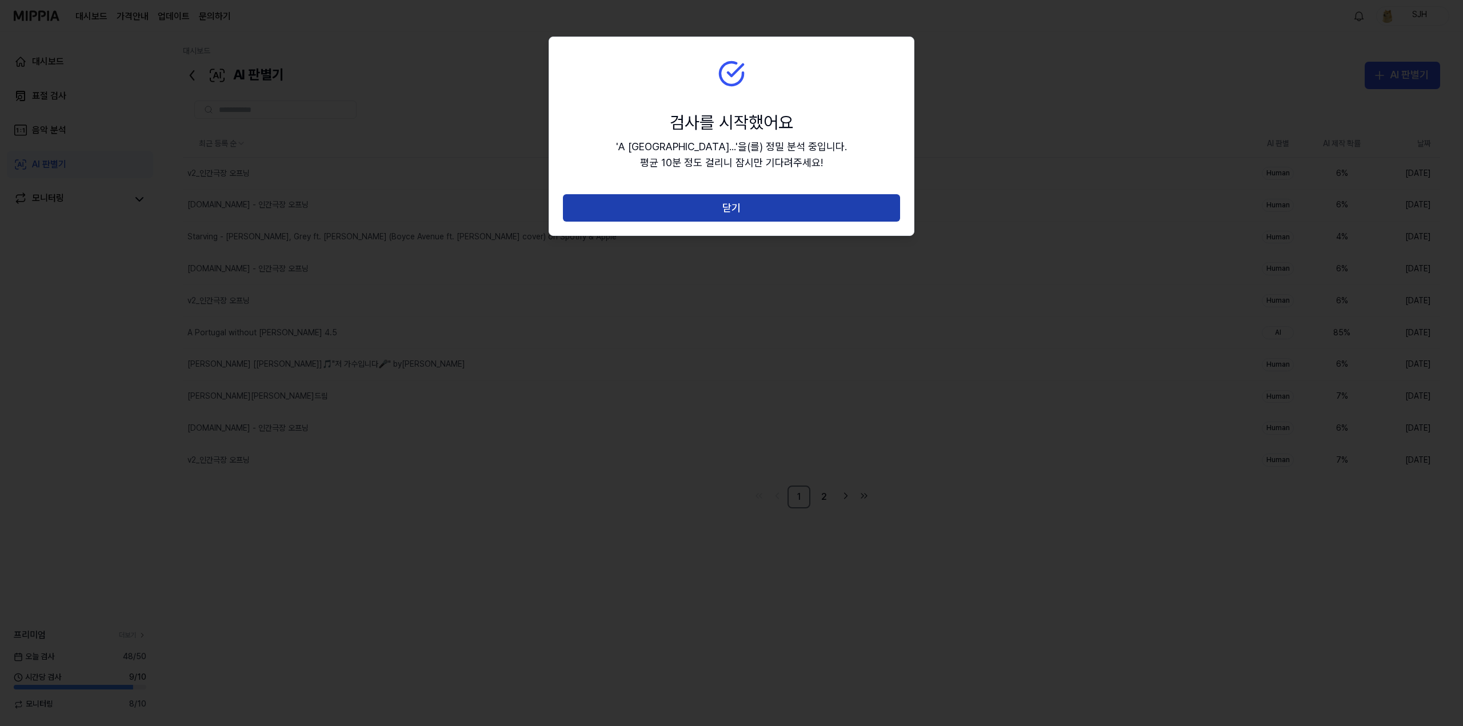
click at [725, 212] on button "닫기" at bounding box center [731, 207] width 337 height 27
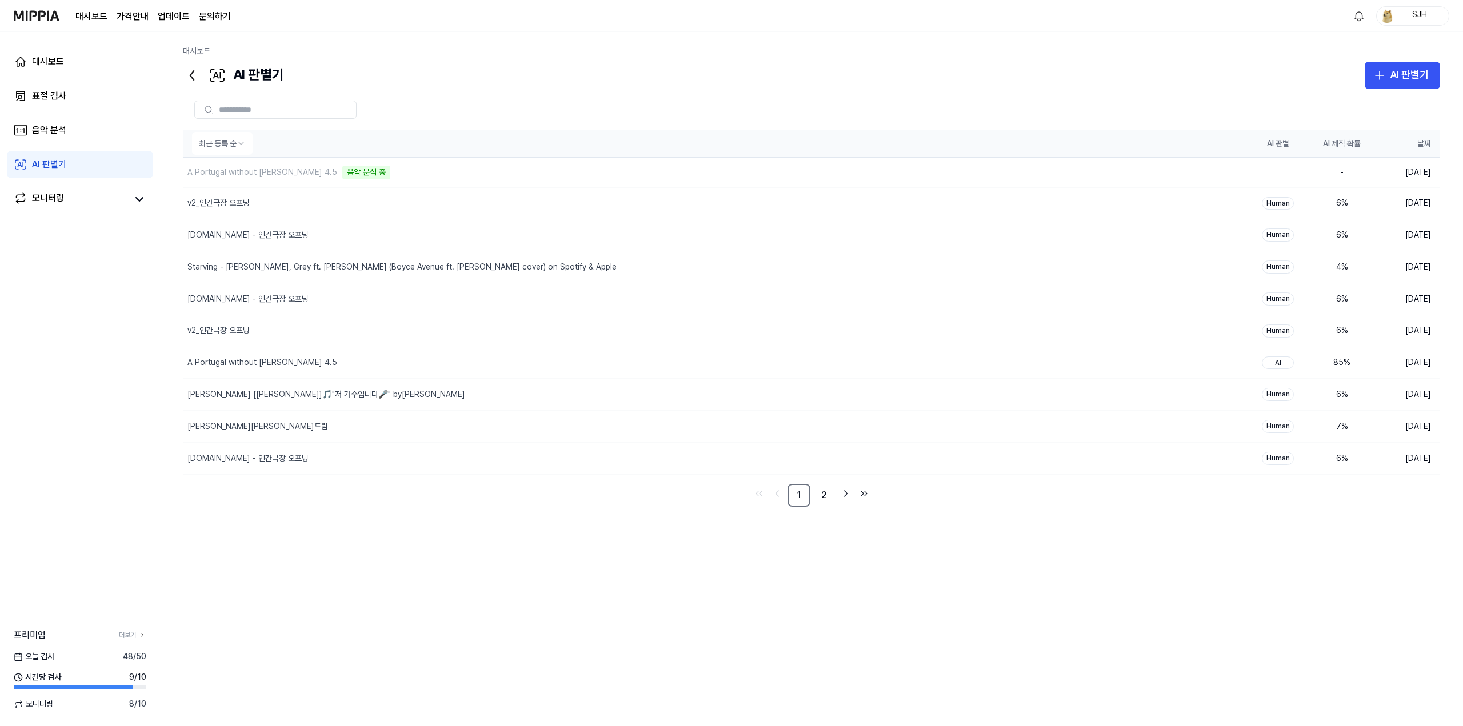
click at [490, 138] on th "최근 등록 순" at bounding box center [714, 143] width 1063 height 27
click at [624, 649] on div "최근 등록 순 AI 판별 AI 제작 확률 날짜 A Portugal without Ronaldo 4.5 음악 분석 중 삭제 - 2025.09.1…" at bounding box center [811, 407] width 1257 height 637
click at [286, 176] on div "A Portugal without [PERSON_NAME] 4.5" at bounding box center [262, 172] width 150 height 11
drag, startPoint x: 303, startPoint y: 173, endPoint x: 365, endPoint y: 170, distance: 61.8
click at [365, 170] on div "A Portugal without Ronaldo 4.5 음악 분석 중" at bounding box center [693, 173] width 1021 height 30
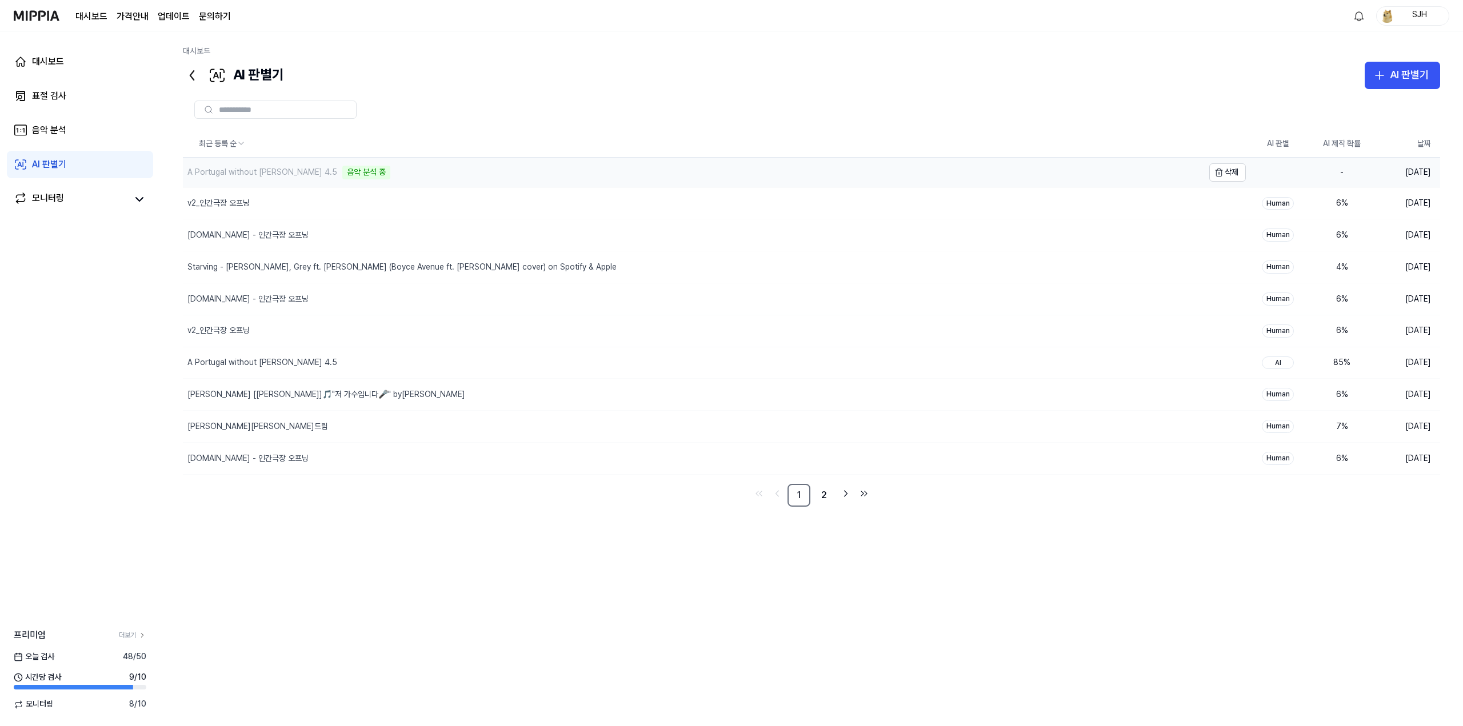
click at [363, 173] on div "A Portugal without Ronaldo 4.5 음악 분석 중" at bounding box center [693, 173] width 1021 height 30
drag, startPoint x: 346, startPoint y: 175, endPoint x: 311, endPoint y: 172, distance: 34.4
click at [342, 172] on div "음악 분석 중" at bounding box center [366, 173] width 48 height 14
drag, startPoint x: 311, startPoint y: 172, endPoint x: 353, endPoint y: 166, distance: 42.1
click at [353, 166] on div "A Portugal without Ronaldo 4.5 음악 분석 중" at bounding box center [693, 173] width 1021 height 30
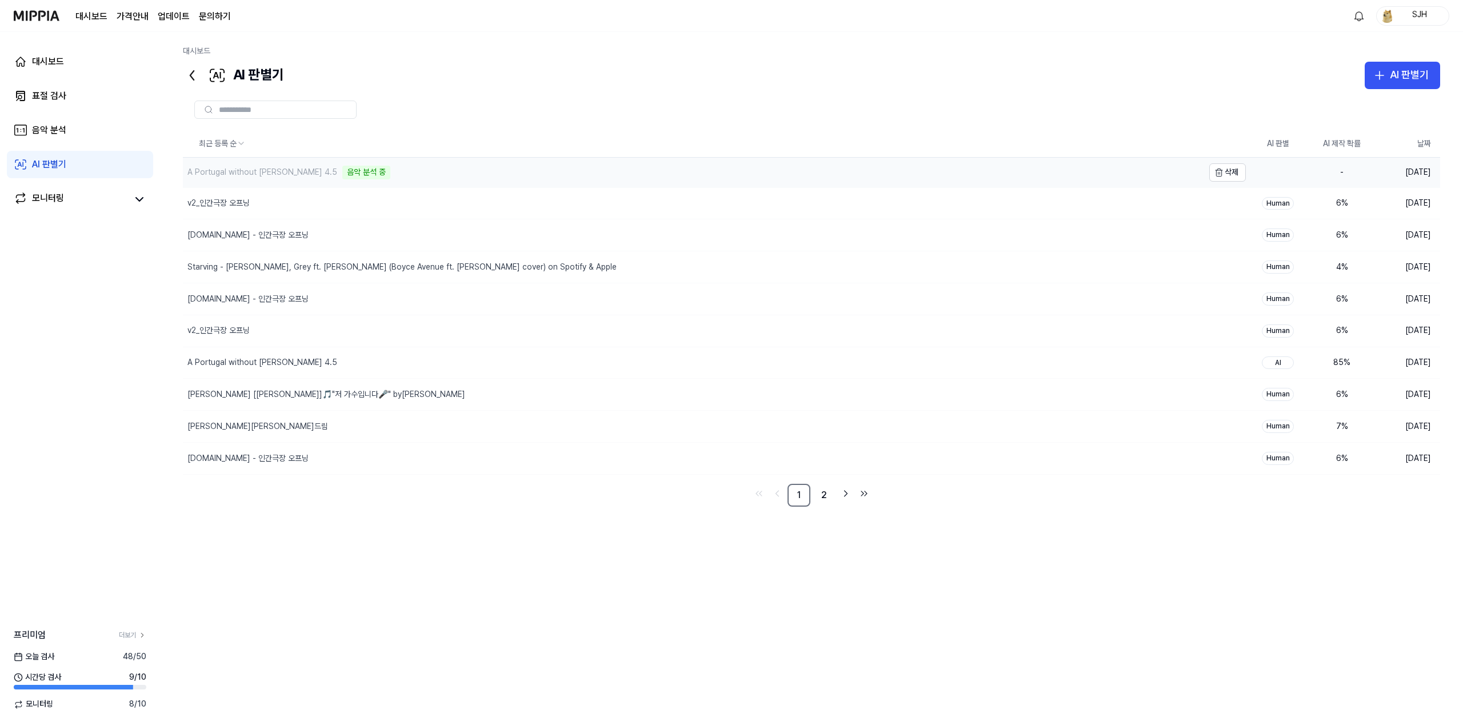
click at [353, 170] on div "A Portugal without Ronaldo 4.5 음악 분석 중" at bounding box center [693, 173] width 1021 height 30
click at [355, 360] on div "A Portugal without [PERSON_NAME] 4.5" at bounding box center [693, 362] width 1021 height 31
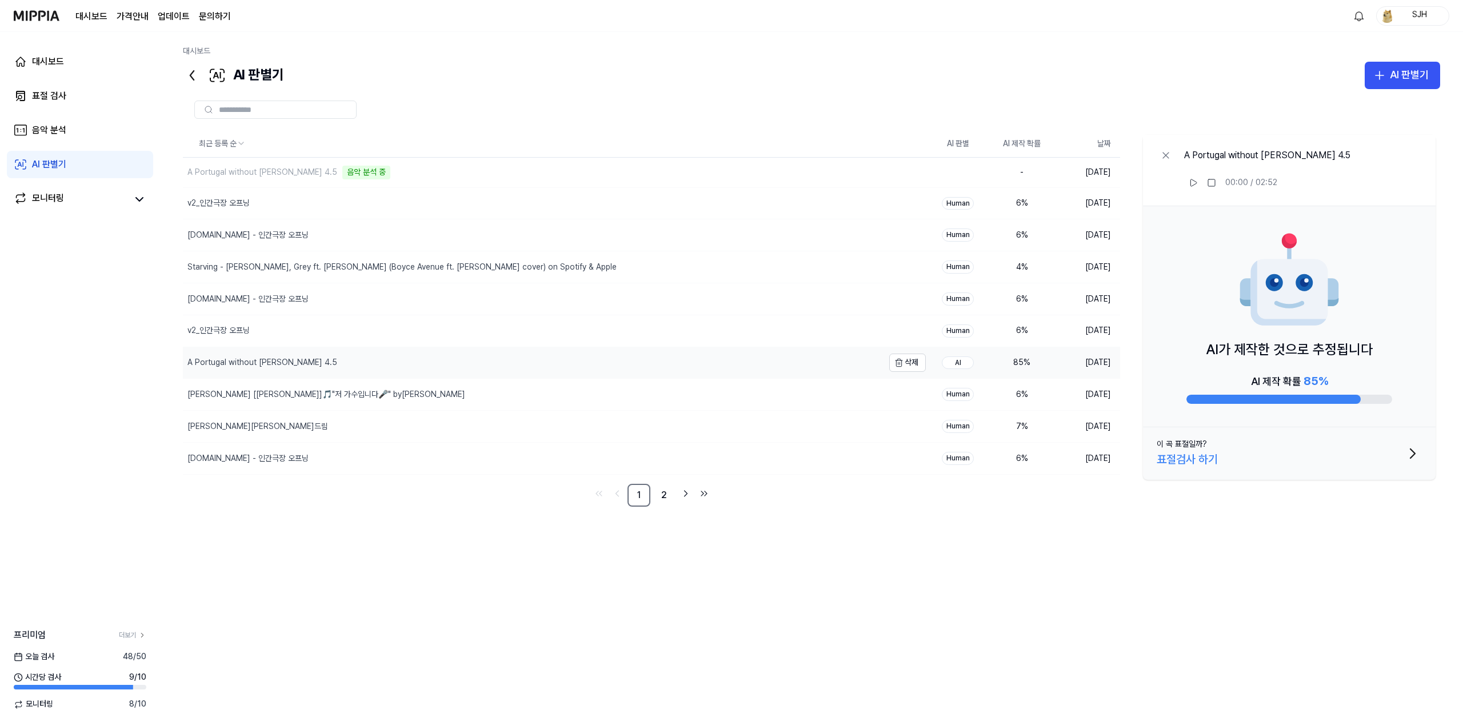
click at [354, 357] on div "A Portugal without [PERSON_NAME] 4.5" at bounding box center [533, 362] width 701 height 31
click at [1162, 152] on icon at bounding box center [1165, 155] width 11 height 11
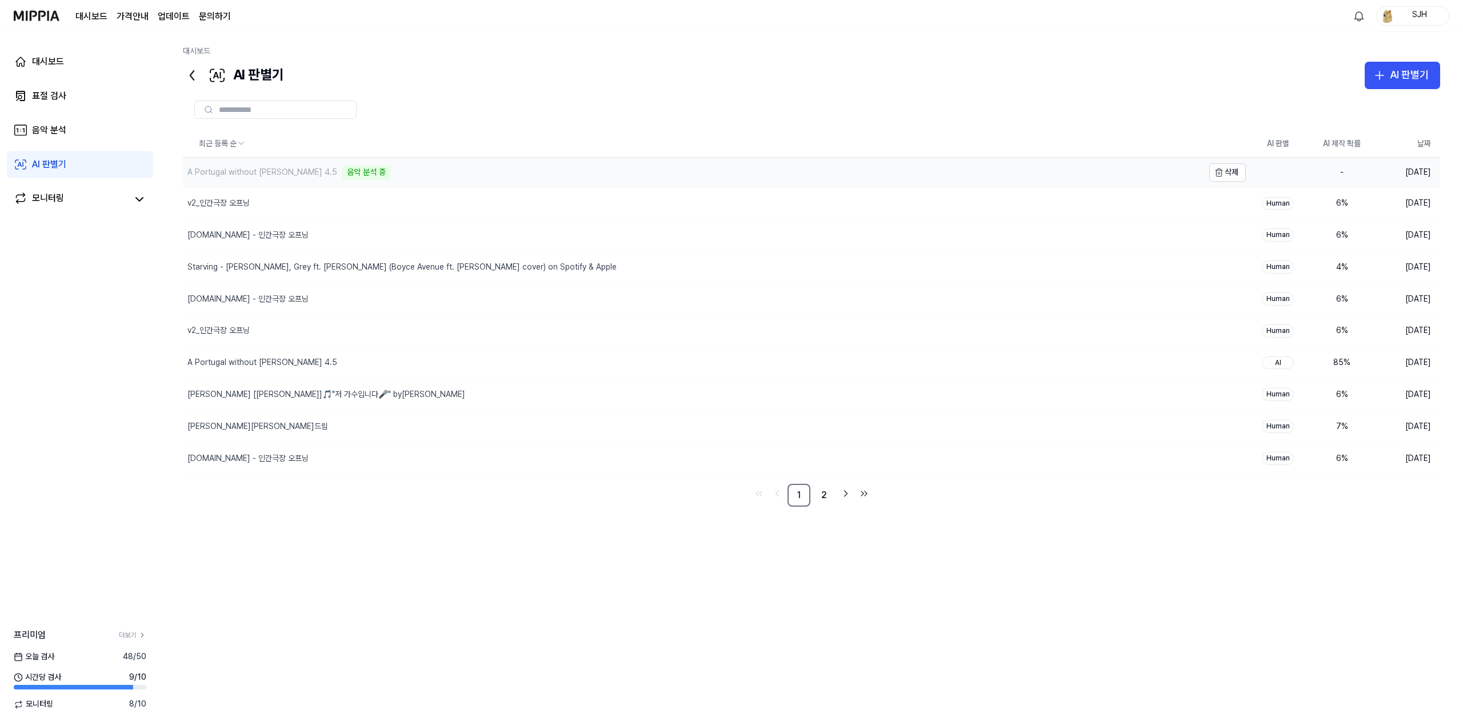
click at [477, 173] on div "A Portugal without Ronaldo 4.5 음악 분석 중" at bounding box center [693, 173] width 1021 height 30
click at [394, 180] on div "A Portugal without [PERSON_NAME] 4.5" at bounding box center [693, 173] width 1021 height 31
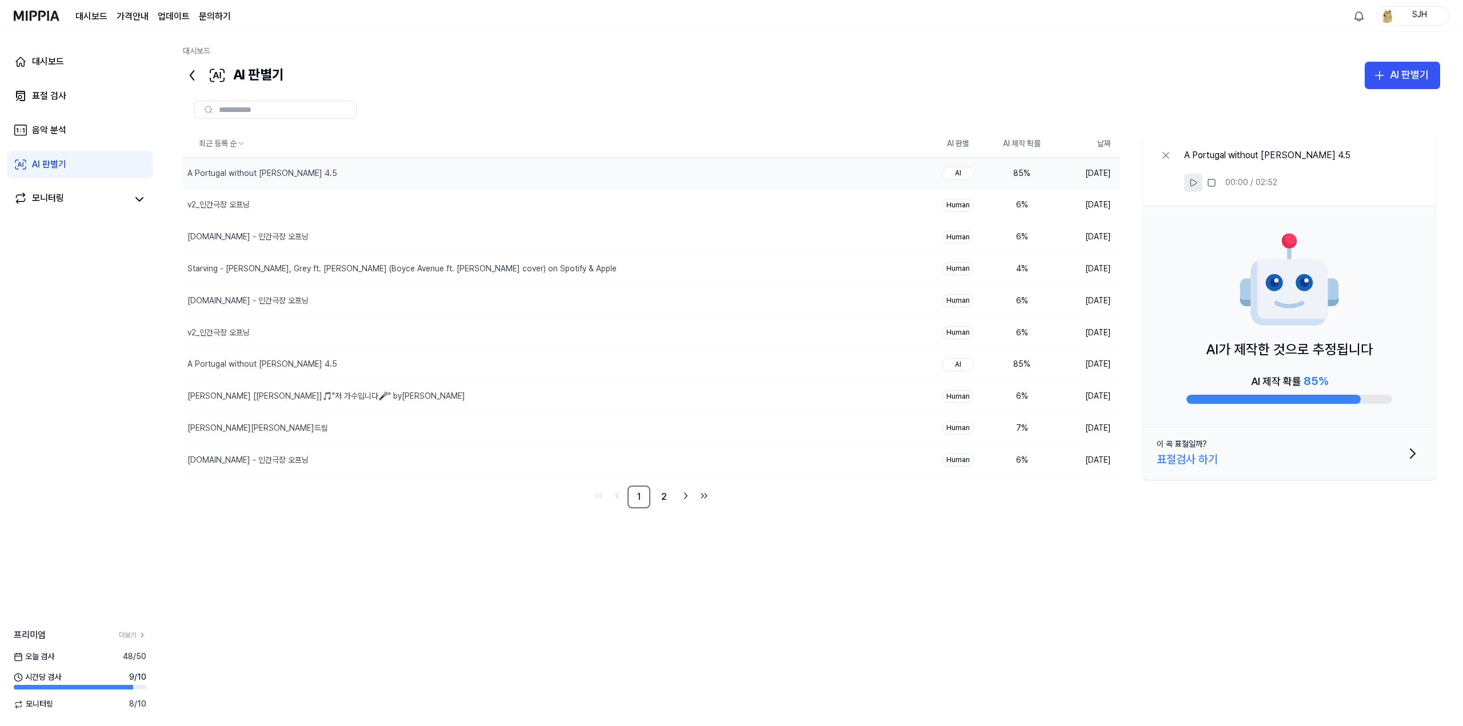
click at [1190, 179] on icon at bounding box center [1193, 182] width 9 height 9
click at [1191, 184] on rect at bounding box center [1191, 182] width 2 height 7
click at [33, 56] on div "대시보드" at bounding box center [48, 62] width 32 height 14
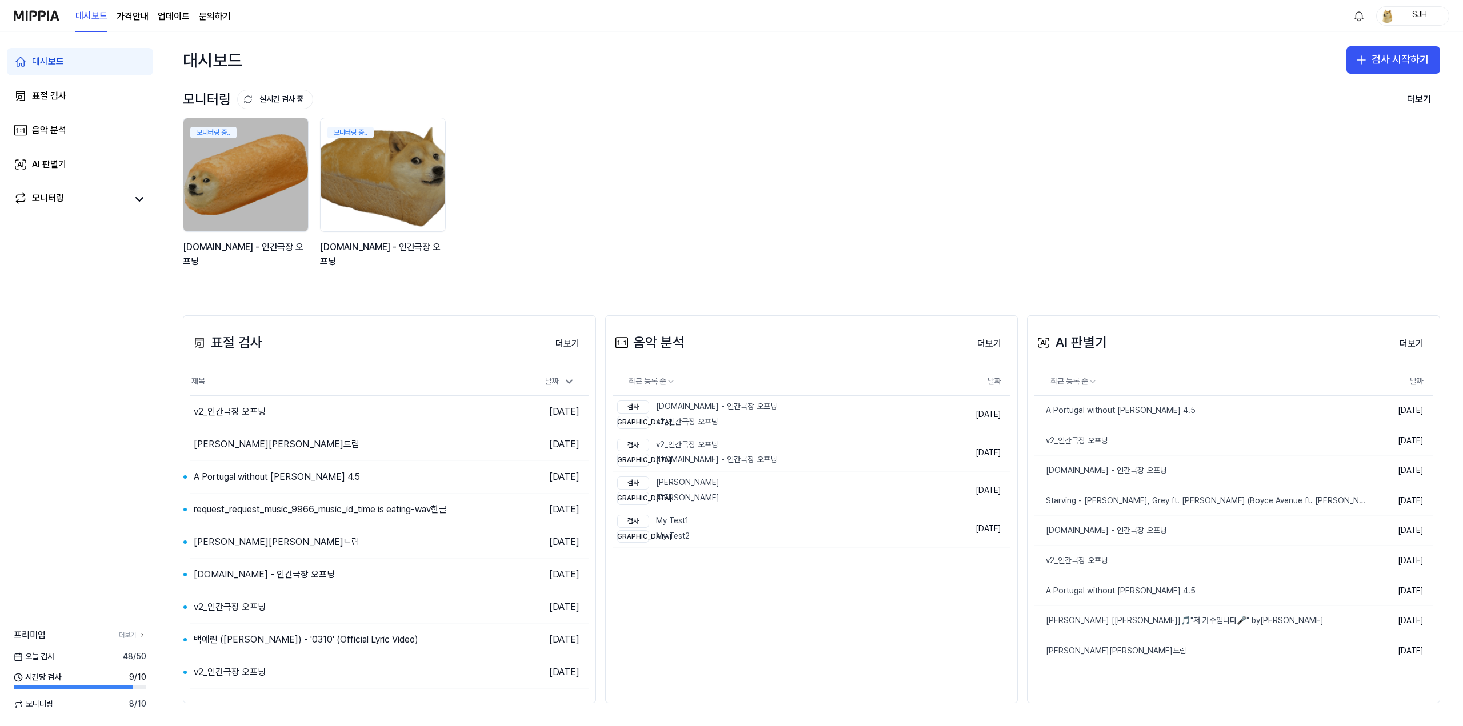
click at [49, 13] on img at bounding box center [37, 15] width 46 height 31
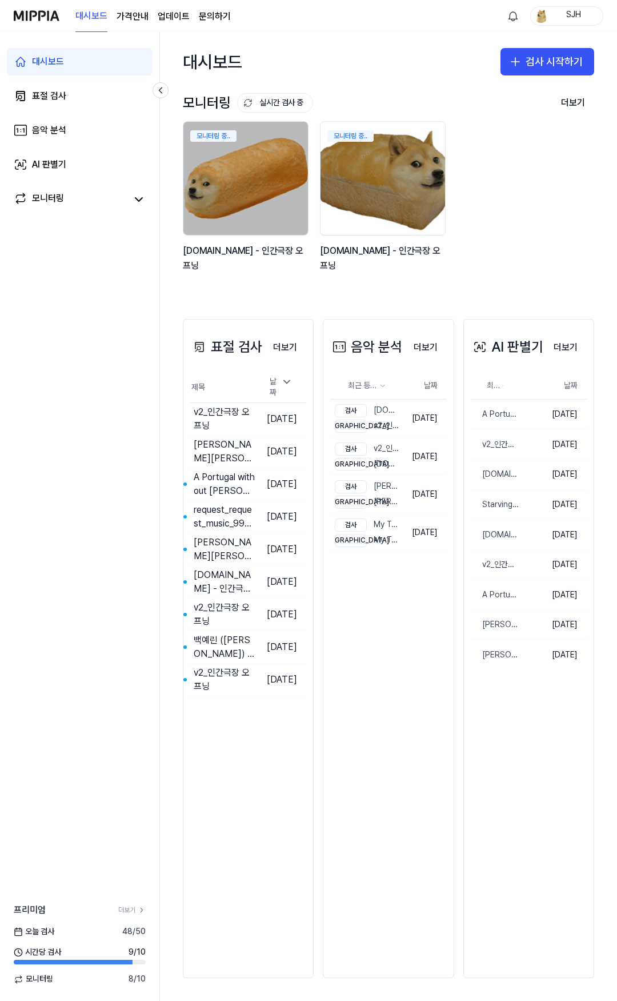
click at [502, 282] on div "모니터링 중.. y2mate.com - 인간극장 오프닝 모니터링 중.. y2mate.com - 인간극장 오프닝" at bounding box center [379, 202] width 411 height 163
click at [576, 101] on button "더보기" at bounding box center [573, 102] width 42 height 23
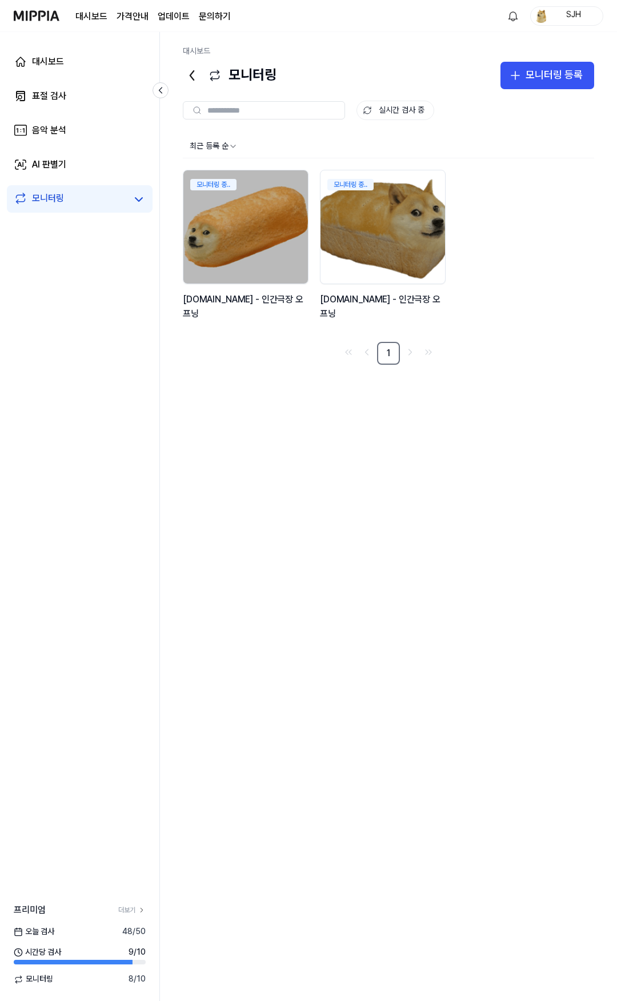
click at [195, 69] on icon at bounding box center [192, 75] width 18 height 18
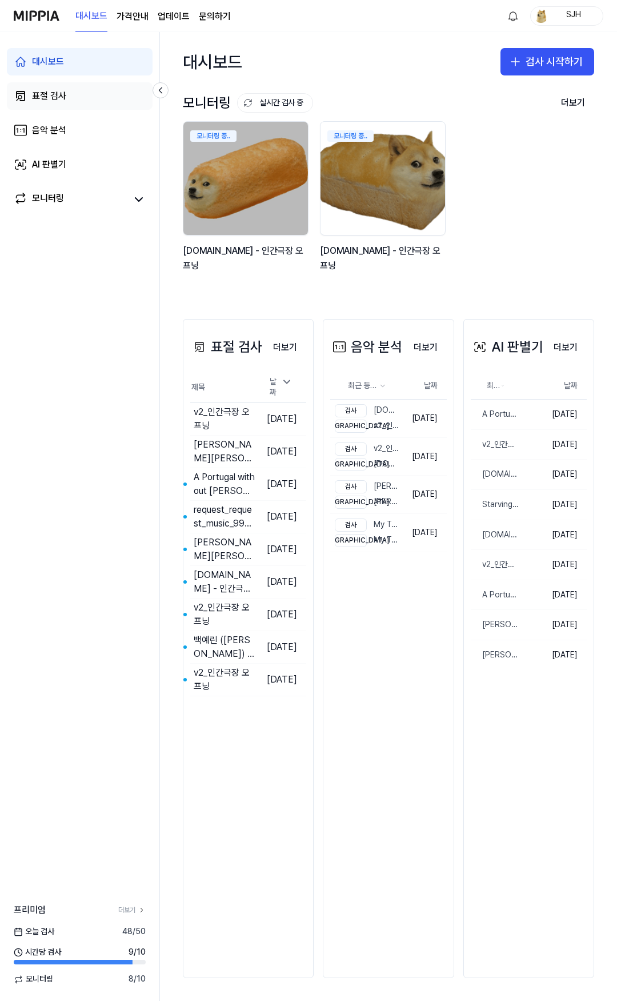
click at [101, 85] on link "표절 검사" at bounding box center [80, 95] width 146 height 27
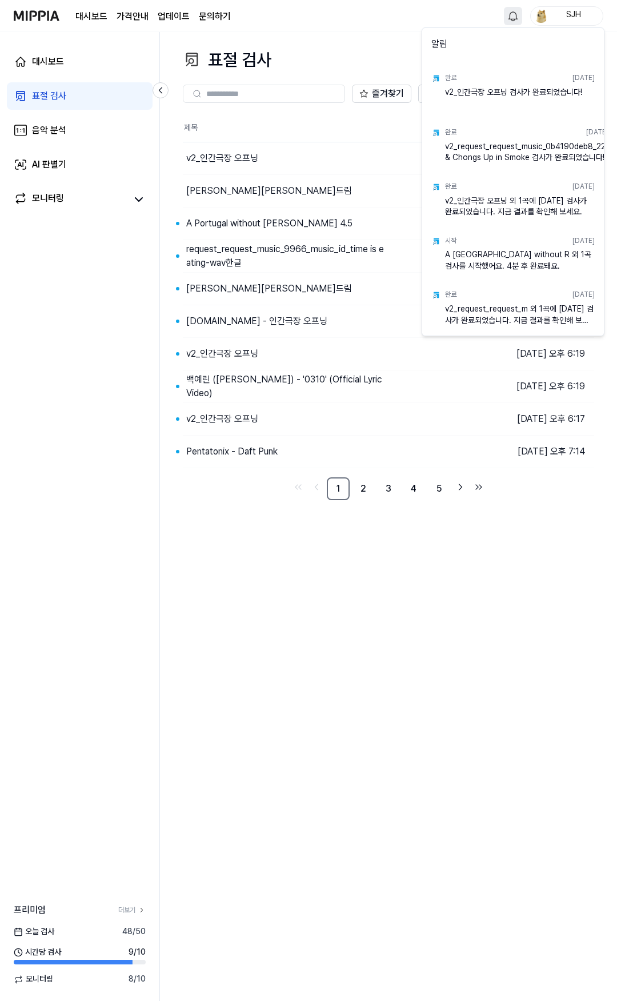
click at [512, 19] on html "대시보드 가격안내 업데이트 문의하기 SJH 대시보드 표절 검사 음악 분석 AI 판별기 모니터링 프리미엄 더보기 오늘 검사 48 / 50 시간당…" at bounding box center [308, 500] width 617 height 1001
click at [513, 17] on html "대시보드 가격안내 업데이트 문의하기 SJH 대시보드 표절 검사 음악 분석 AI 판별기 모니터링 프리미엄 더보기 오늘 검사 48 / 50 시간당…" at bounding box center [308, 500] width 617 height 1001
